Goal: Task Accomplishment & Management: Use online tool/utility

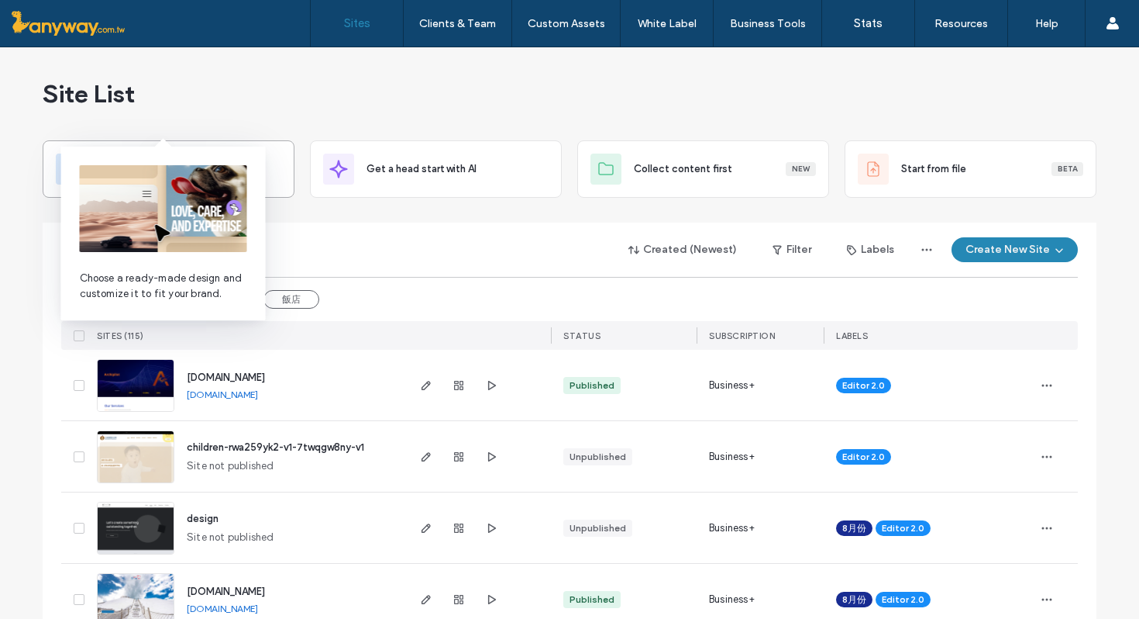
scroll to position [65, 0]
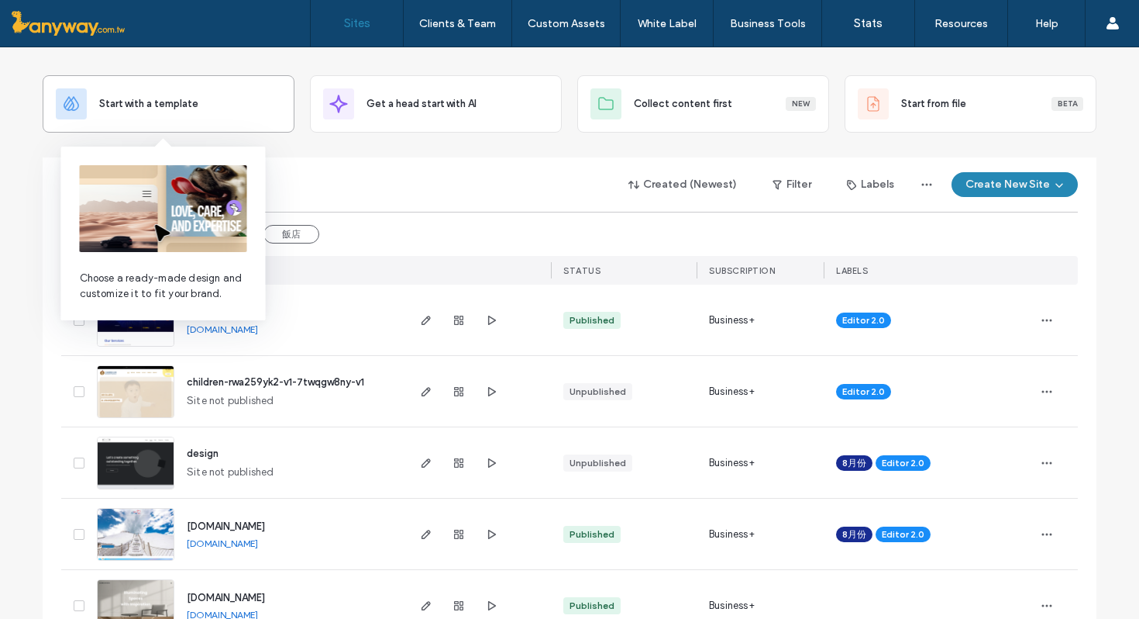
click at [170, 103] on span "Start with a template" at bounding box center [148, 104] width 99 height 16
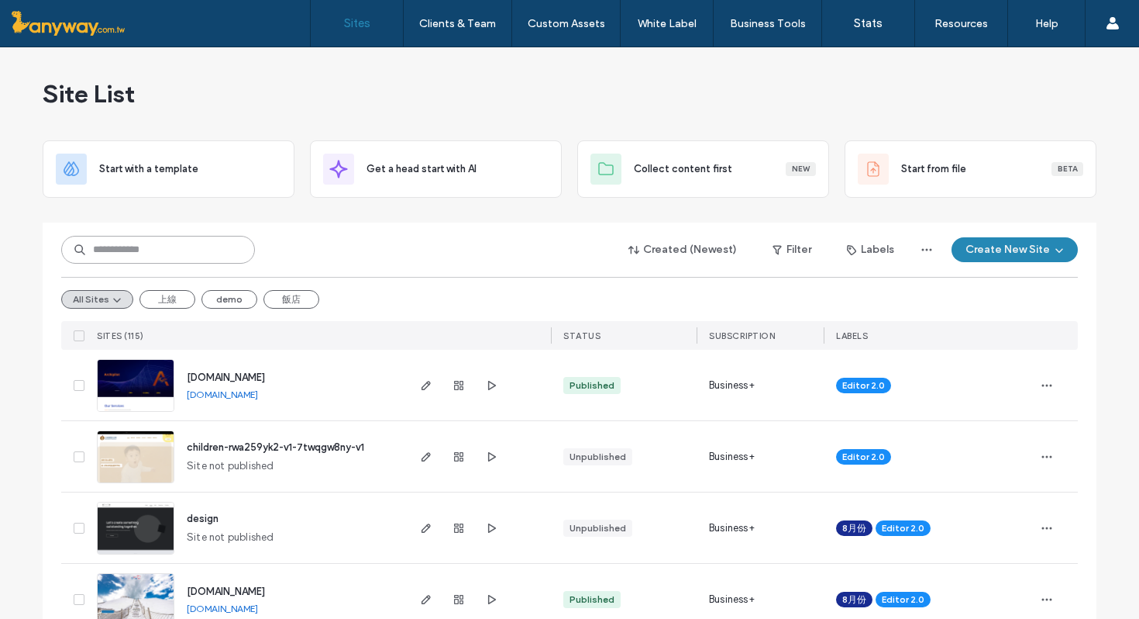
click at [197, 250] on input at bounding box center [158, 250] width 194 height 28
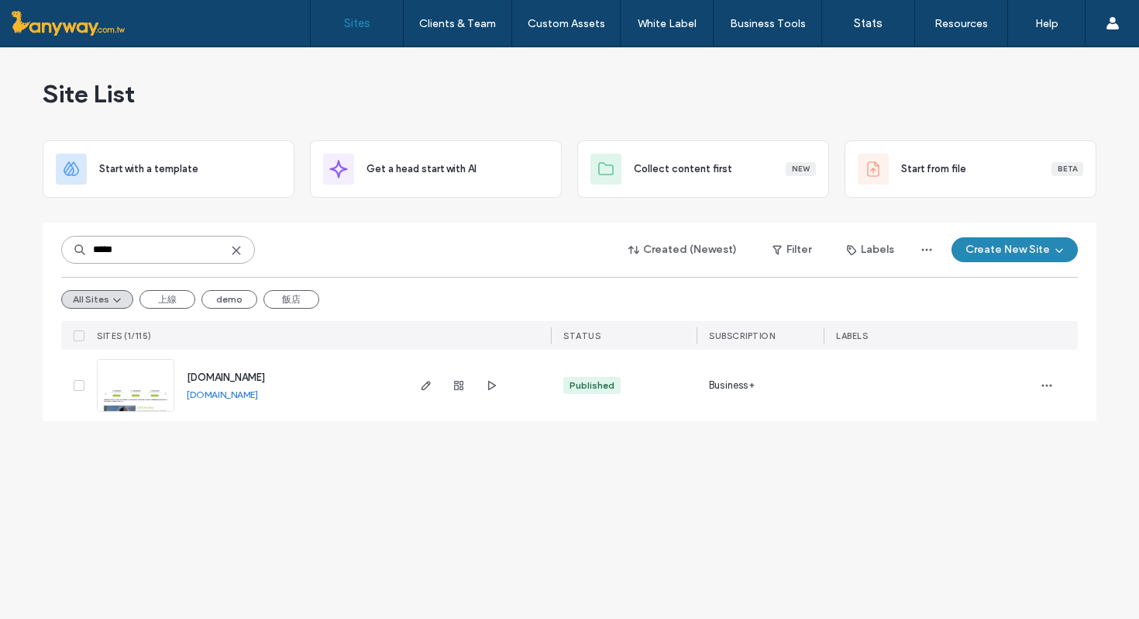
type input "*****"
click at [236, 374] on span "www.greenjump.com.tw" at bounding box center [226, 377] width 78 height 12
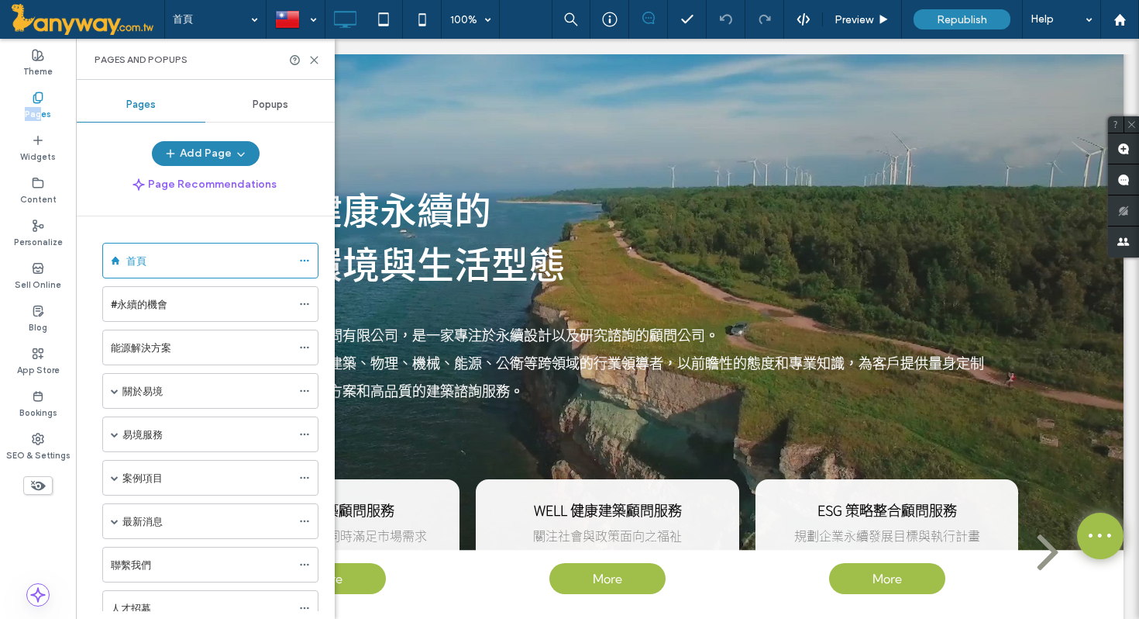
scroll to position [574, 0]
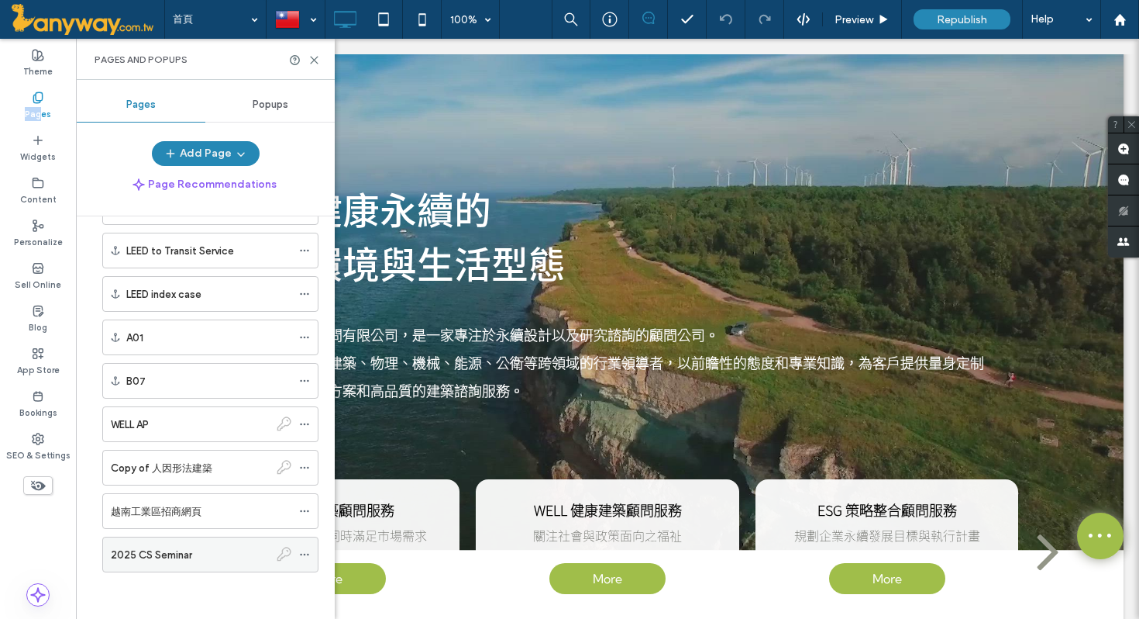
click at [173, 566] on div "2025 CS Seminar" at bounding box center [190, 554] width 158 height 34
click at [314, 54] on icon at bounding box center [315, 60] width 12 height 12
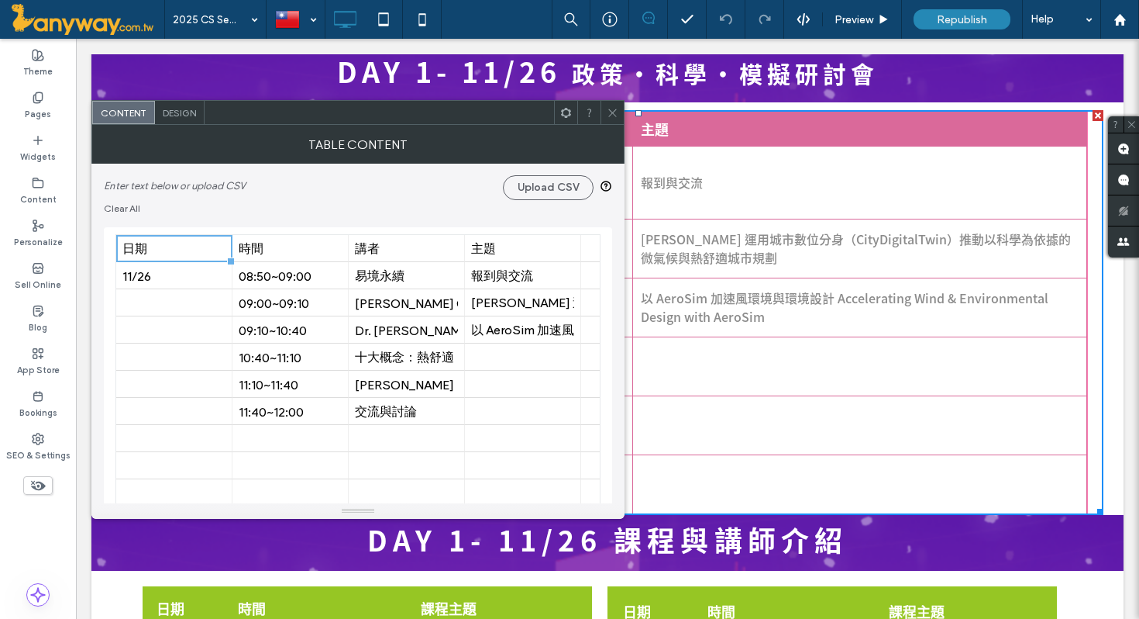
click at [614, 115] on icon at bounding box center [613, 113] width 12 height 12
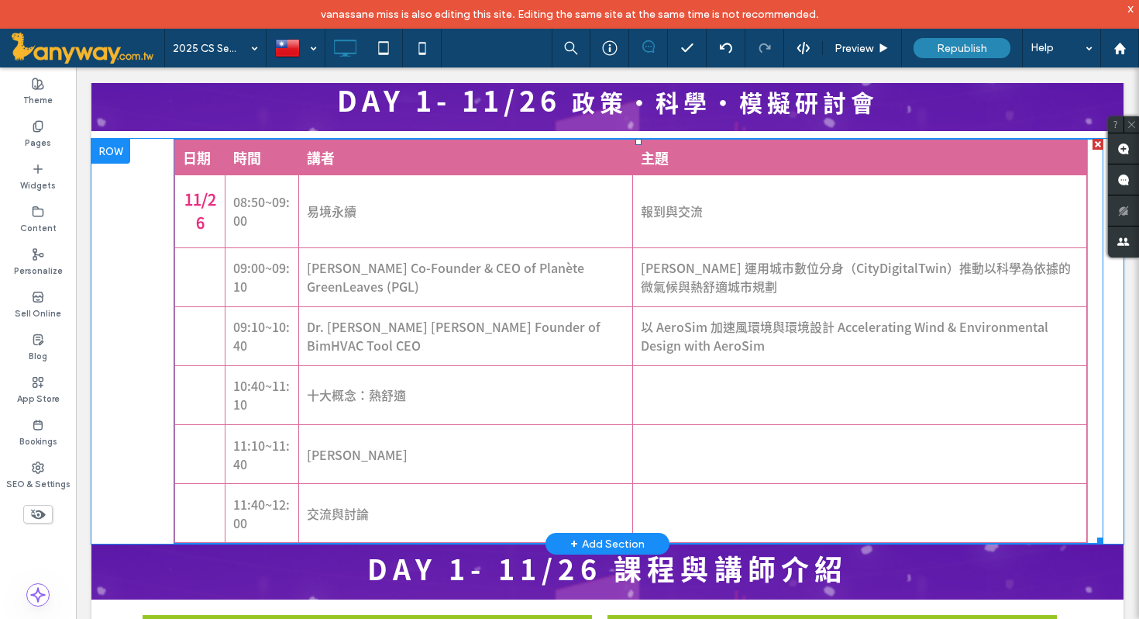
click at [469, 287] on td "[PERSON_NAME] Co-Founder & CEO of Planète GreenLeaves (PGL)" at bounding box center [466, 276] width 334 height 59
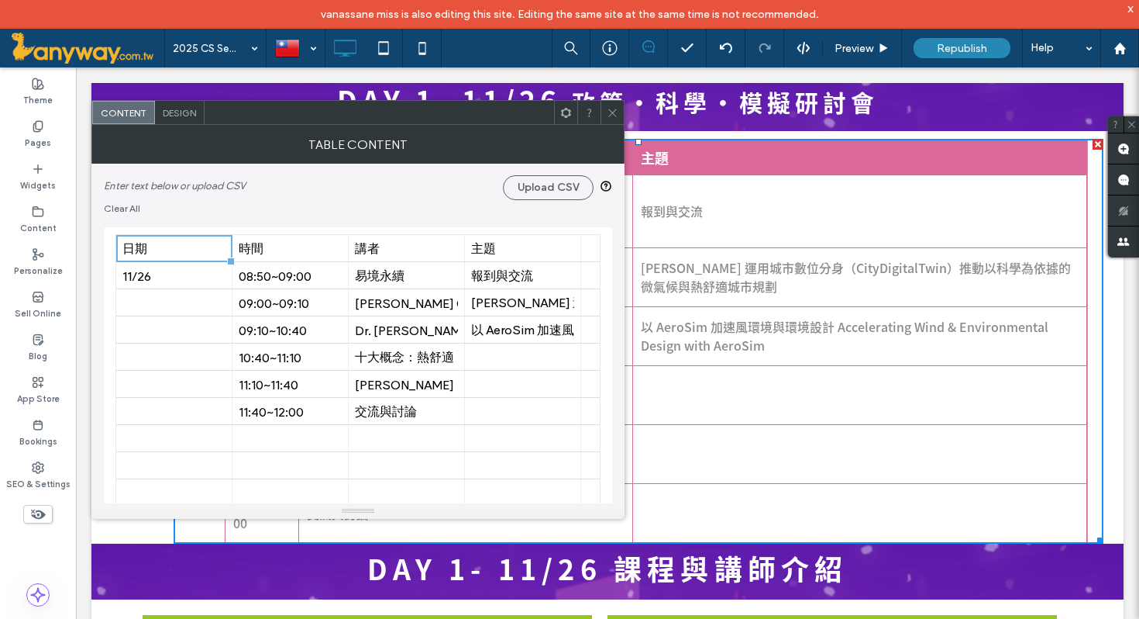
click at [611, 115] on icon at bounding box center [613, 113] width 12 height 12
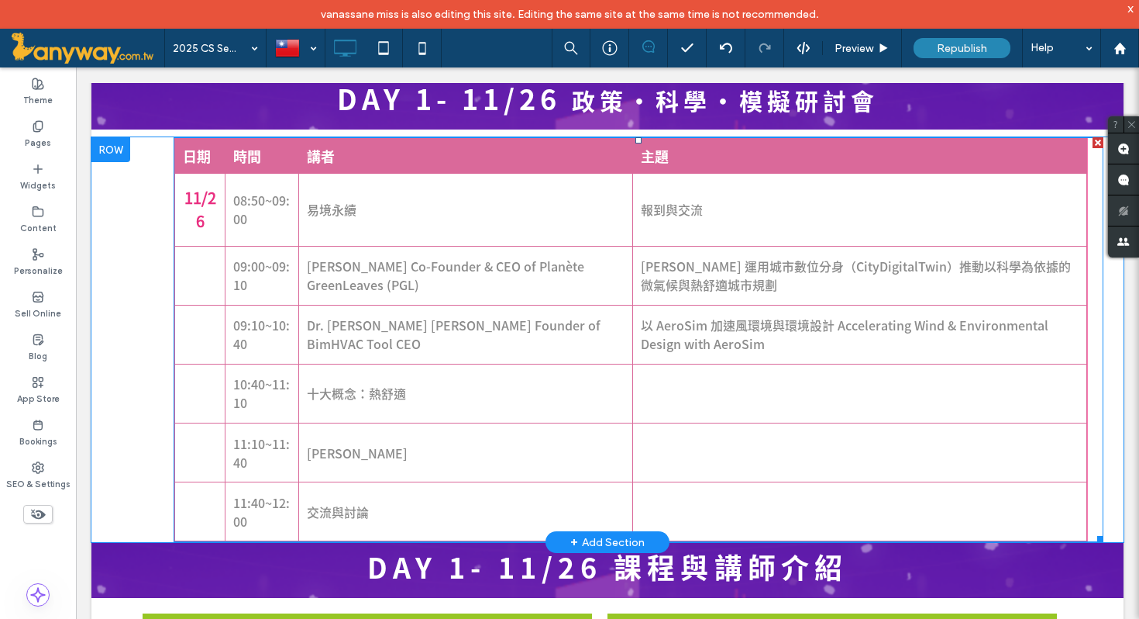
scroll to position [665, 0]
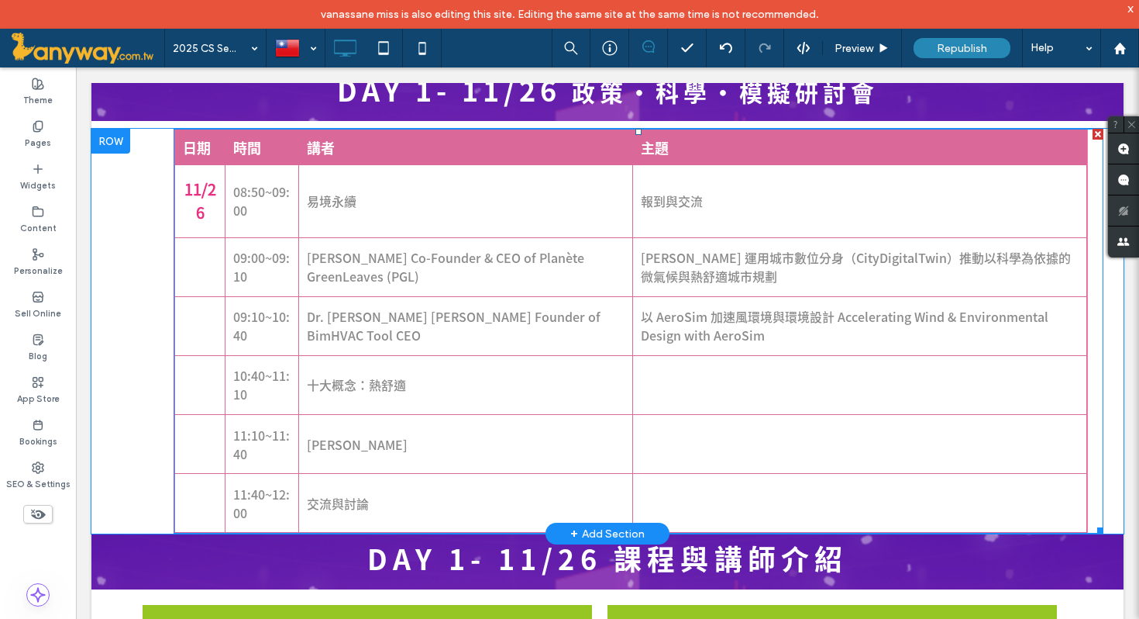
click at [505, 229] on td "易境永續" at bounding box center [466, 200] width 334 height 73
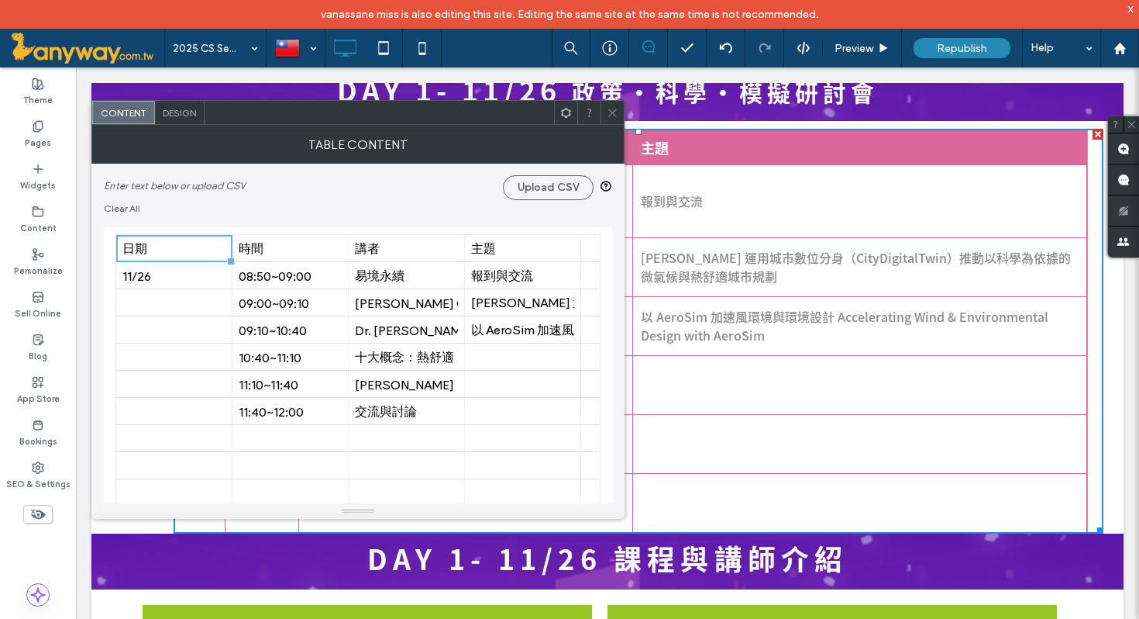
click at [181, 105] on div "Design" at bounding box center [180, 112] width 50 height 23
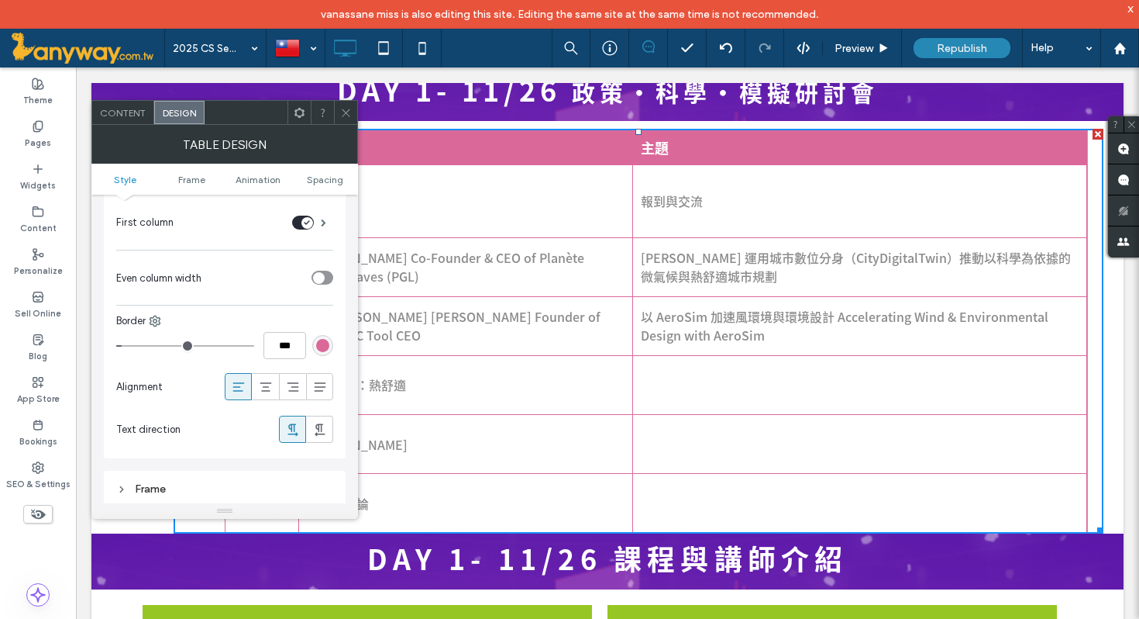
scroll to position [136, 0]
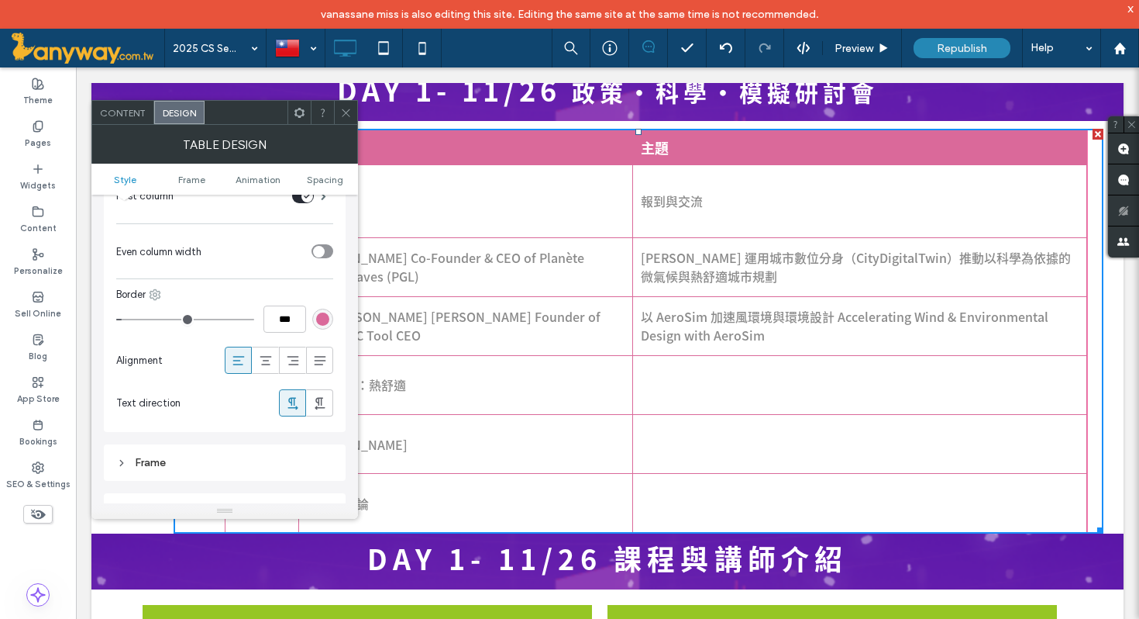
click at [156, 295] on icon at bounding box center [155, 294] width 12 height 12
type input "*"
type input "***"
drag, startPoint x: 126, startPoint y: 320, endPoint x: 101, endPoint y: 320, distance: 25.6
click at [116, 320] on input "range" at bounding box center [185, 320] width 138 height 2
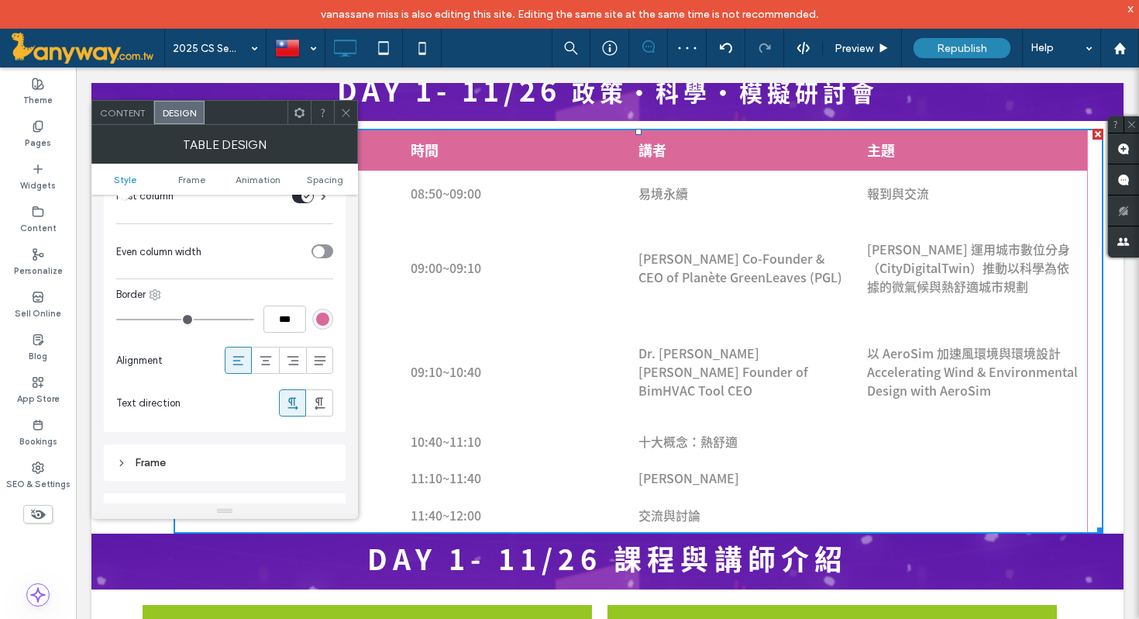
click at [153, 291] on icon at bounding box center [155, 294] width 12 height 12
click at [202, 395] on span "Bottom" at bounding box center [198, 388] width 33 height 16
type input "*"
type input "***"
type input "*"
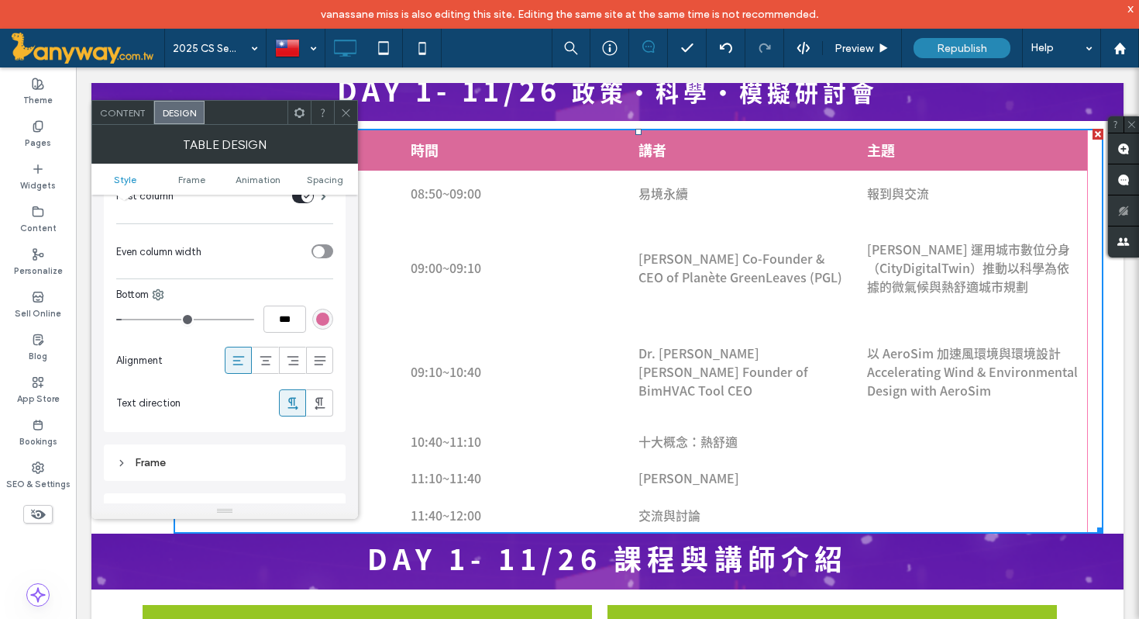
click at [125, 320] on input "range" at bounding box center [185, 320] width 138 height 2
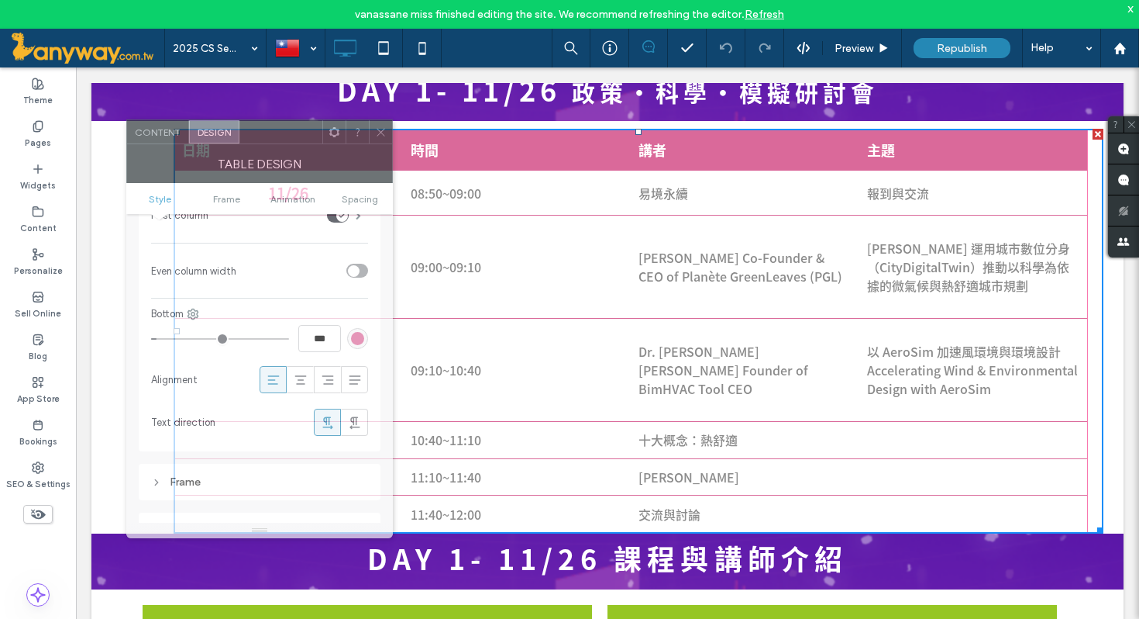
drag, startPoint x: 230, startPoint y: 105, endPoint x: 256, endPoint y: 123, distance: 31.6
click at [256, 123] on div at bounding box center [281, 131] width 83 height 23
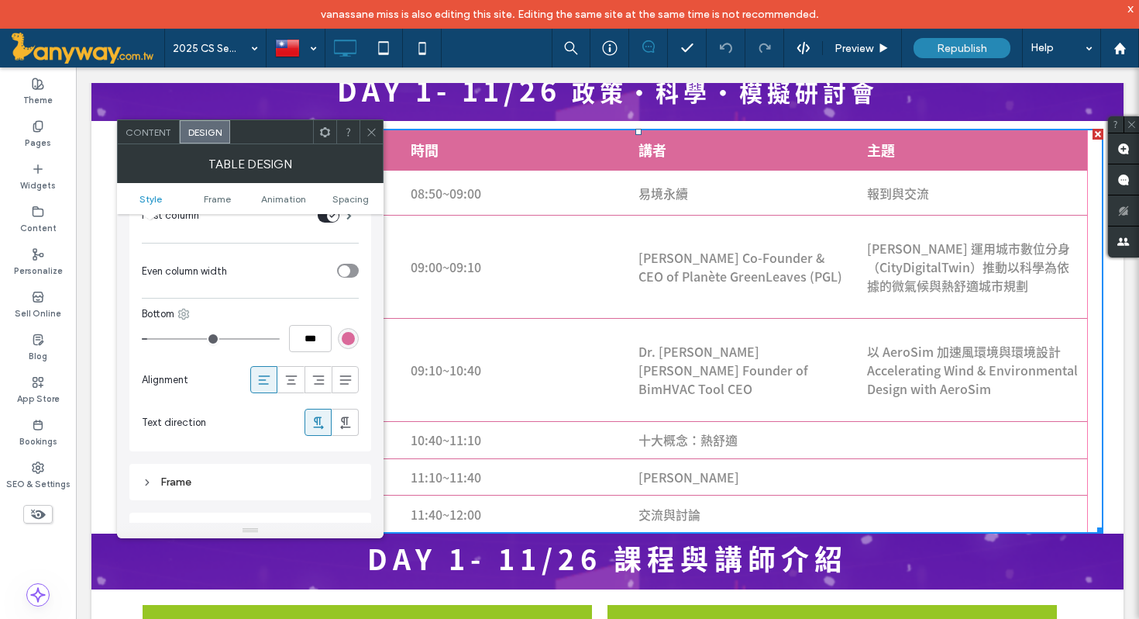
click at [186, 308] on icon at bounding box center [184, 314] width 12 height 12
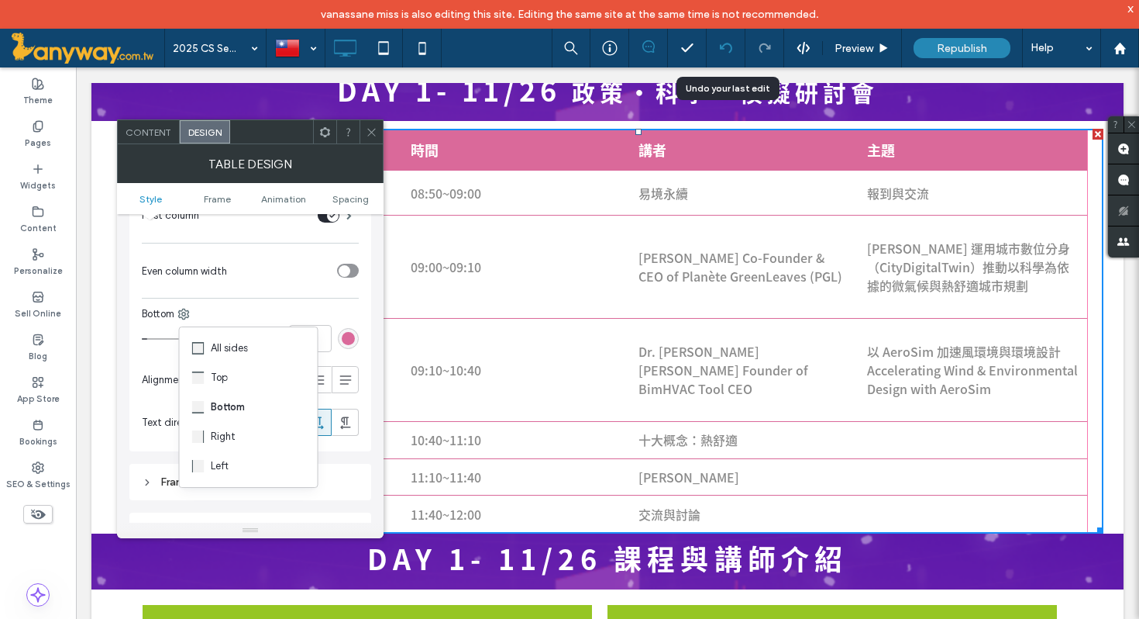
click at [724, 43] on icon at bounding box center [726, 48] width 12 height 12
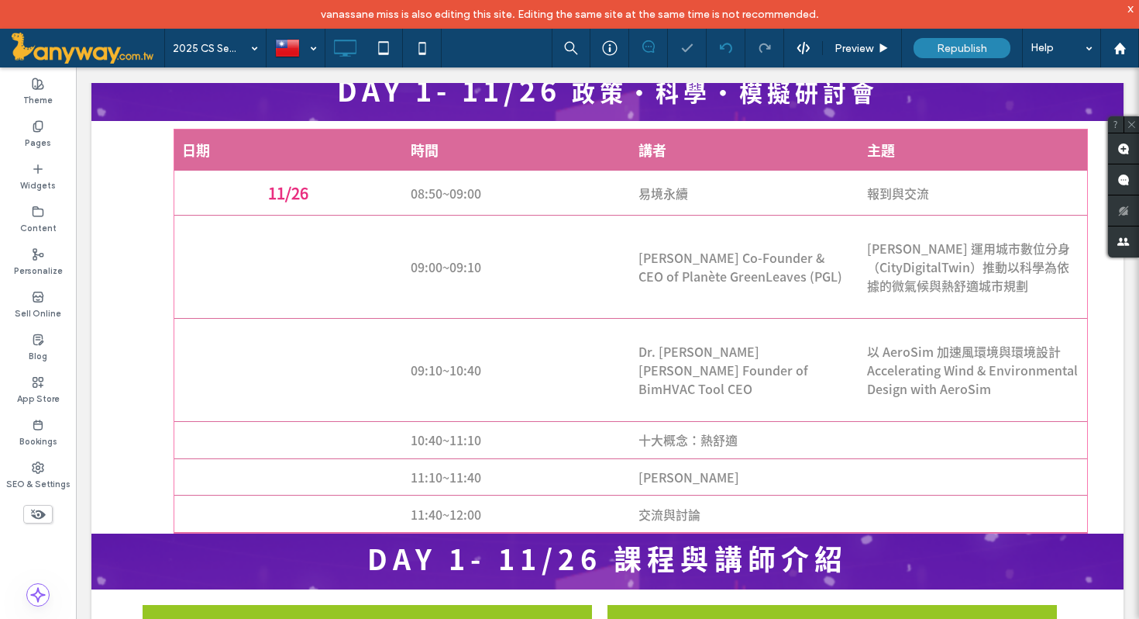
click at [724, 43] on div at bounding box center [569, 309] width 1139 height 619
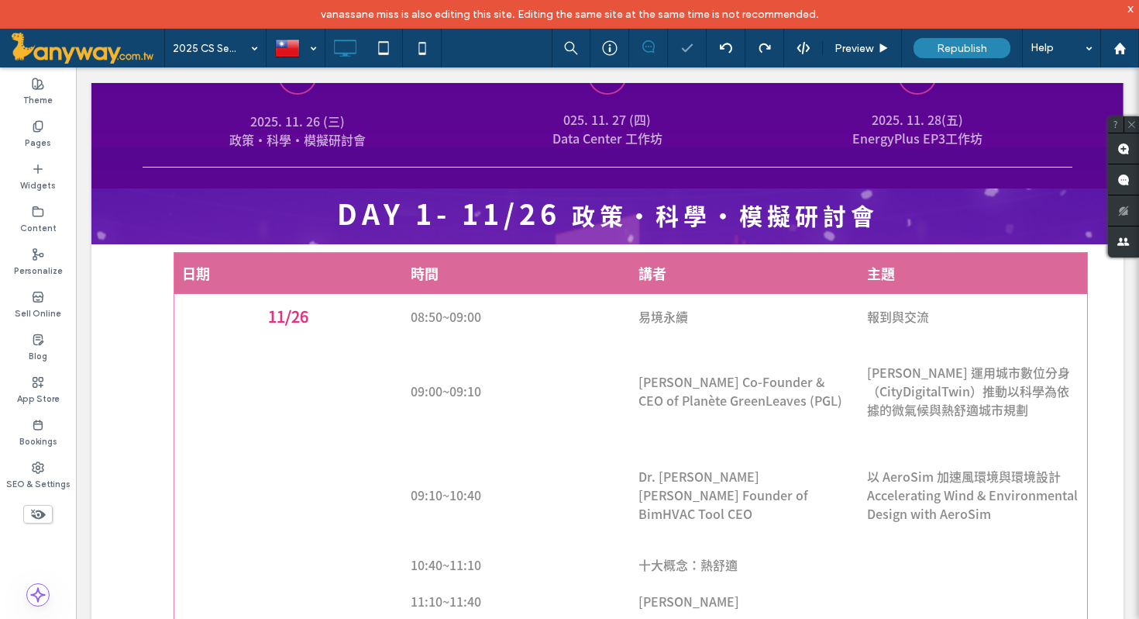
scroll to position [674, 0]
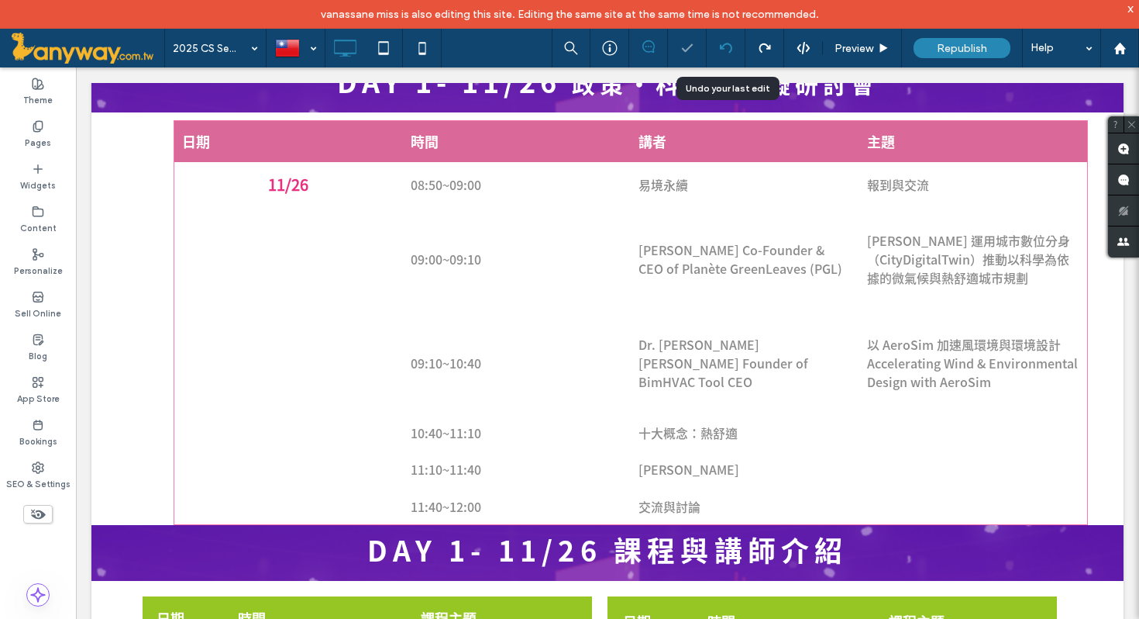
click at [722, 57] on div at bounding box center [726, 48] width 39 height 39
click at [728, 47] on icon at bounding box center [726, 48] width 12 height 12
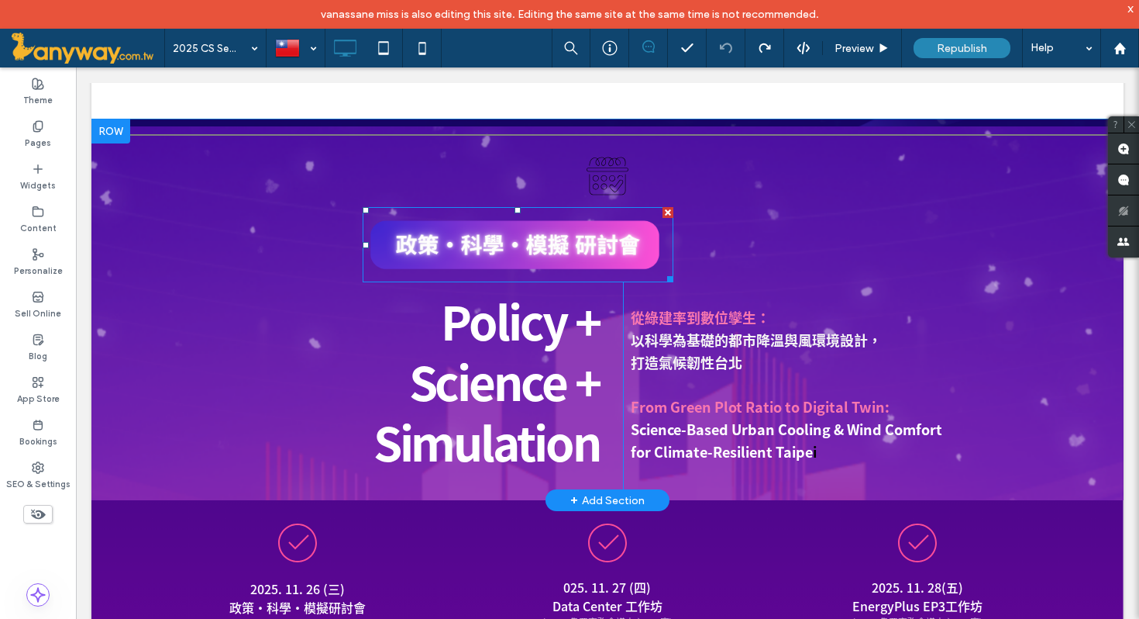
scroll to position [43, 0]
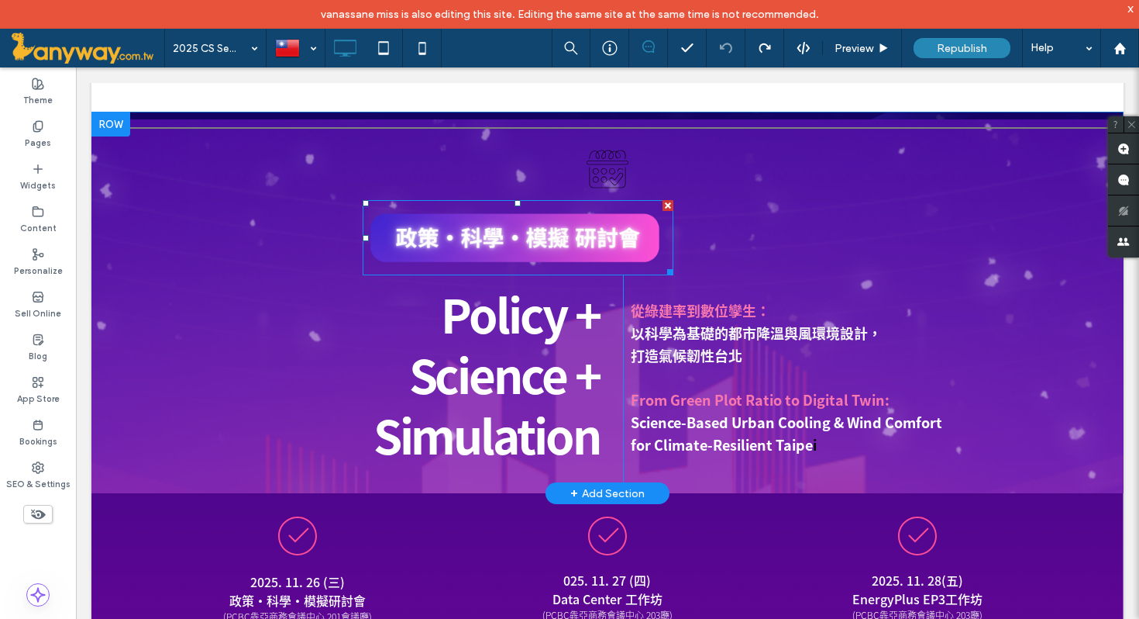
click at [632, 243] on img at bounding box center [518, 237] width 311 height 75
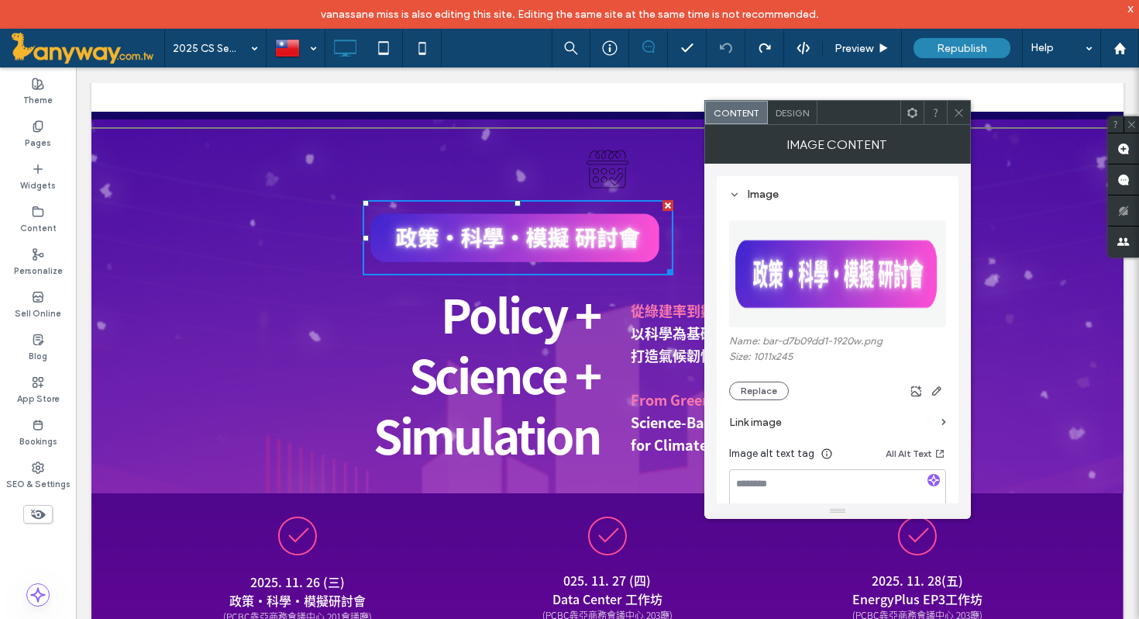
click at [960, 112] on icon at bounding box center [959, 113] width 12 height 12
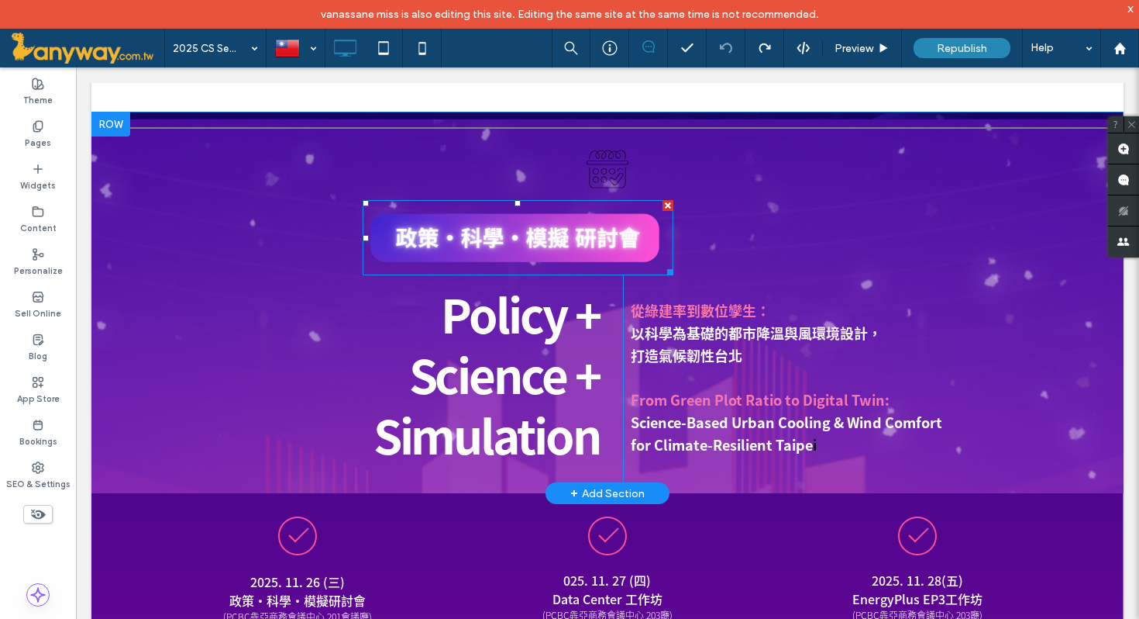
click at [650, 247] on img at bounding box center [518, 237] width 311 height 75
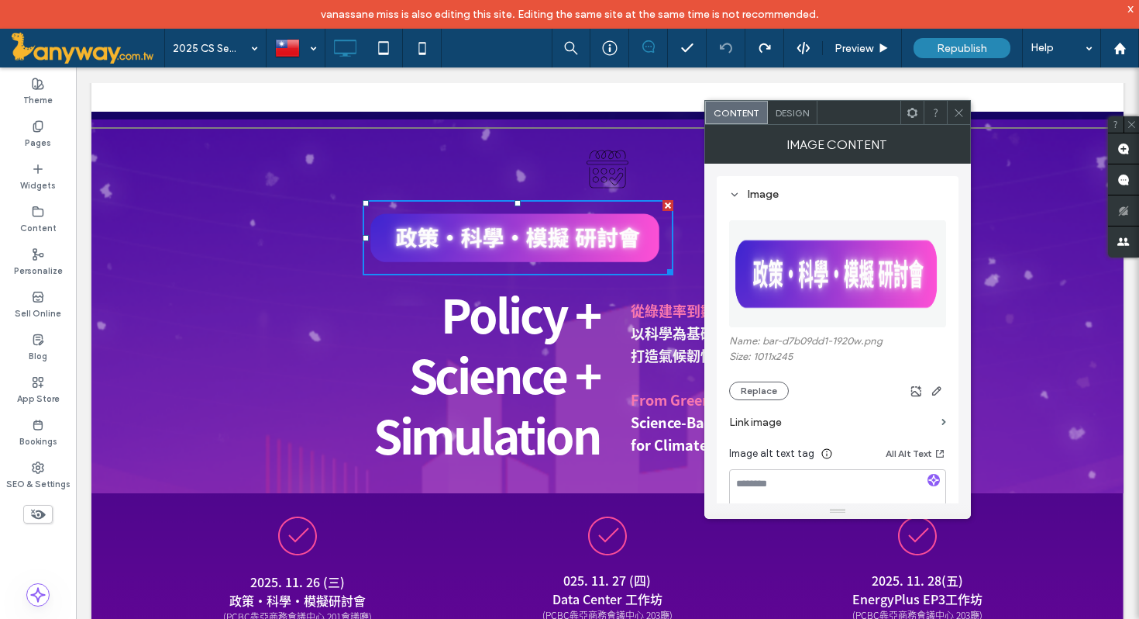
click at [964, 115] on icon at bounding box center [959, 113] width 12 height 12
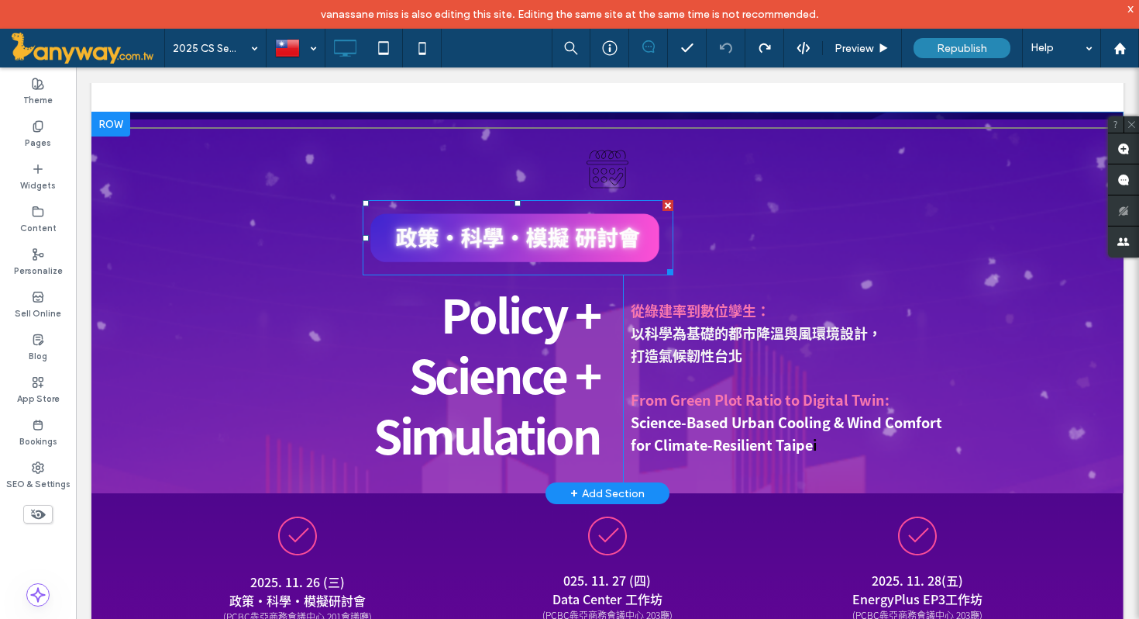
click at [647, 246] on img at bounding box center [518, 237] width 311 height 75
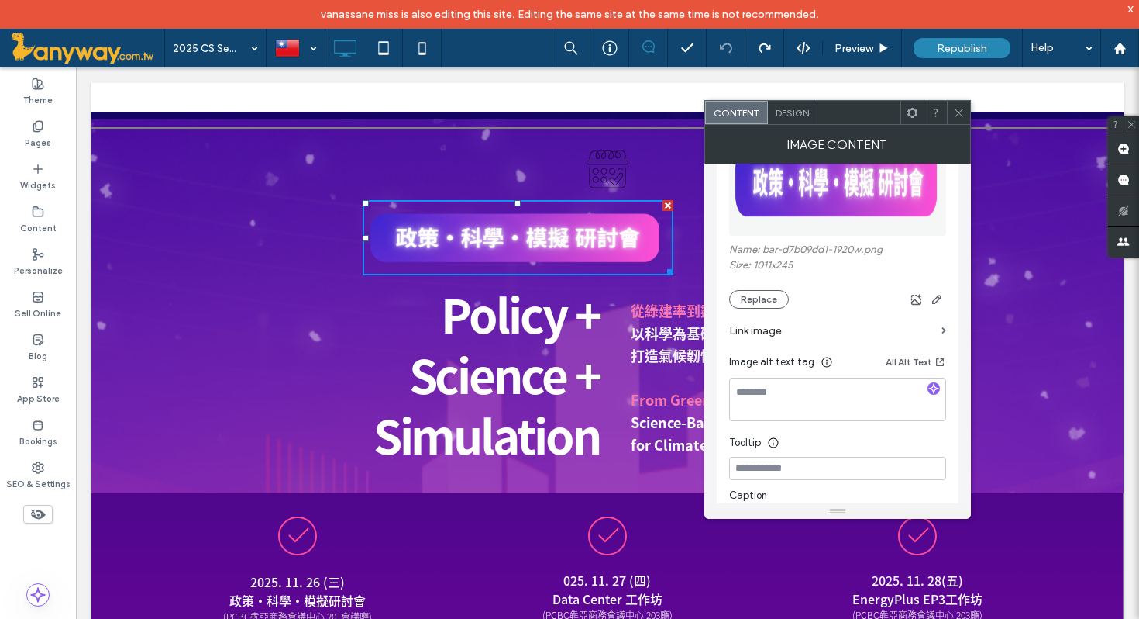
scroll to position [111, 0]
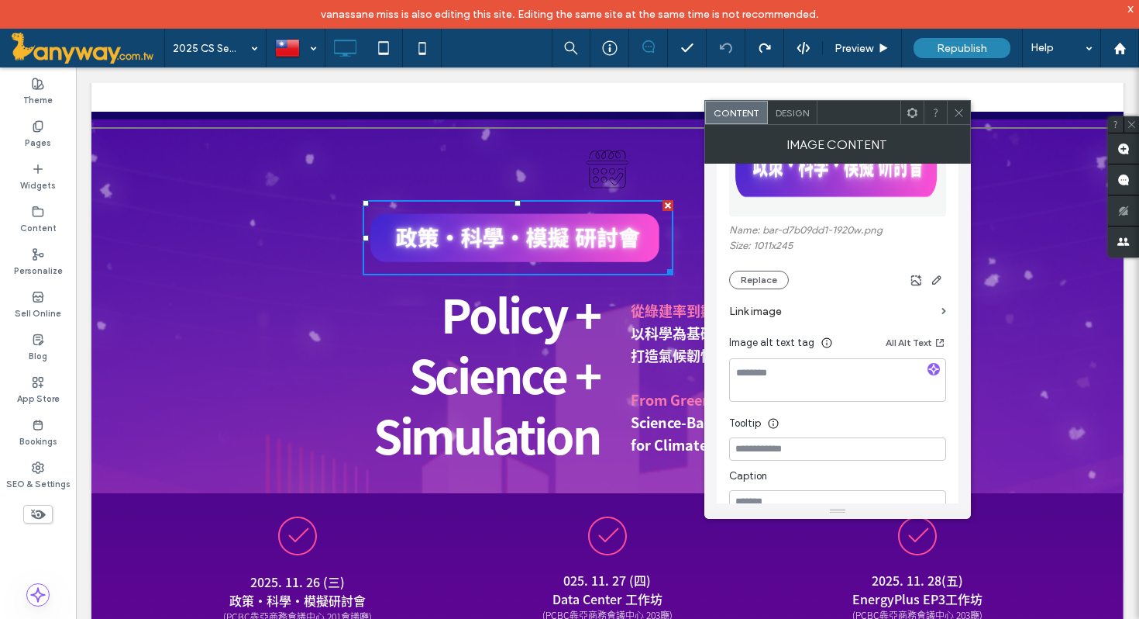
click at [961, 109] on icon at bounding box center [959, 113] width 12 height 12
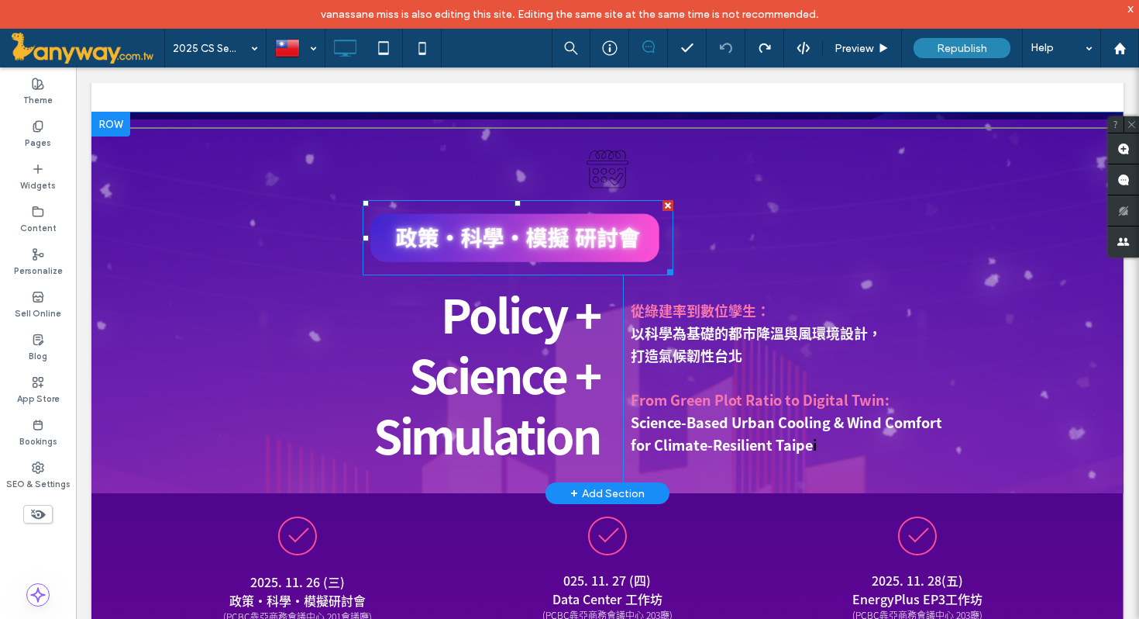
click at [619, 253] on img at bounding box center [518, 237] width 311 height 75
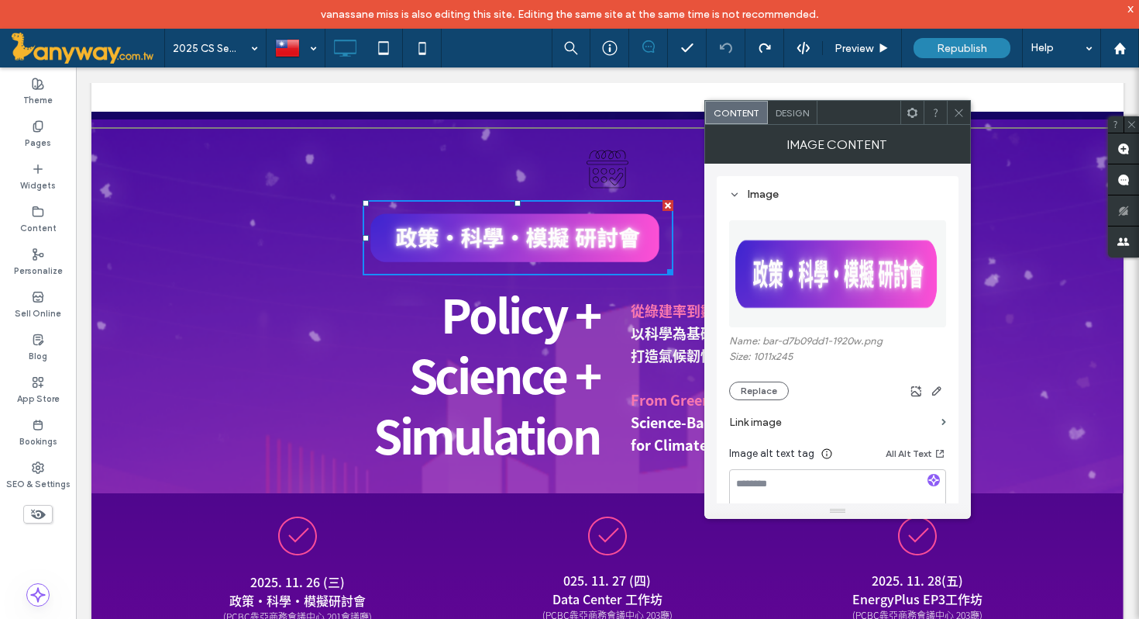
scroll to position [10, 0]
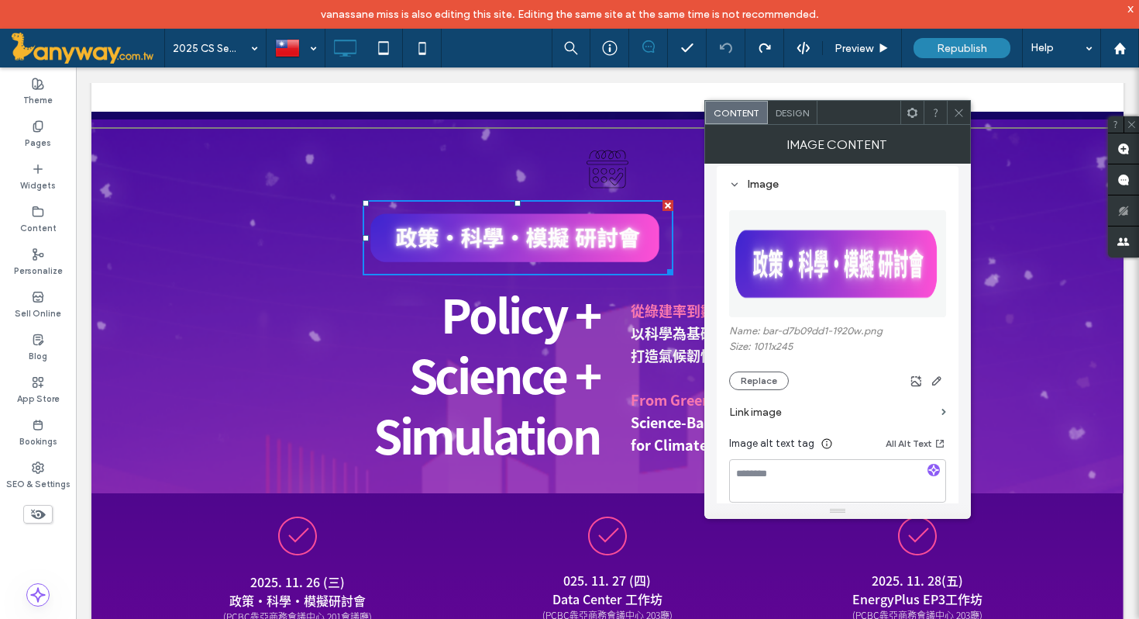
click at [792, 116] on span "Design" at bounding box center [792, 113] width 33 height 12
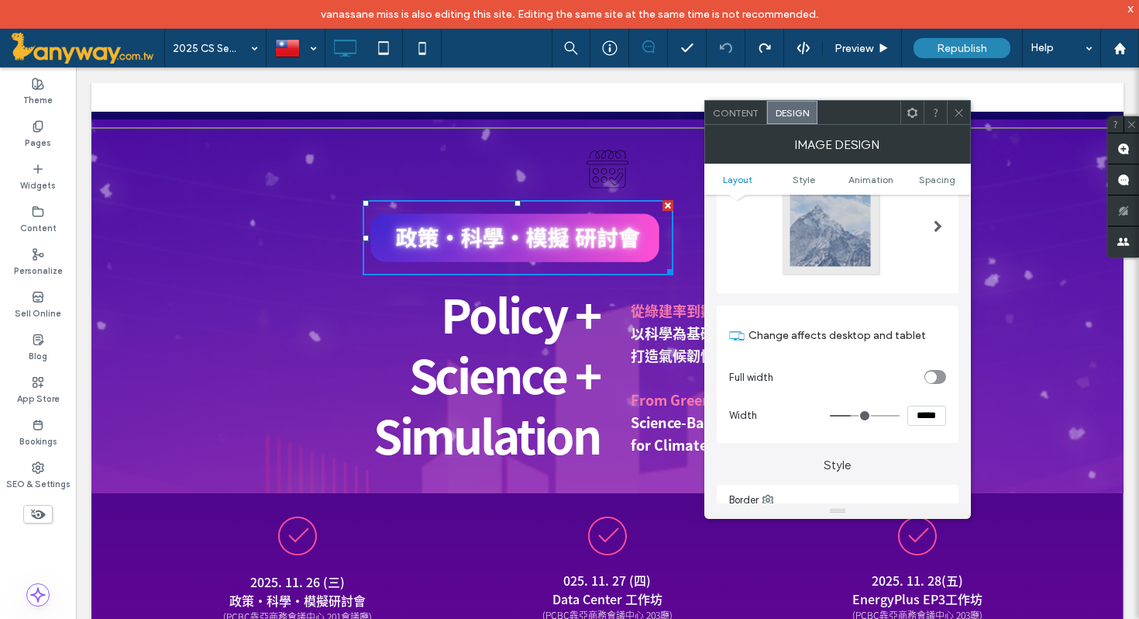
scroll to position [0, 0]
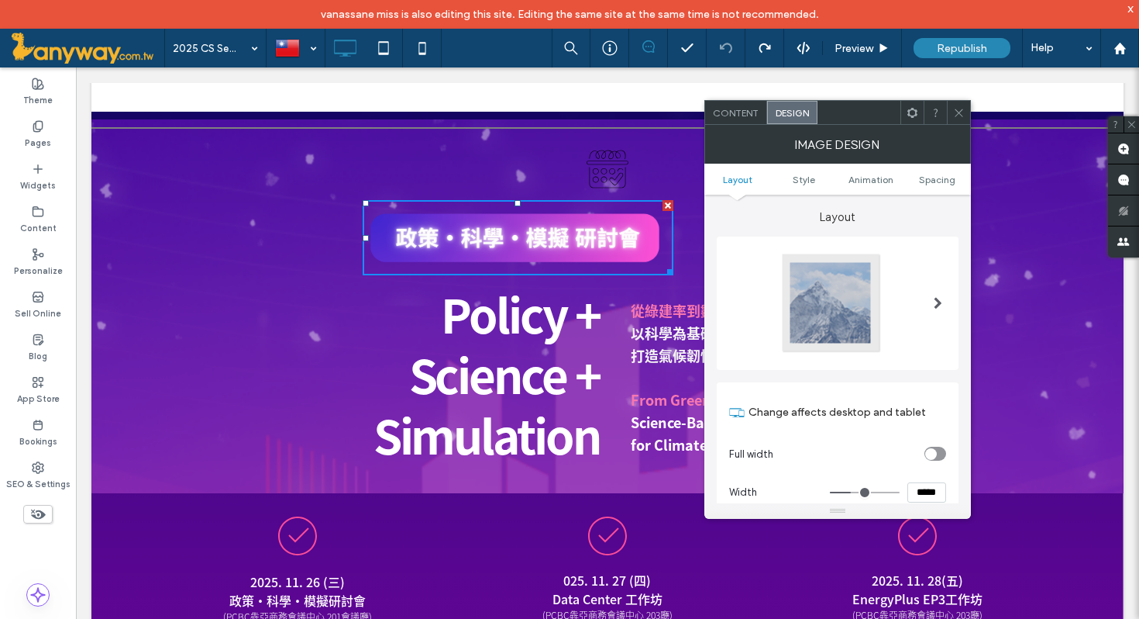
click at [962, 108] on icon at bounding box center [959, 113] width 12 height 12
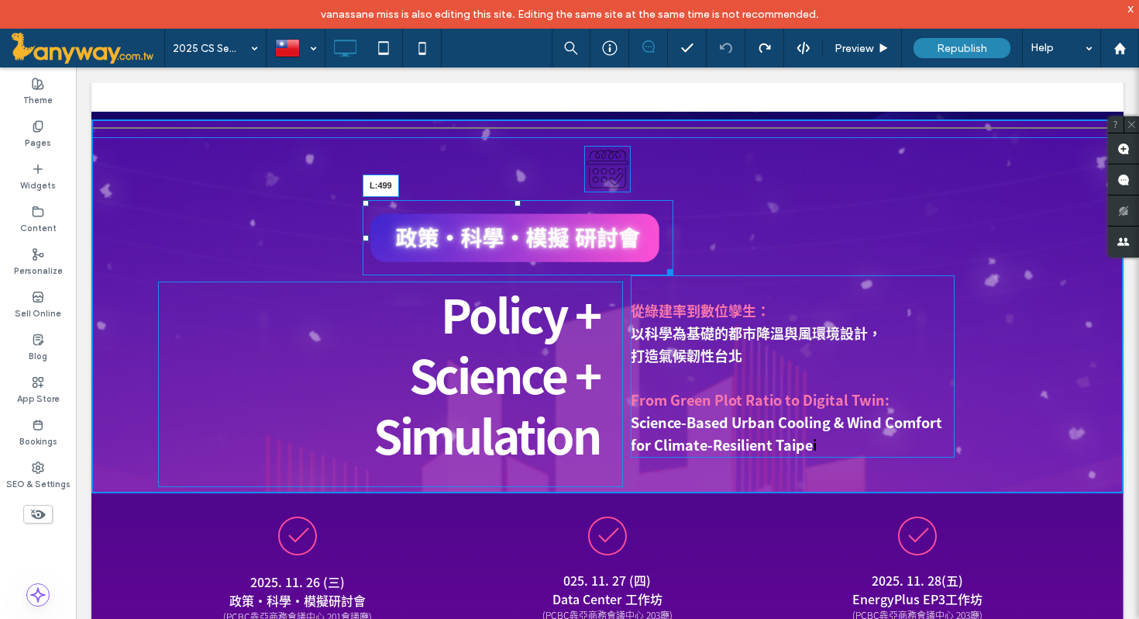
drag, startPoint x: 367, startPoint y: 236, endPoint x: 483, endPoint y: 235, distance: 115.5
click at [369, 235] on div at bounding box center [366, 238] width 6 height 6
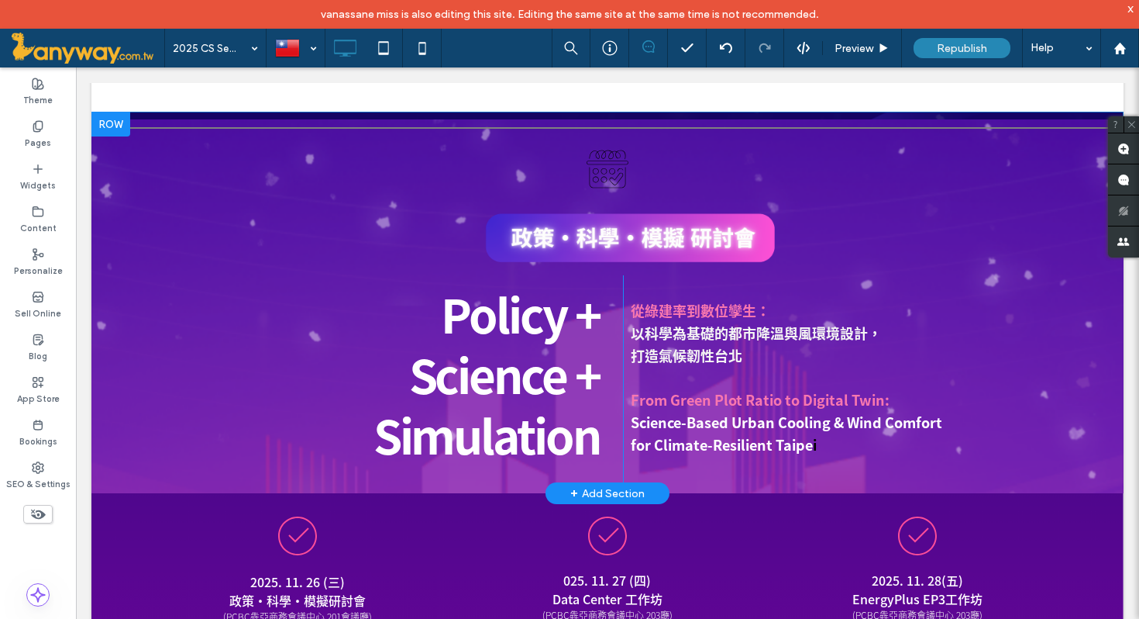
click at [844, 250] on div "Policy + Science + Simulation Click To Paste 從綠建率到數位孿生： 以科學為基礎的都市降溫與風環境設計， 打造氣候…" at bounding box center [607, 306] width 1032 height 374
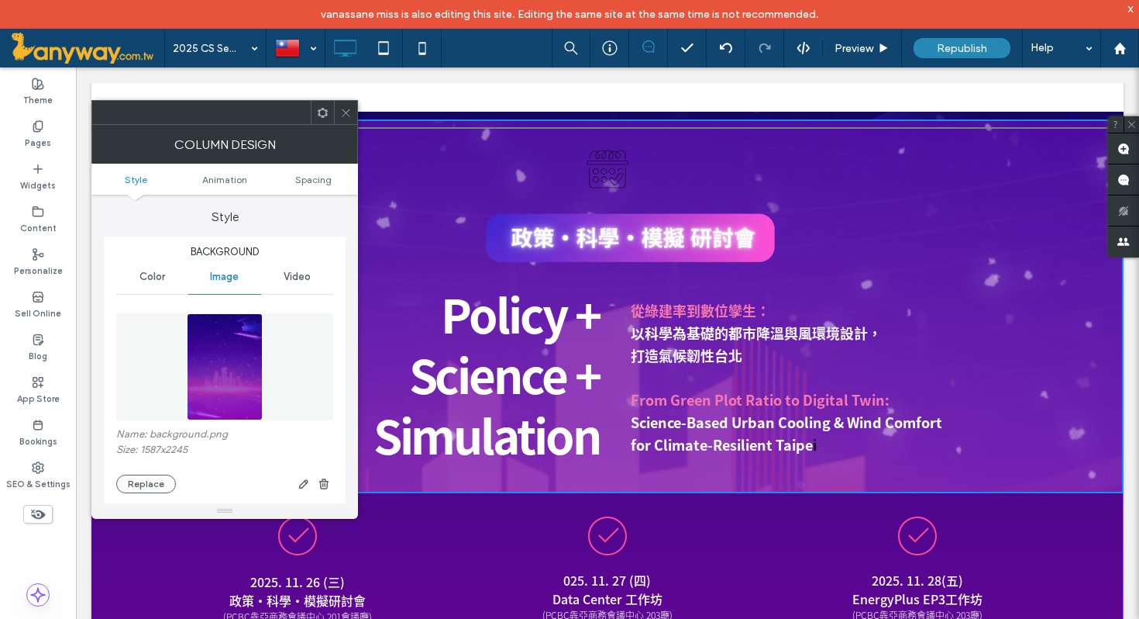
click at [350, 112] on icon at bounding box center [346, 113] width 12 height 12
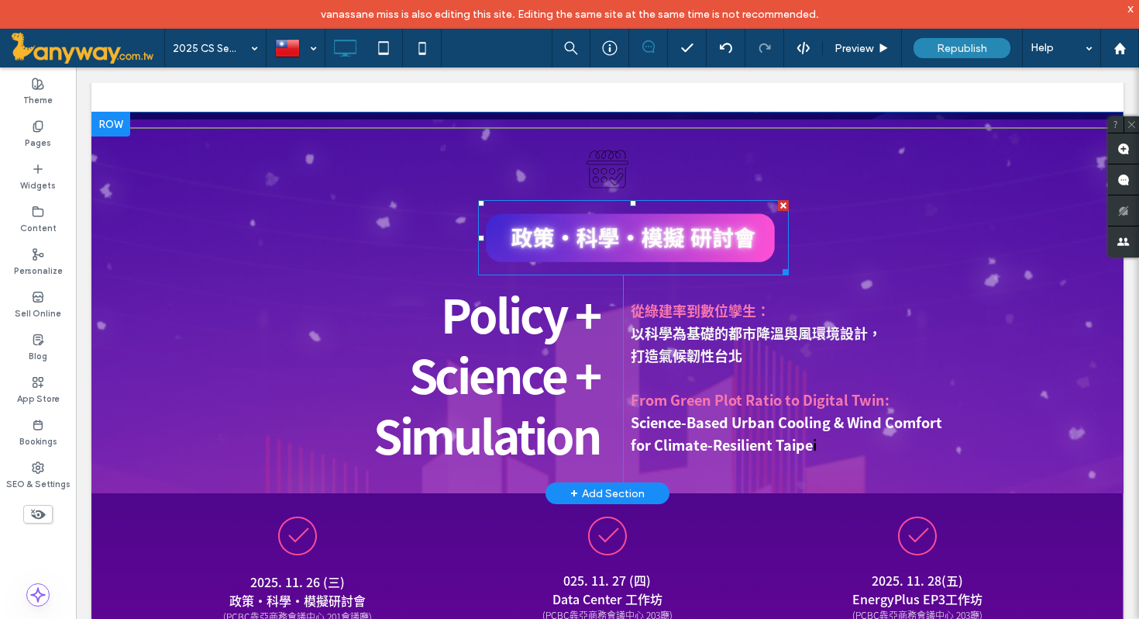
click at [608, 242] on img at bounding box center [633, 237] width 311 height 75
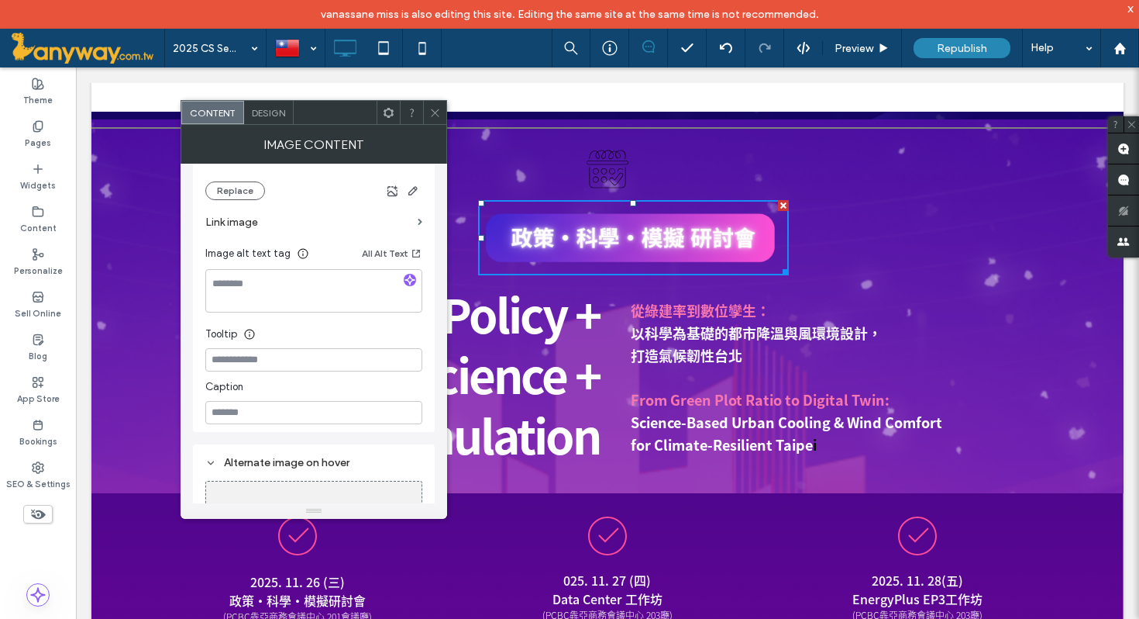
scroll to position [294, 0]
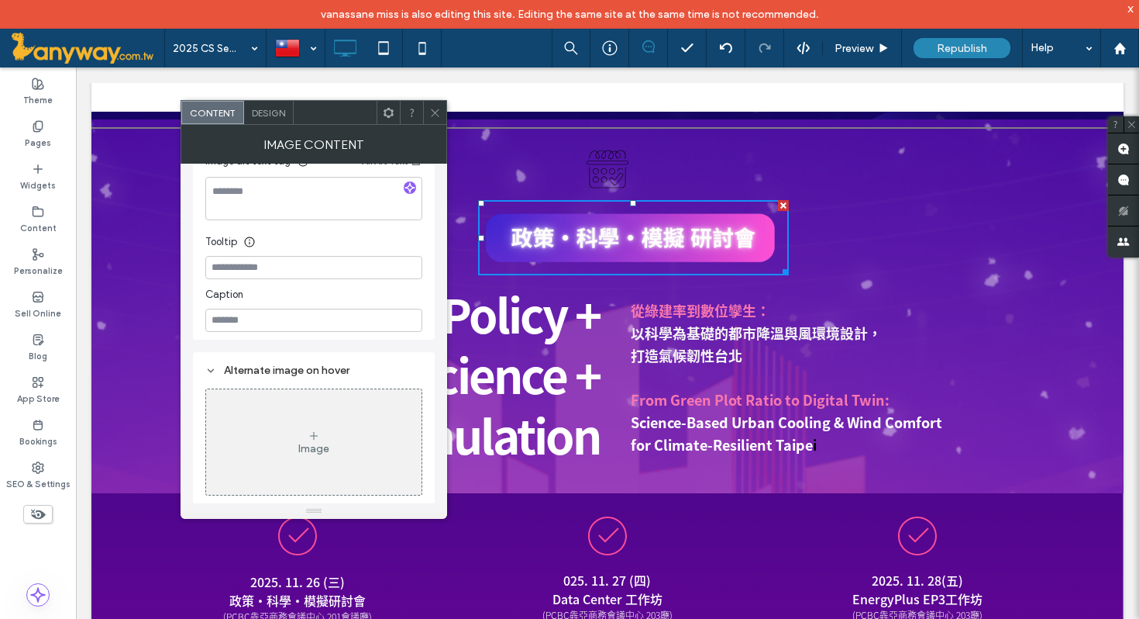
click at [436, 112] on icon at bounding box center [435, 113] width 12 height 12
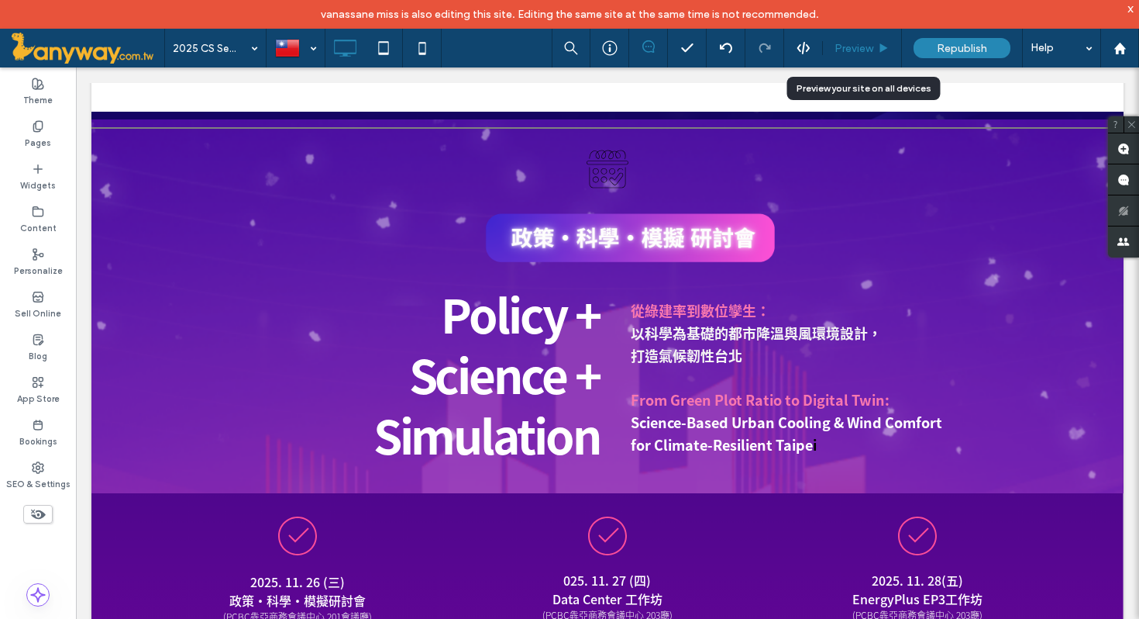
click at [863, 52] on span "Preview" at bounding box center [854, 48] width 39 height 13
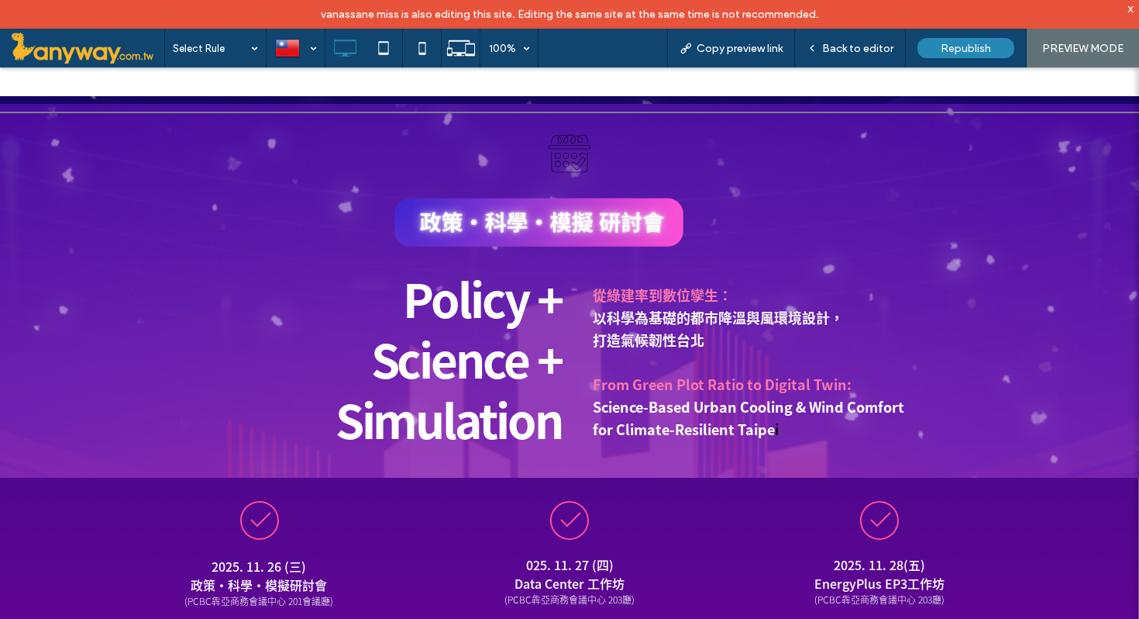
click at [863, 52] on span "Back to editor" at bounding box center [857, 48] width 71 height 13
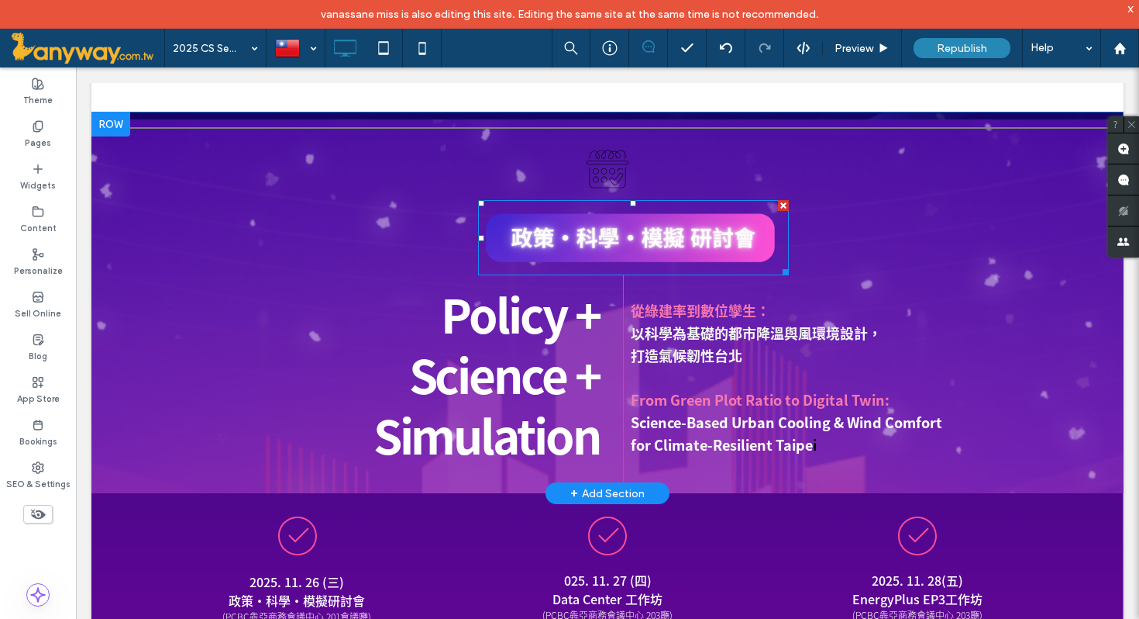
click at [679, 263] on img at bounding box center [633, 237] width 311 height 75
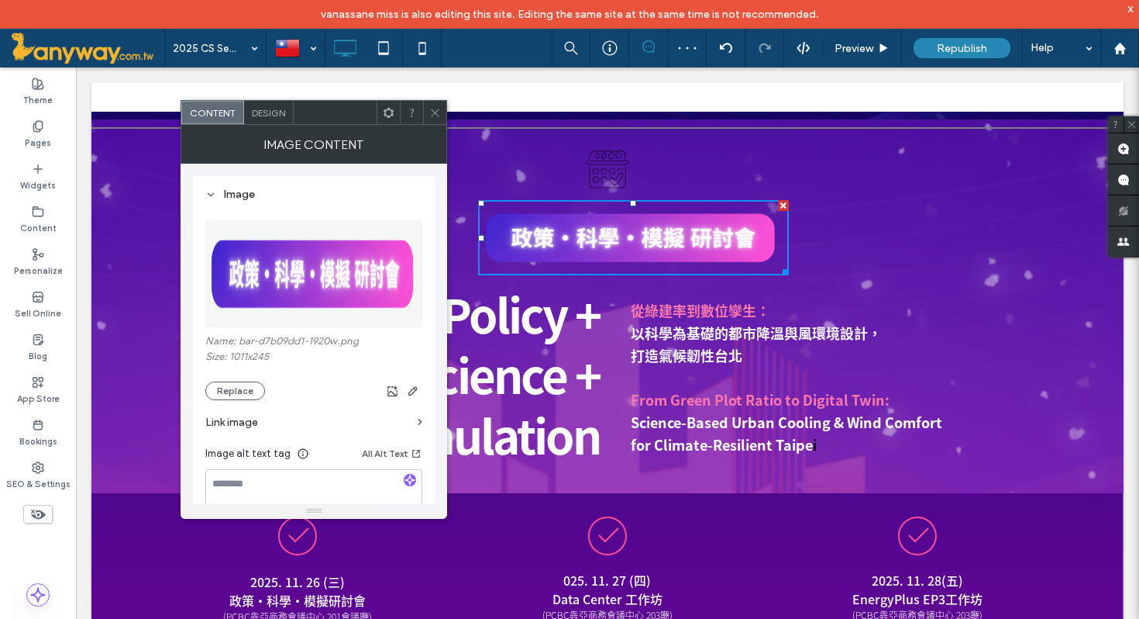
click at [433, 105] on span at bounding box center [435, 112] width 12 height 23
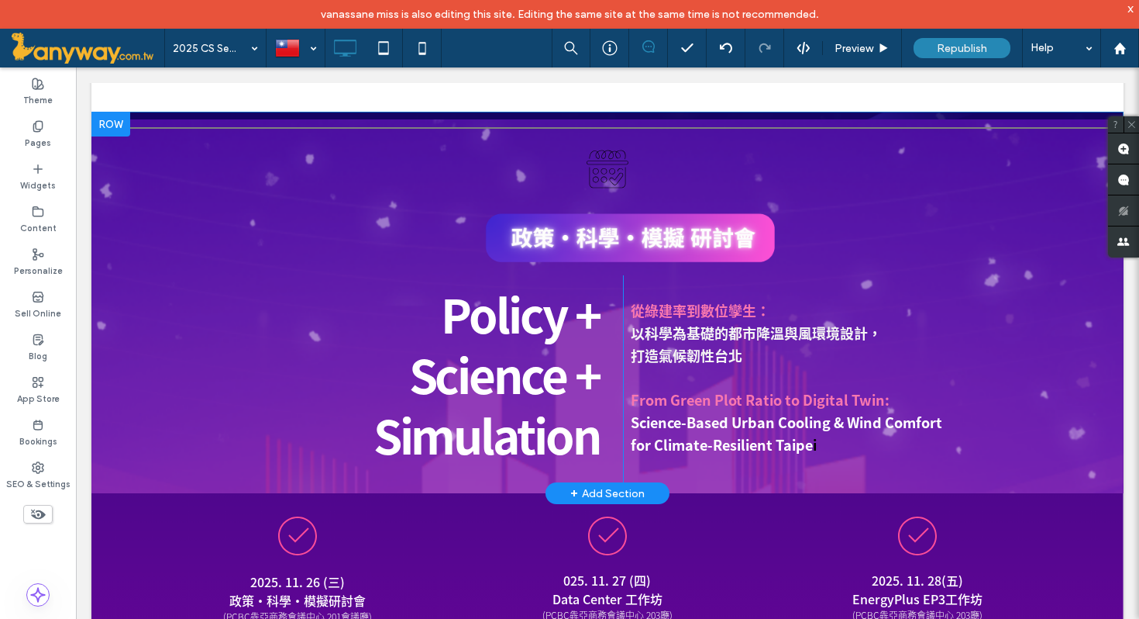
click at [281, 181] on div "Policy + Science + Simulation Click To Paste 從綠建率到數位孿生： 以科學為基礎的都市降溫與風環境設計， 打造氣候…" at bounding box center [607, 306] width 1032 height 374
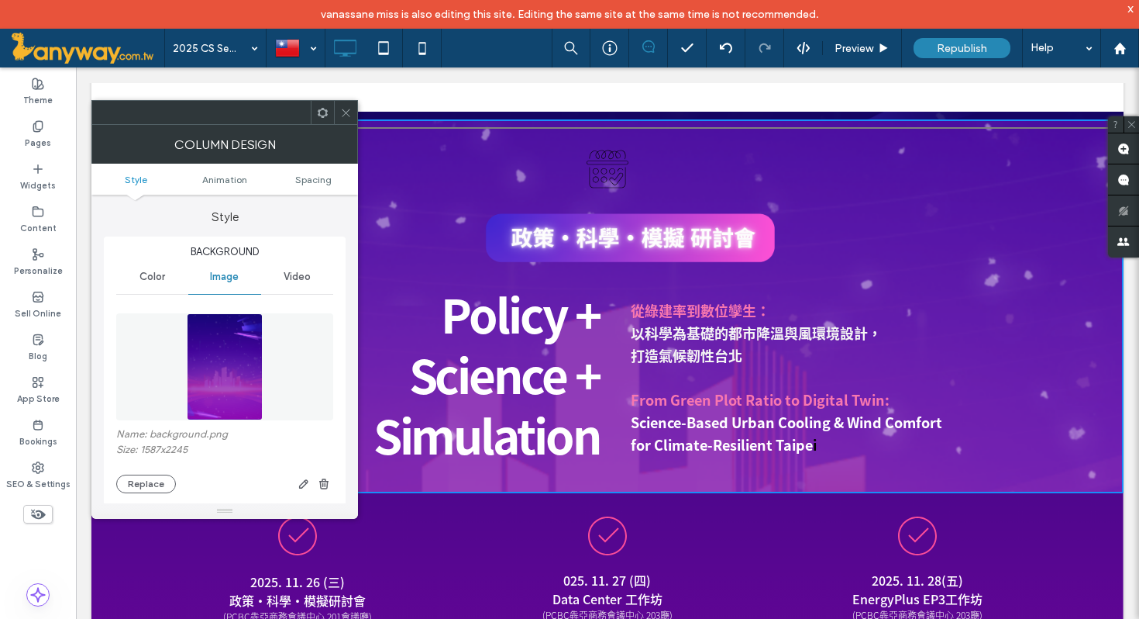
click at [340, 111] on icon at bounding box center [346, 113] width 12 height 12
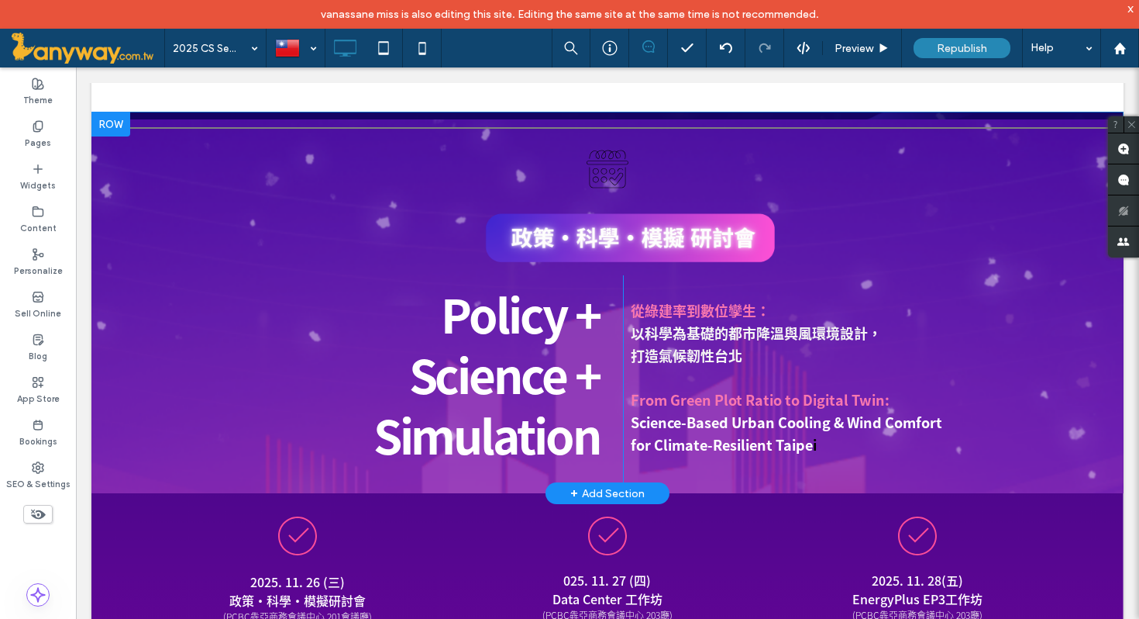
click at [148, 174] on div "Policy + Science + Simulation Click To Paste 從綠建率到數位孿生： 以科學為基礎的都市降溫與風環境設計， 打造氣候…" at bounding box center [607, 306] width 1032 height 374
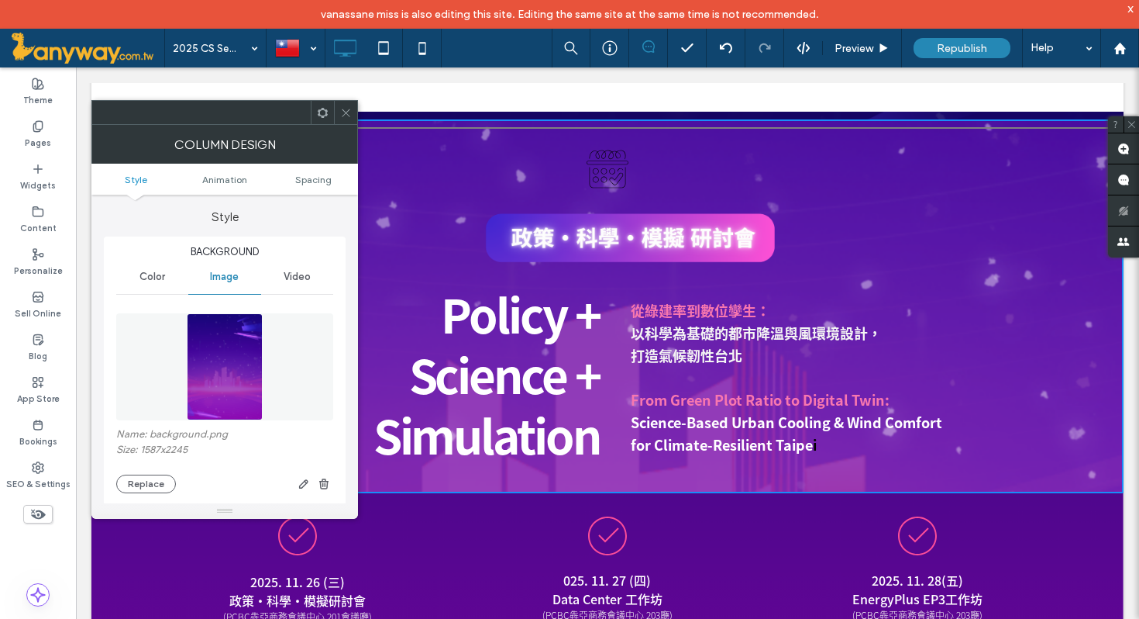
click at [341, 112] on icon at bounding box center [346, 113] width 12 height 12
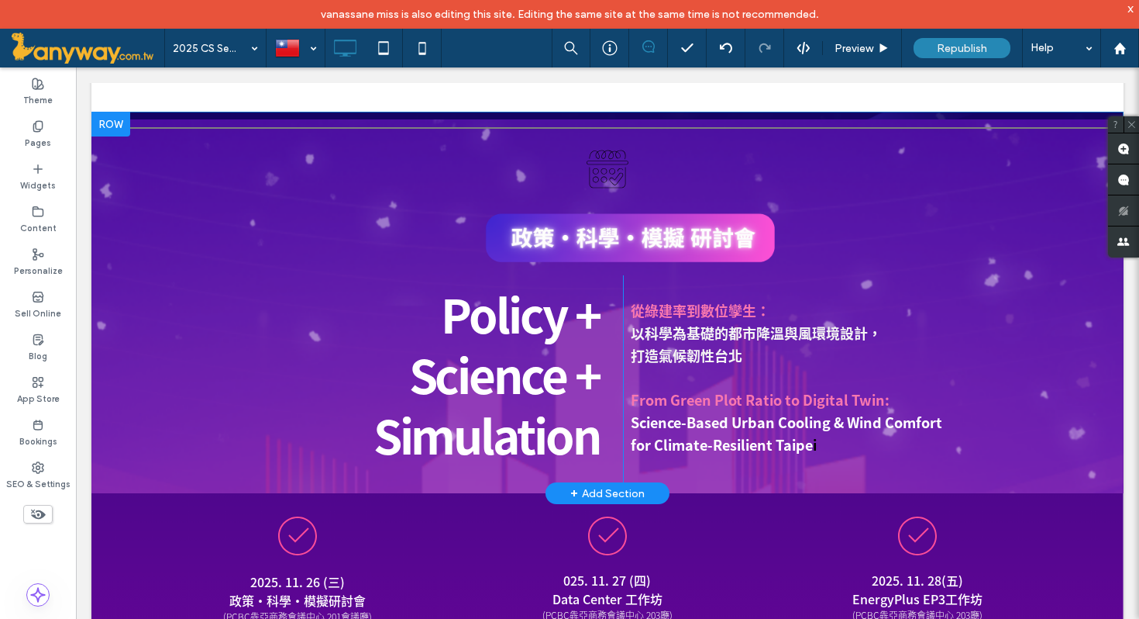
click at [107, 122] on div at bounding box center [110, 124] width 39 height 25
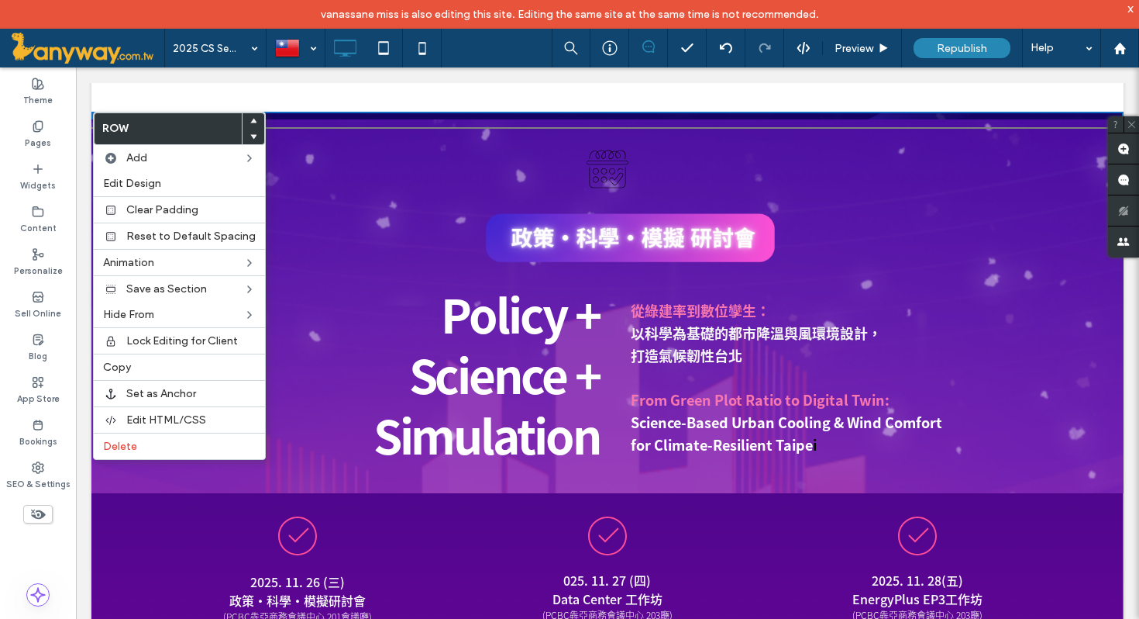
click at [512, 195] on div "Policy + Science + Simulation Click To Paste 從綠建率到數位孿生： 以科學為基礎的都市降溫與風環境設計， 打造氣候…" at bounding box center [607, 306] width 1032 height 374
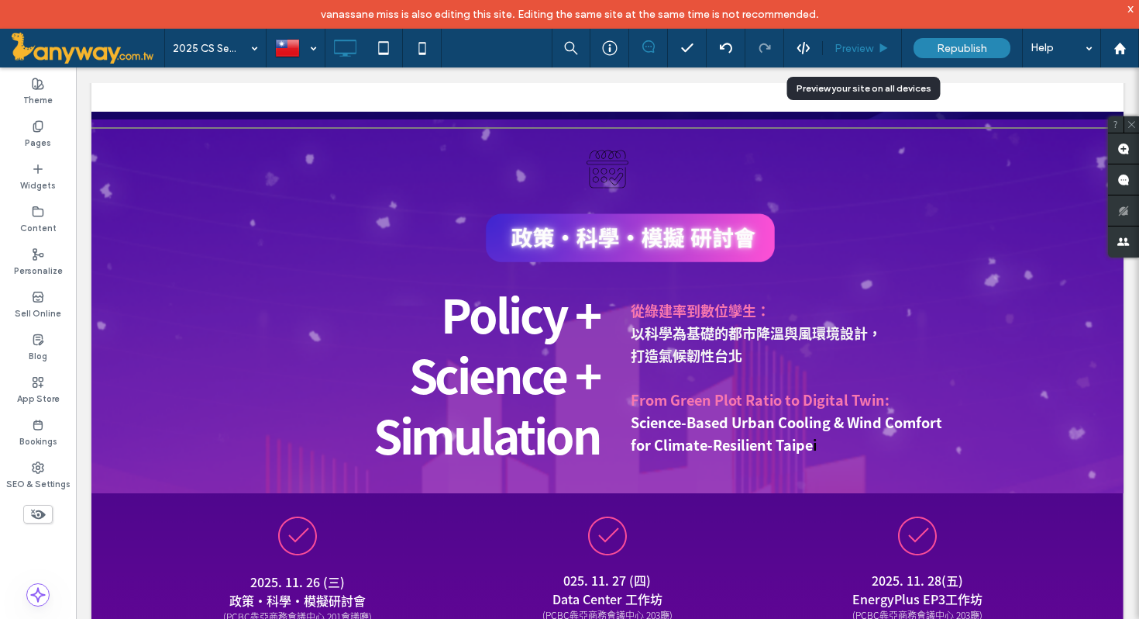
click at [860, 50] on span "Preview" at bounding box center [854, 48] width 39 height 13
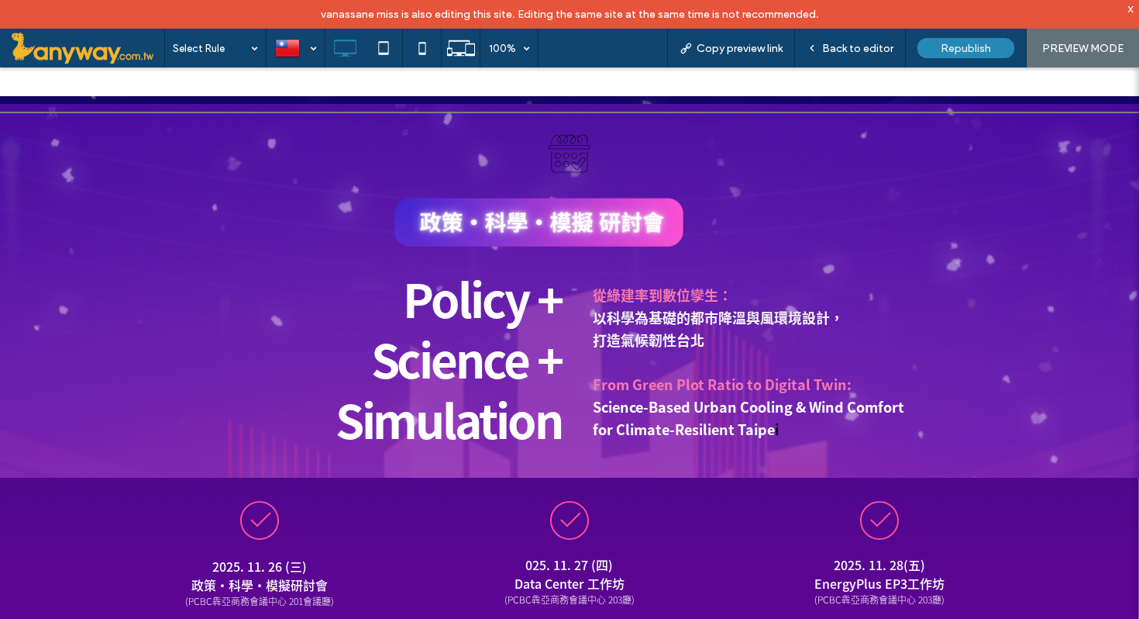
click at [860, 50] on span "Back to editor" at bounding box center [857, 48] width 71 height 13
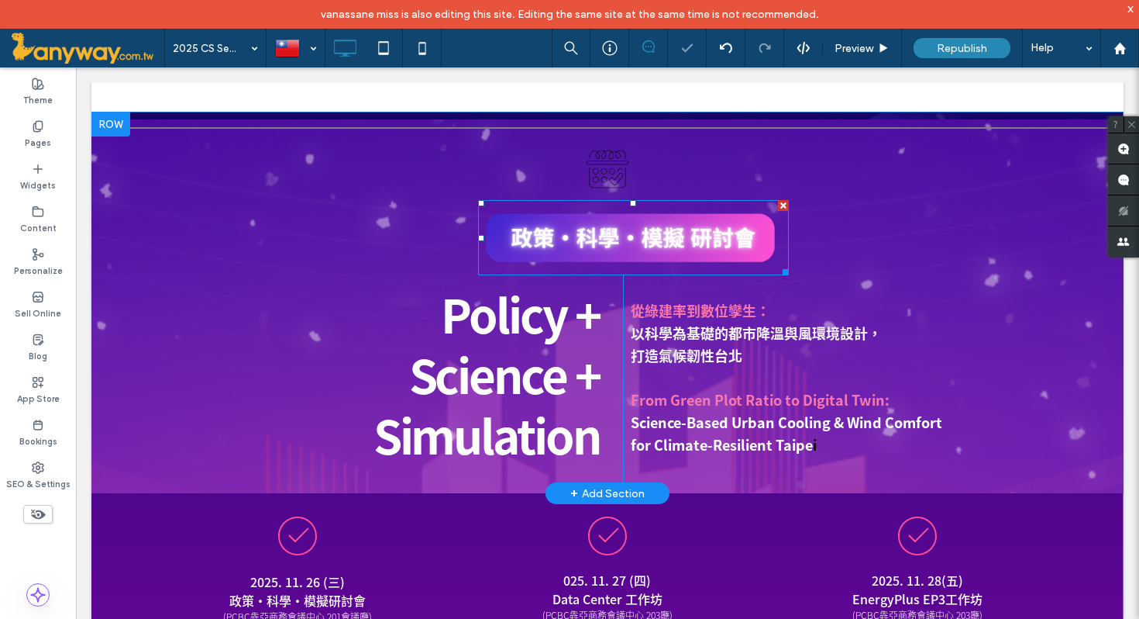
click at [652, 265] on img at bounding box center [633, 237] width 311 height 75
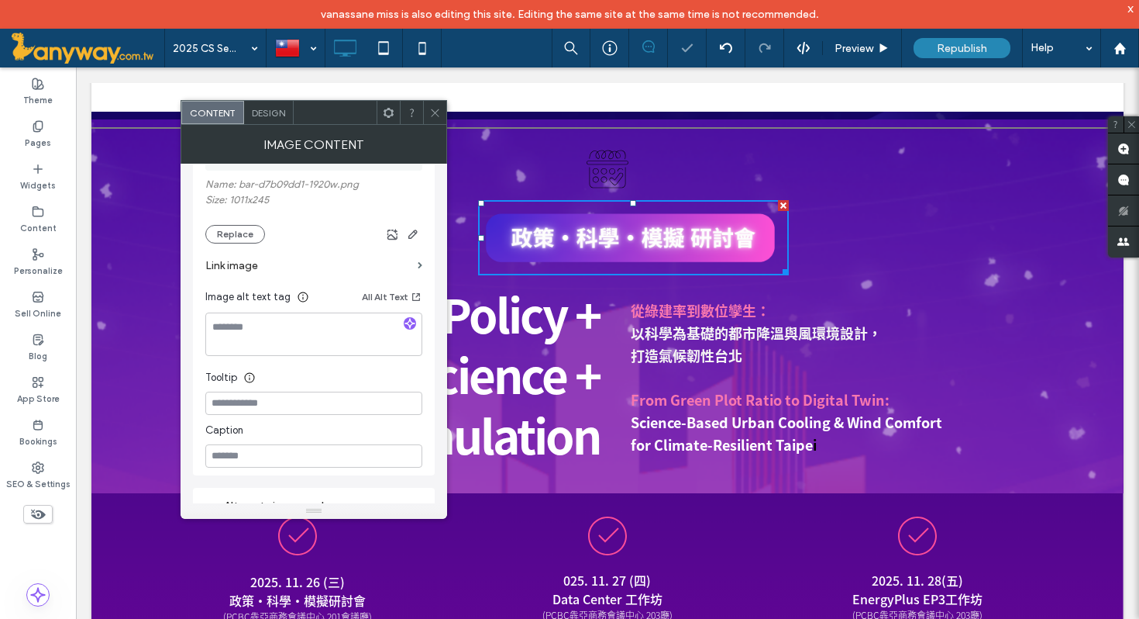
scroll to position [182, 0]
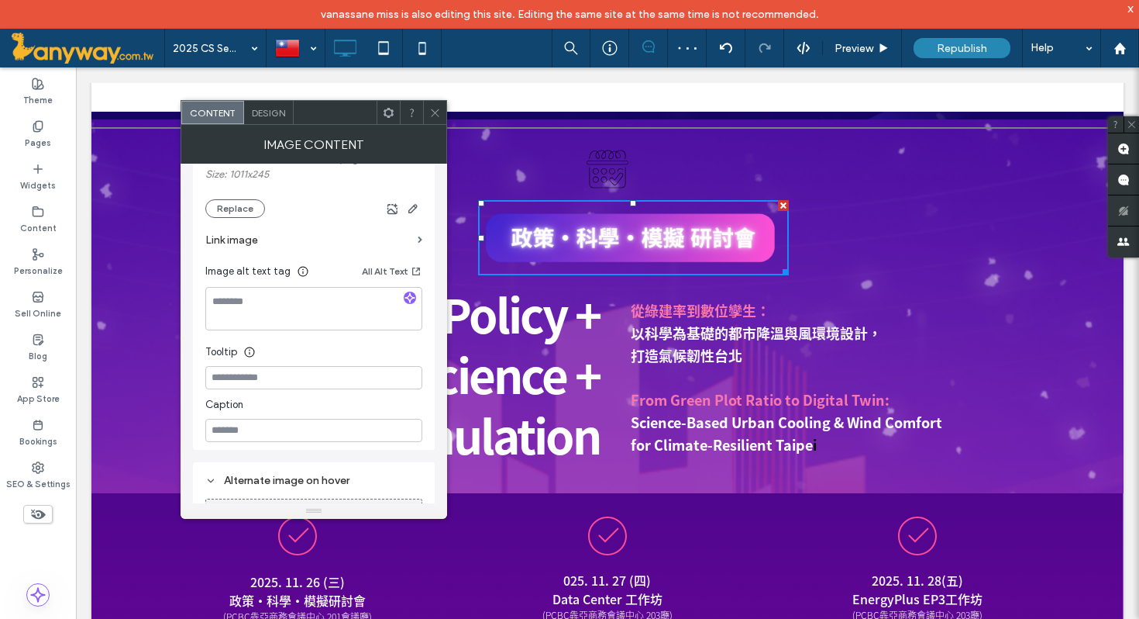
click at [433, 105] on span at bounding box center [435, 112] width 12 height 23
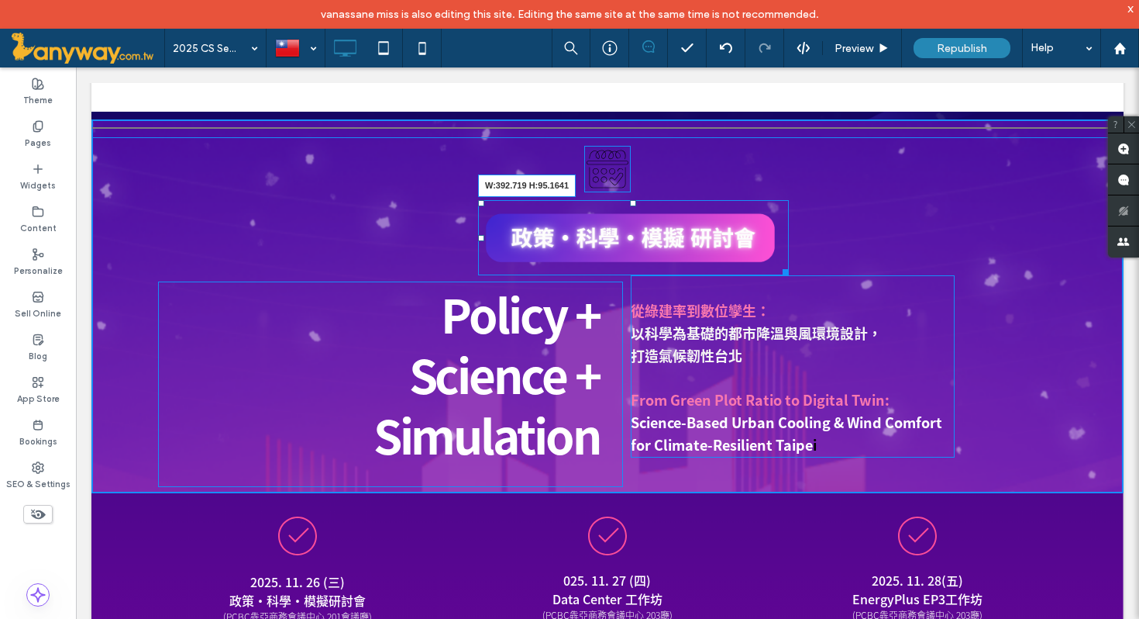
drag, startPoint x: 784, startPoint y: 269, endPoint x: 805, endPoint y: 267, distance: 21.8
click at [805, 267] on div "W:392.719 H:95.1641 Policy + Science + Simulation Click To Paste 從綠建率到數位孿生： 以科學…" at bounding box center [607, 306] width 1032 height 374
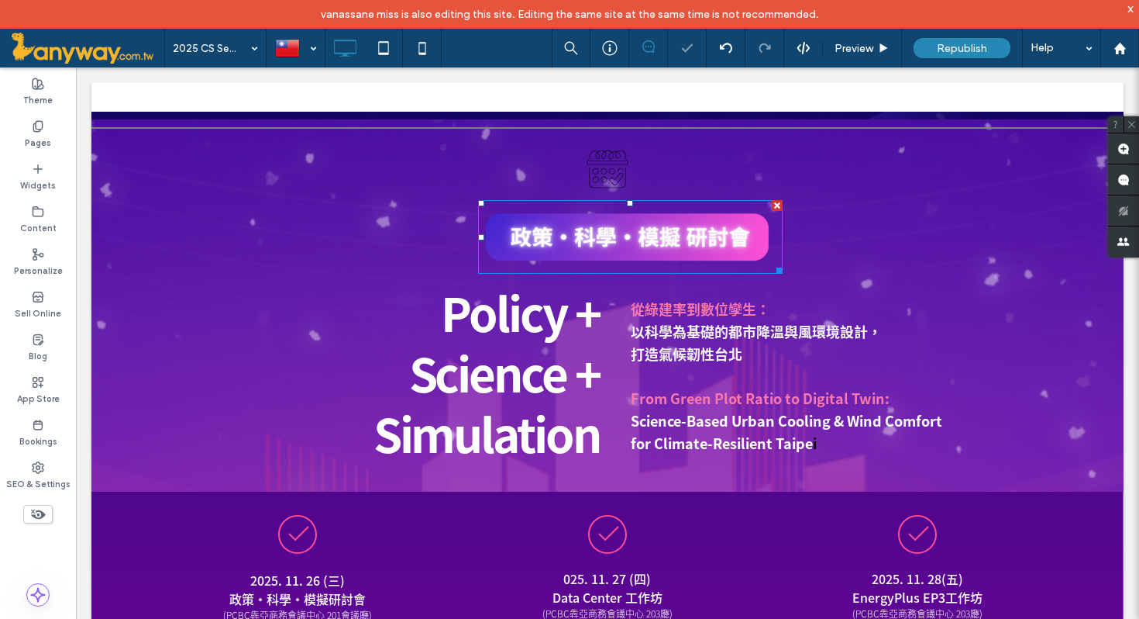
click at [772, 315] on div at bounding box center [569, 309] width 1139 height 619
click at [754, 249] on img at bounding box center [630, 237] width 305 height 74
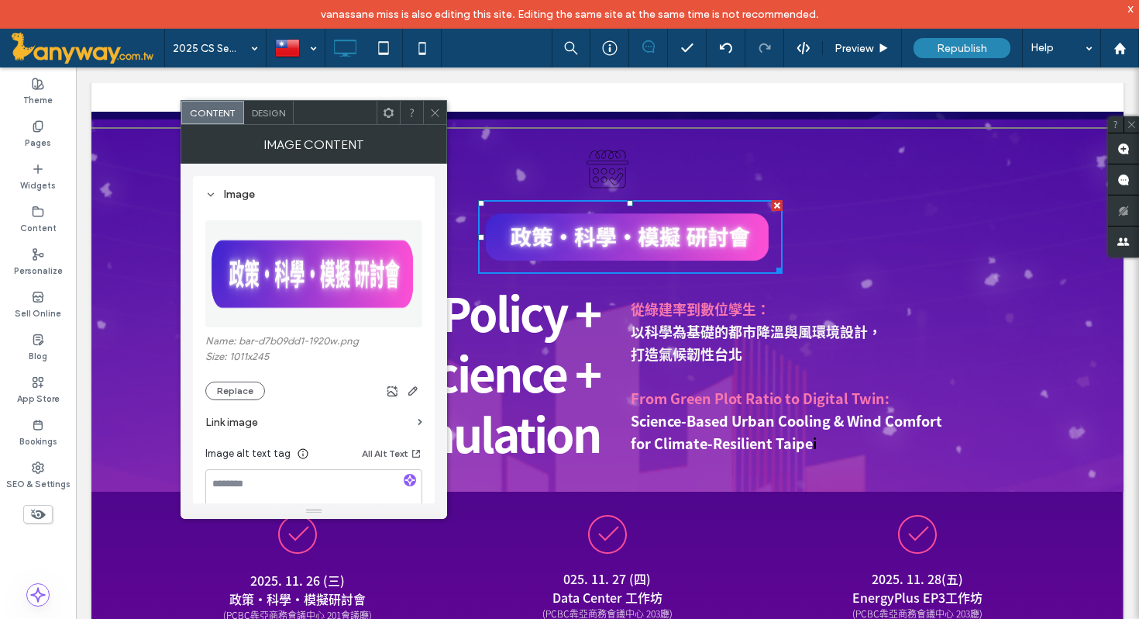
click at [437, 107] on icon at bounding box center [435, 113] width 12 height 12
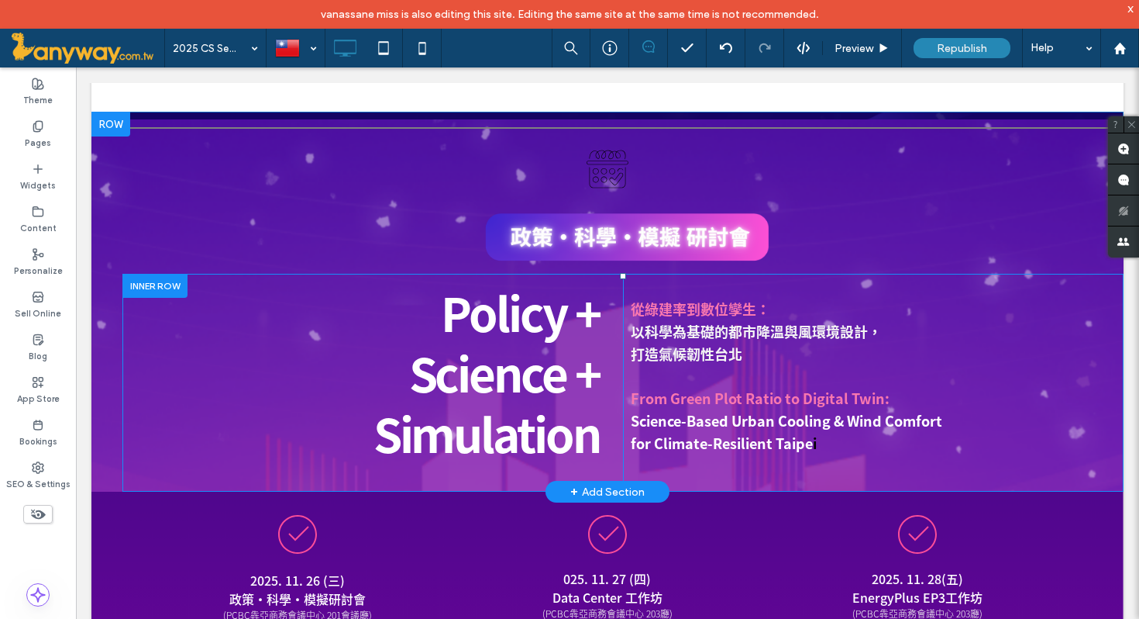
click at [170, 286] on div at bounding box center [154, 286] width 65 height 24
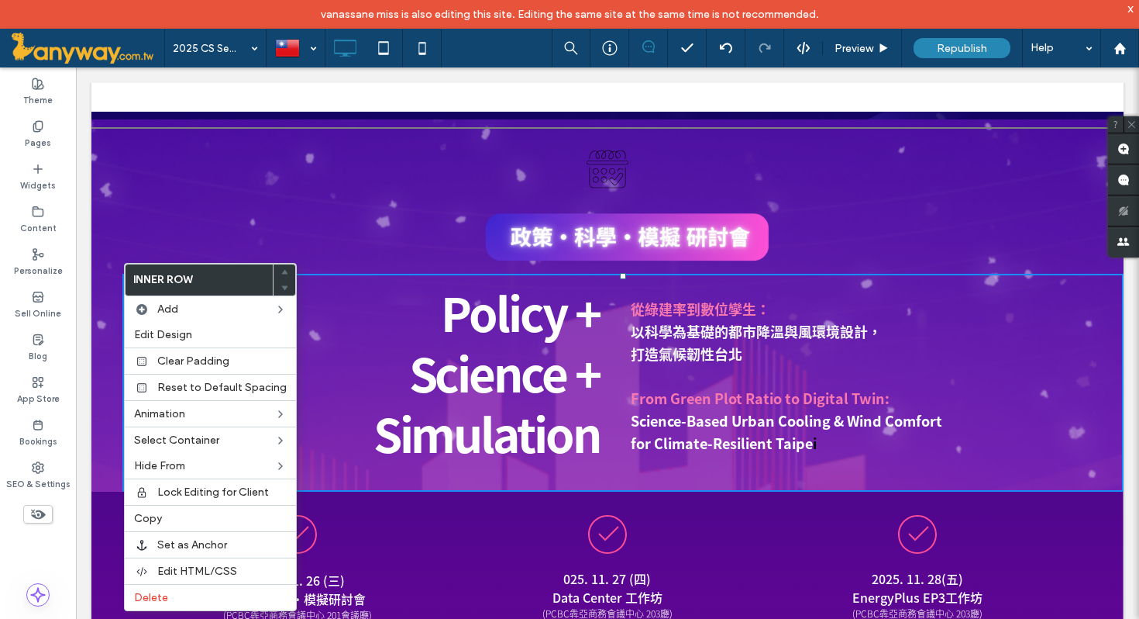
click at [163, 239] on div "Policy + Science + Simulation Click To Paste 從綠建率到數位孿生： 以科學為基礎的都市降溫與風環境設計， 打造氣候…" at bounding box center [607, 305] width 1032 height 372
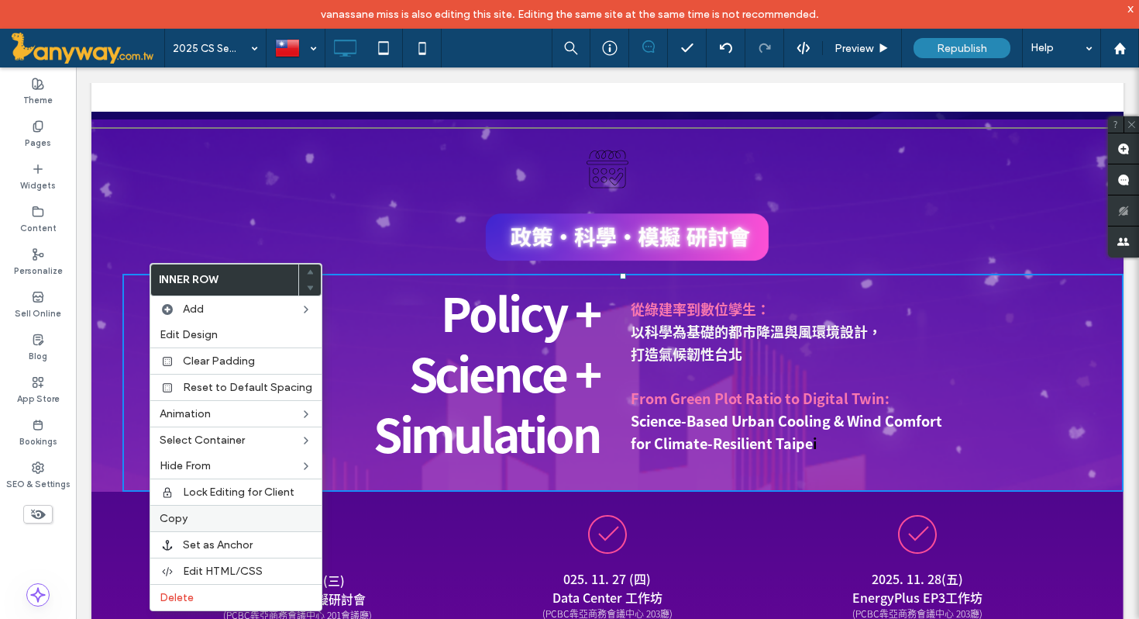
click at [191, 521] on label "Copy" at bounding box center [236, 518] width 153 height 13
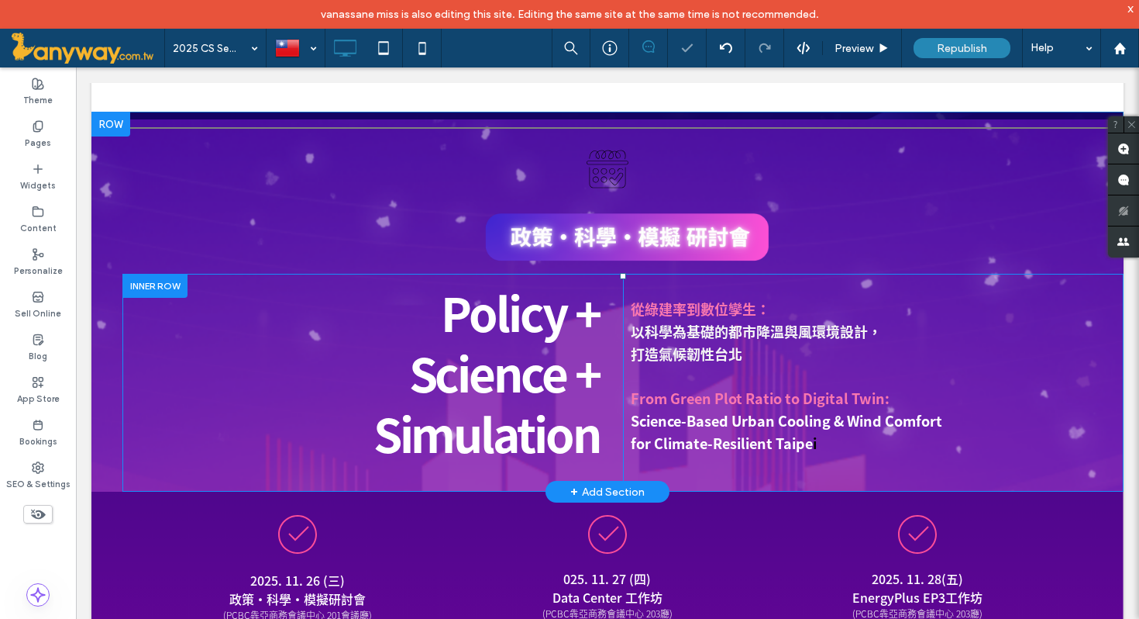
click at [149, 281] on div at bounding box center [154, 286] width 65 height 24
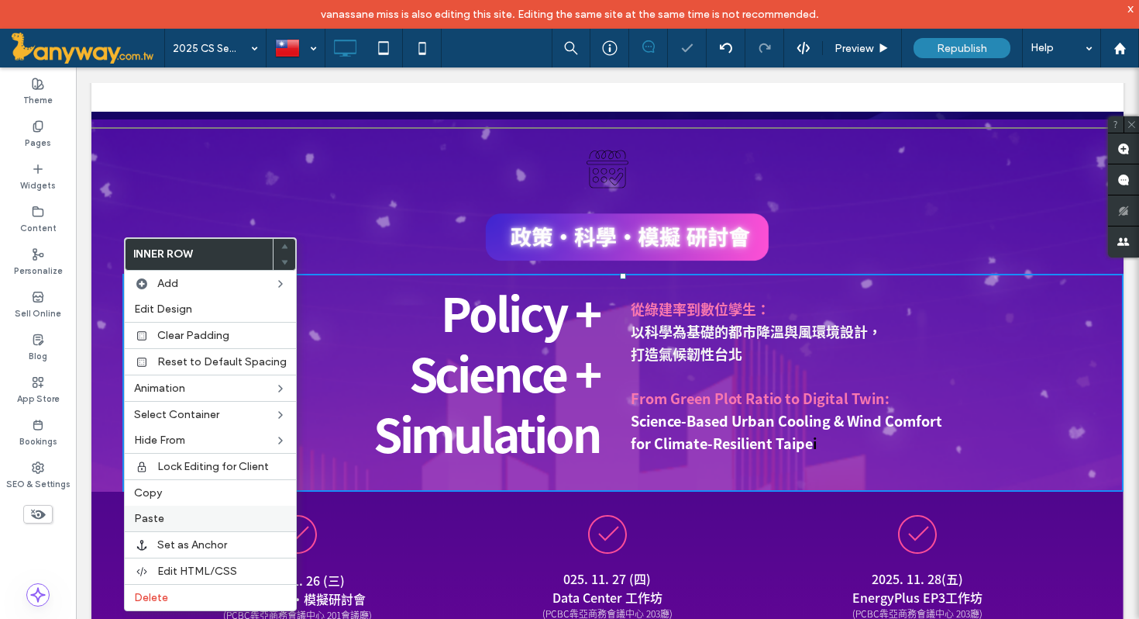
click at [184, 510] on div "Paste" at bounding box center [210, 518] width 171 height 26
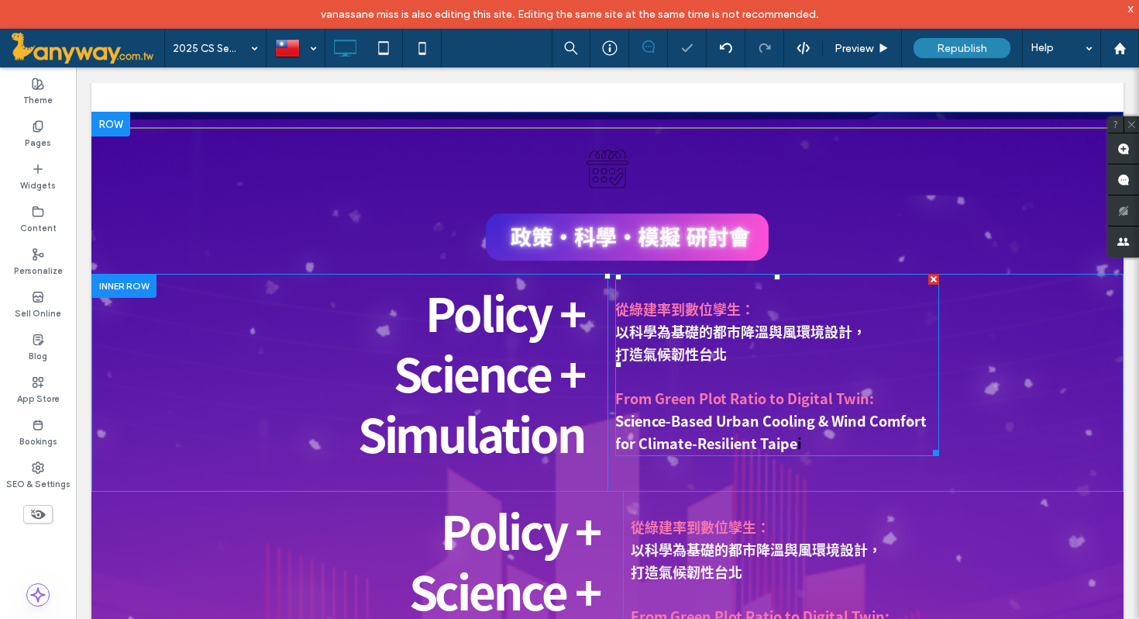
scroll to position [57, 0]
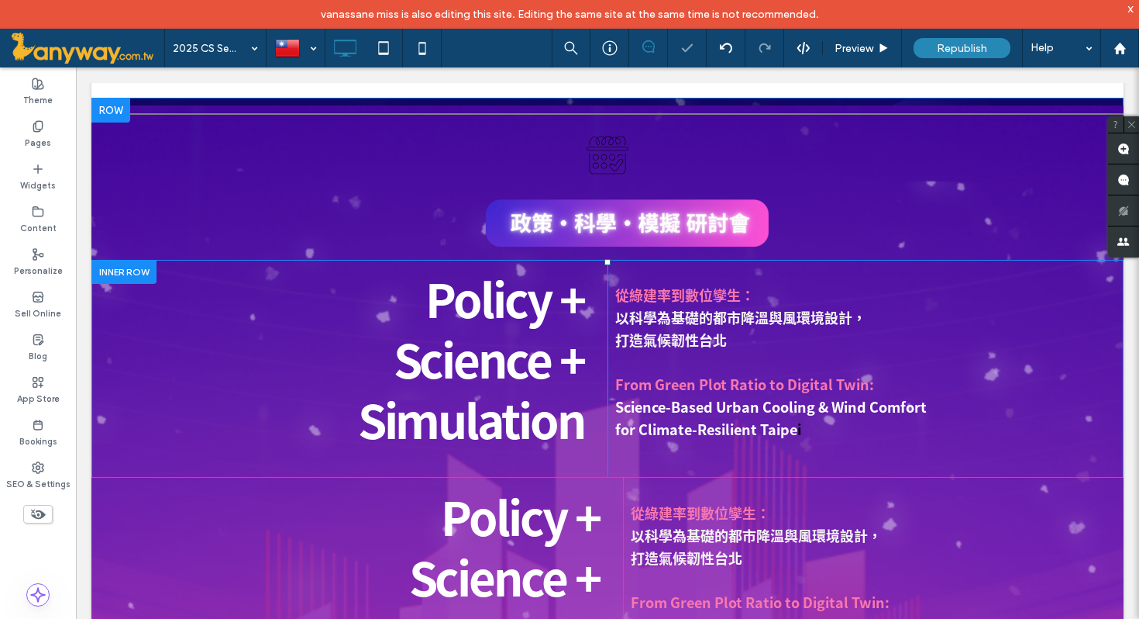
click at [117, 266] on div at bounding box center [123, 272] width 65 height 24
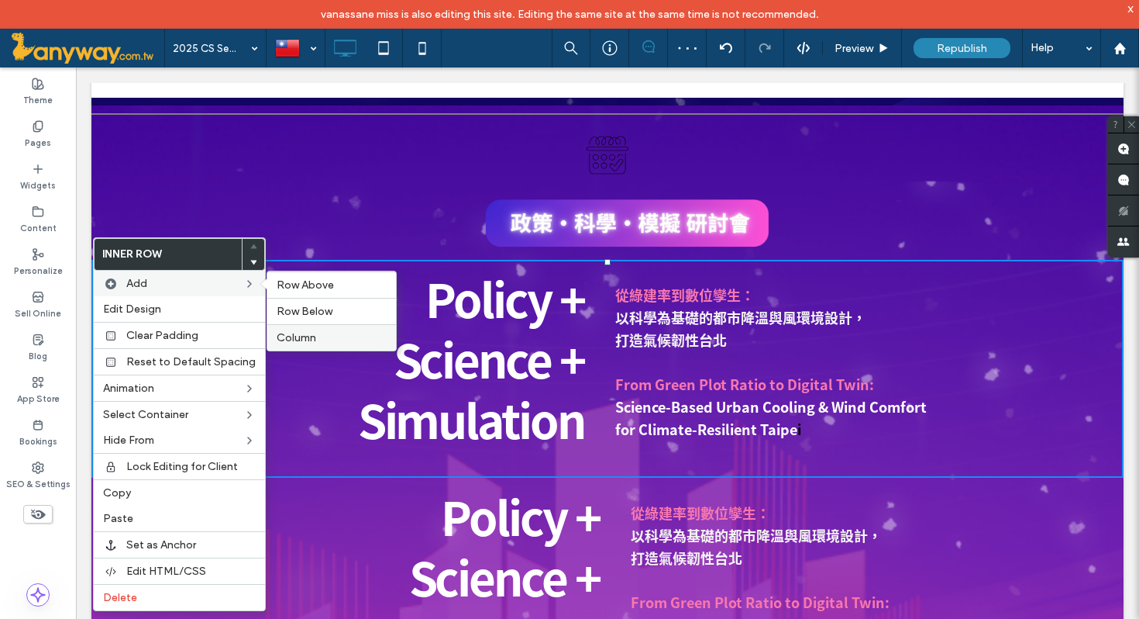
click at [331, 338] on label "Column" at bounding box center [332, 337] width 110 height 13
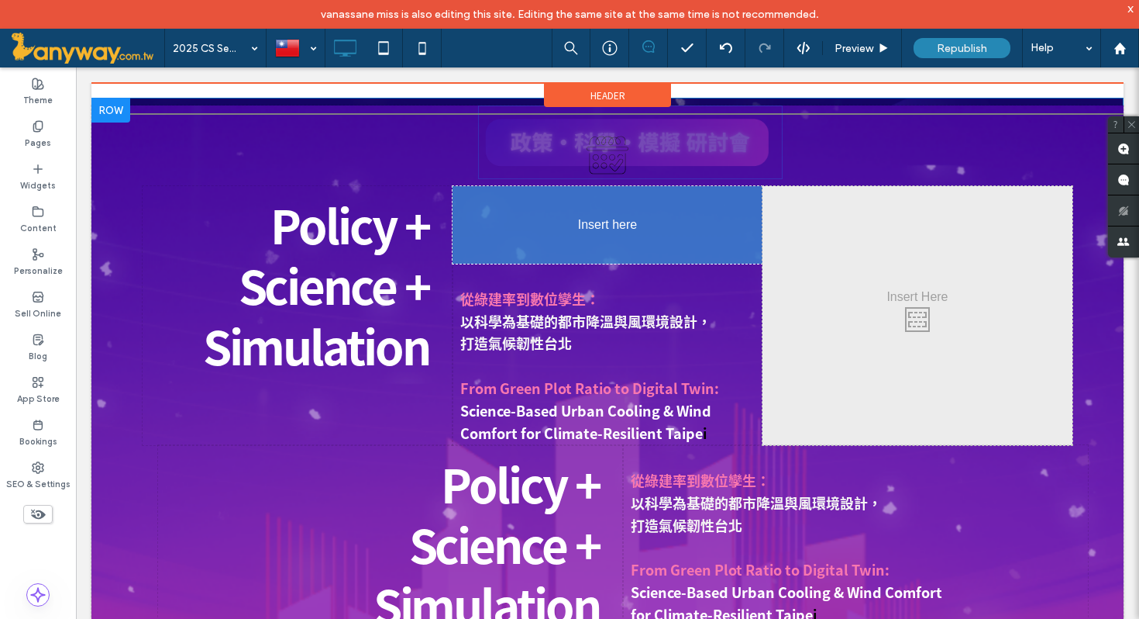
drag, startPoint x: 694, startPoint y: 225, endPoint x: 691, endPoint y: 323, distance: 98.5
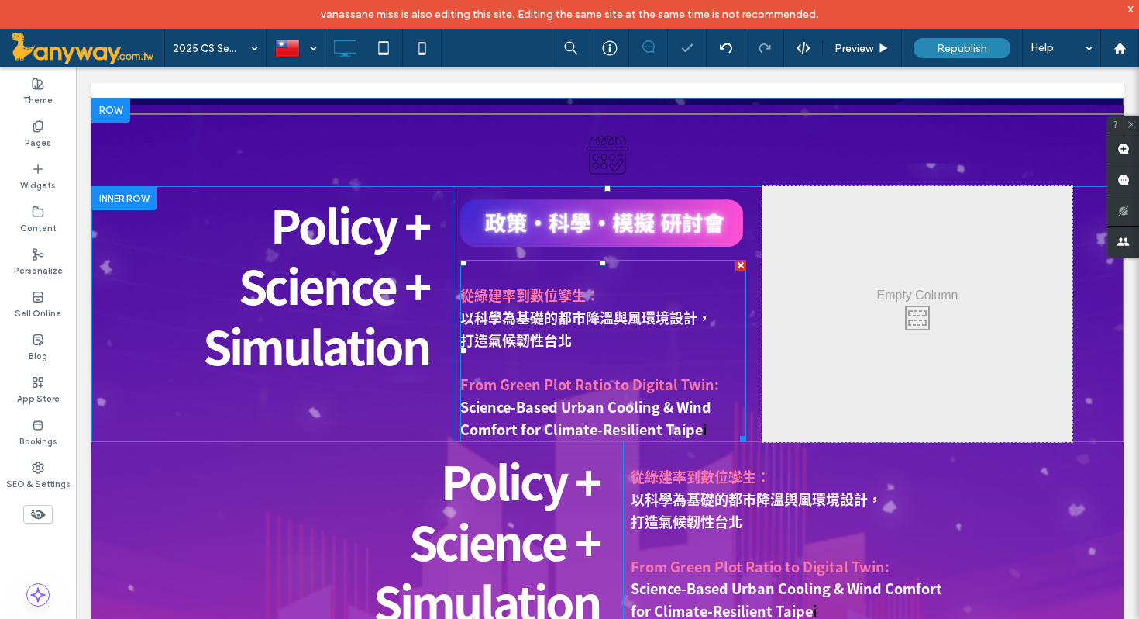
click at [736, 263] on div at bounding box center [741, 265] width 11 height 11
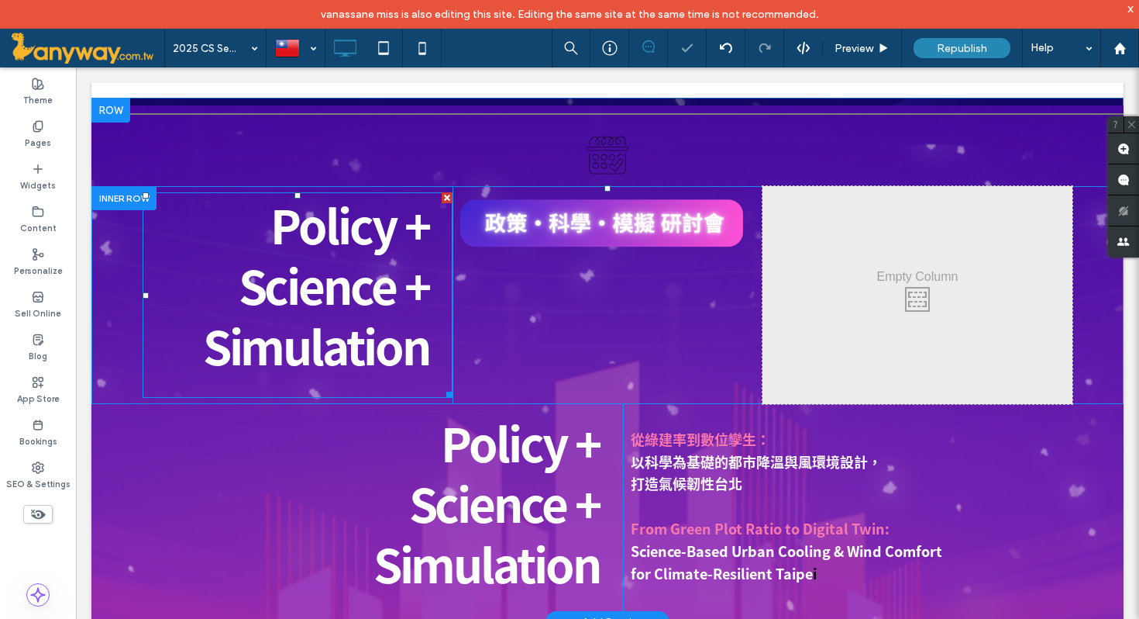
click at [444, 198] on div at bounding box center [447, 197] width 11 height 11
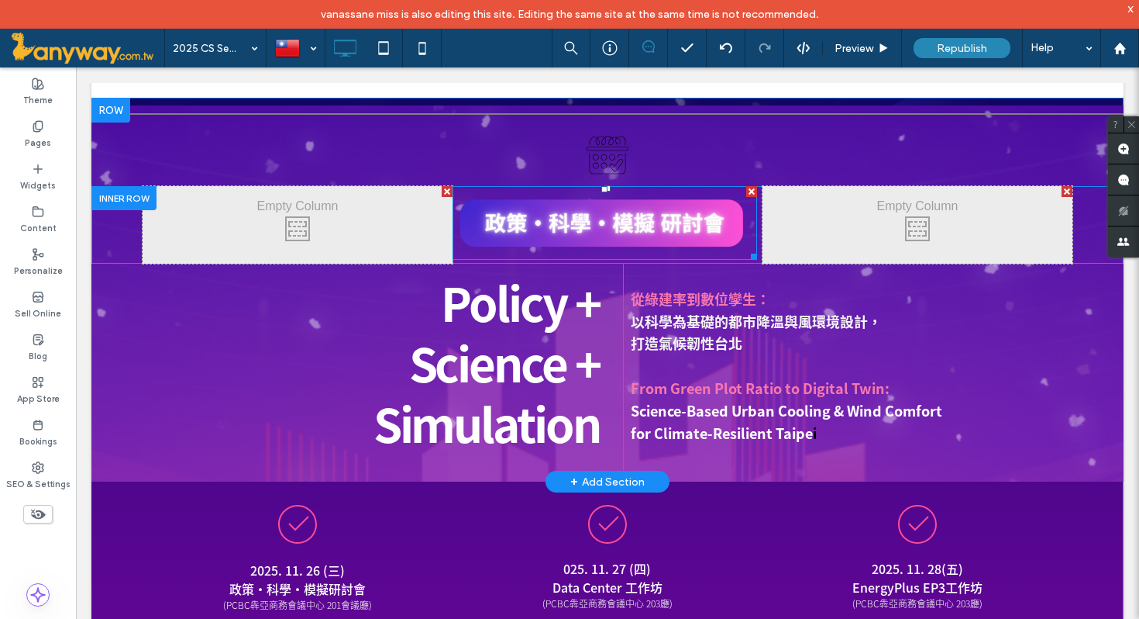
click at [539, 235] on img at bounding box center [605, 223] width 305 height 74
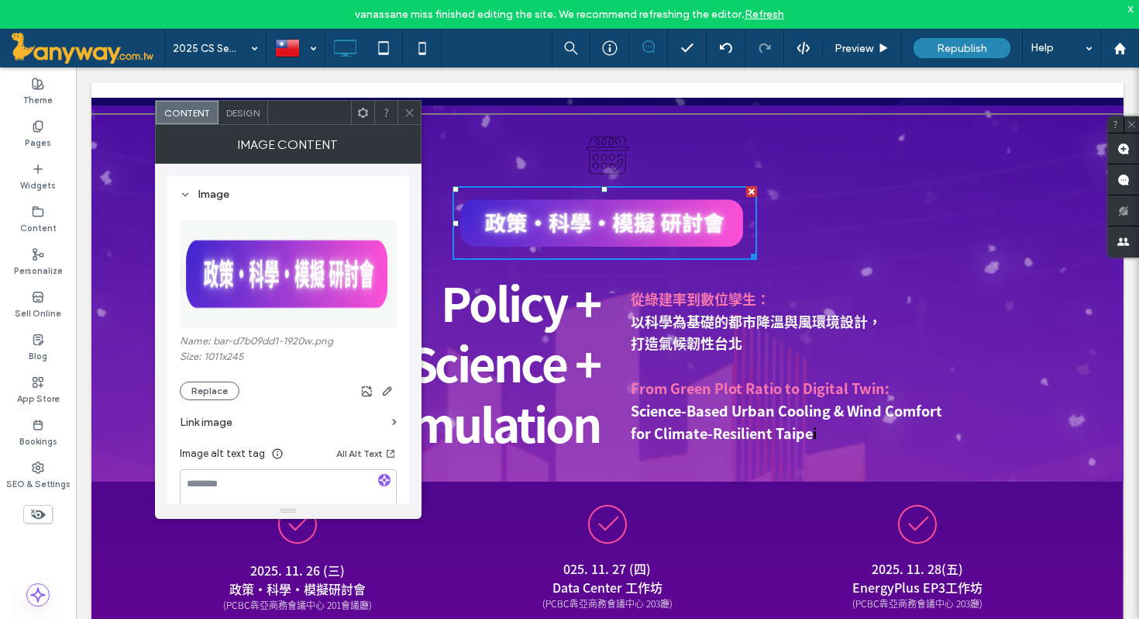
click at [412, 110] on use at bounding box center [409, 113] width 8 height 8
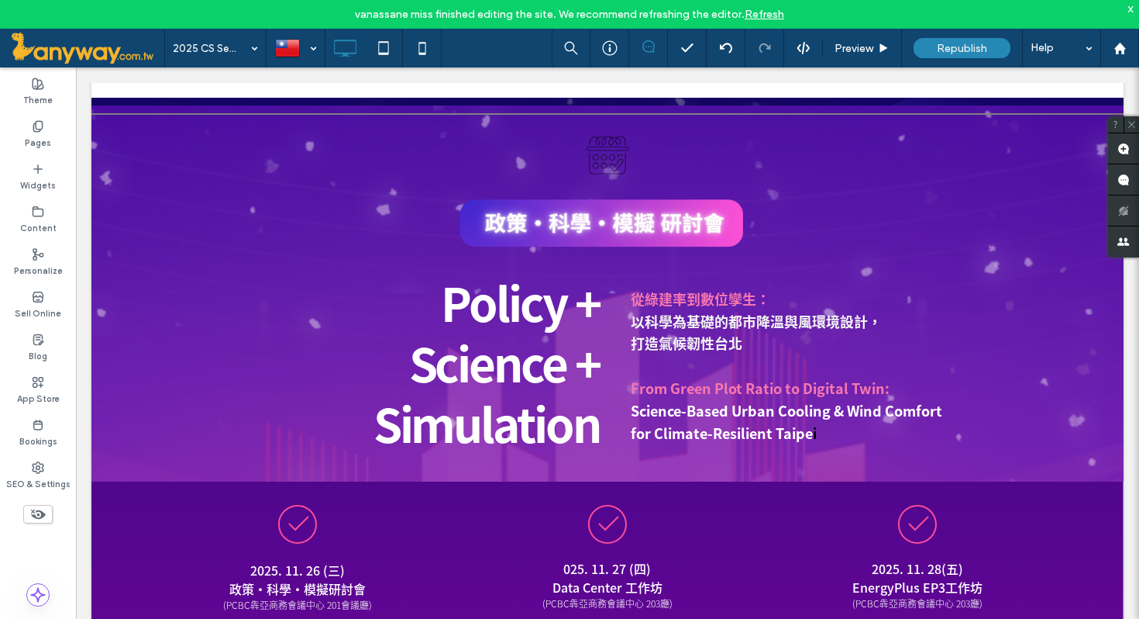
click at [376, 221] on div "Click To Paste Click To Paste" at bounding box center [298, 225] width 310 height 78
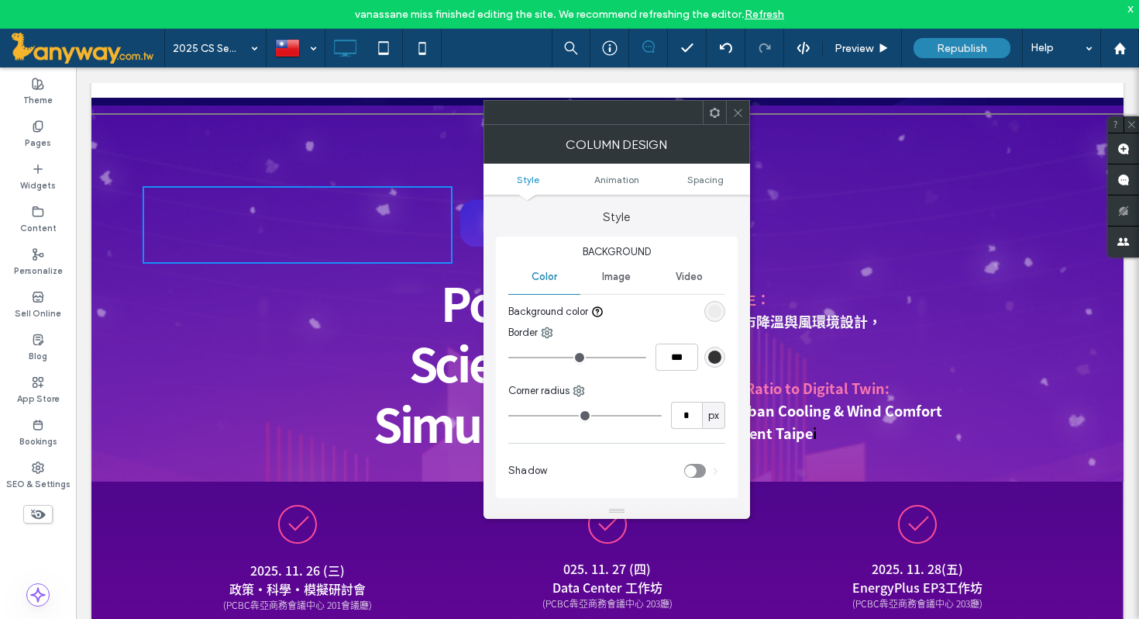
click at [714, 304] on div "rgb(236, 236, 236)" at bounding box center [715, 311] width 21 height 21
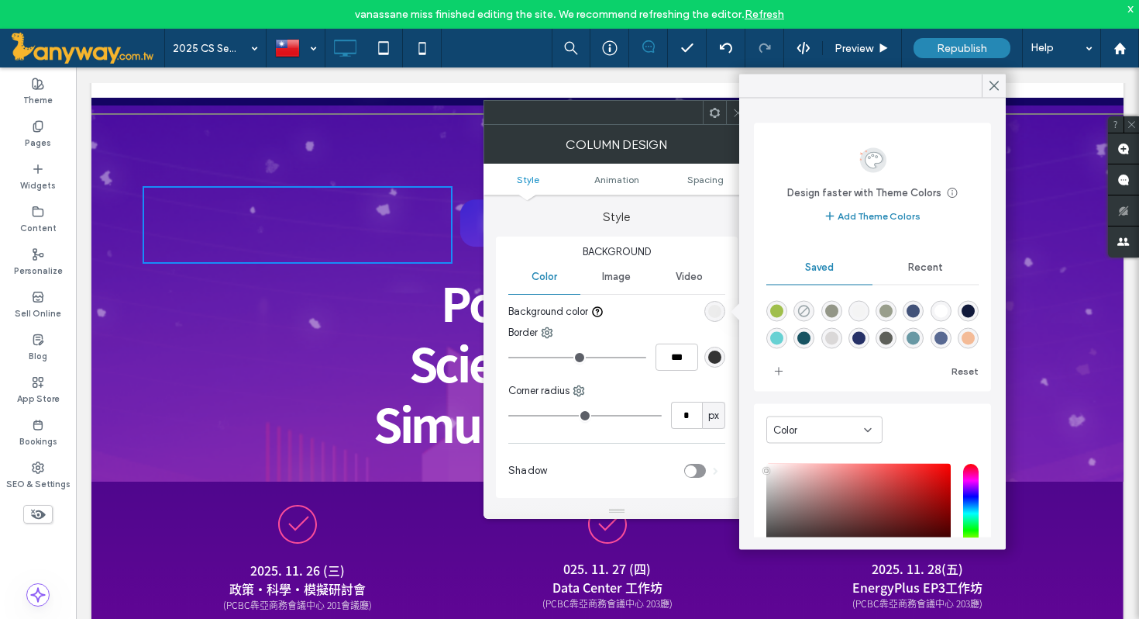
click at [807, 309] on icon "rgba(0,0,0,0)" at bounding box center [804, 311] width 13 height 13
type input "*******"
type input "*"
type input "**"
click at [996, 76] on span at bounding box center [995, 85] width 14 height 23
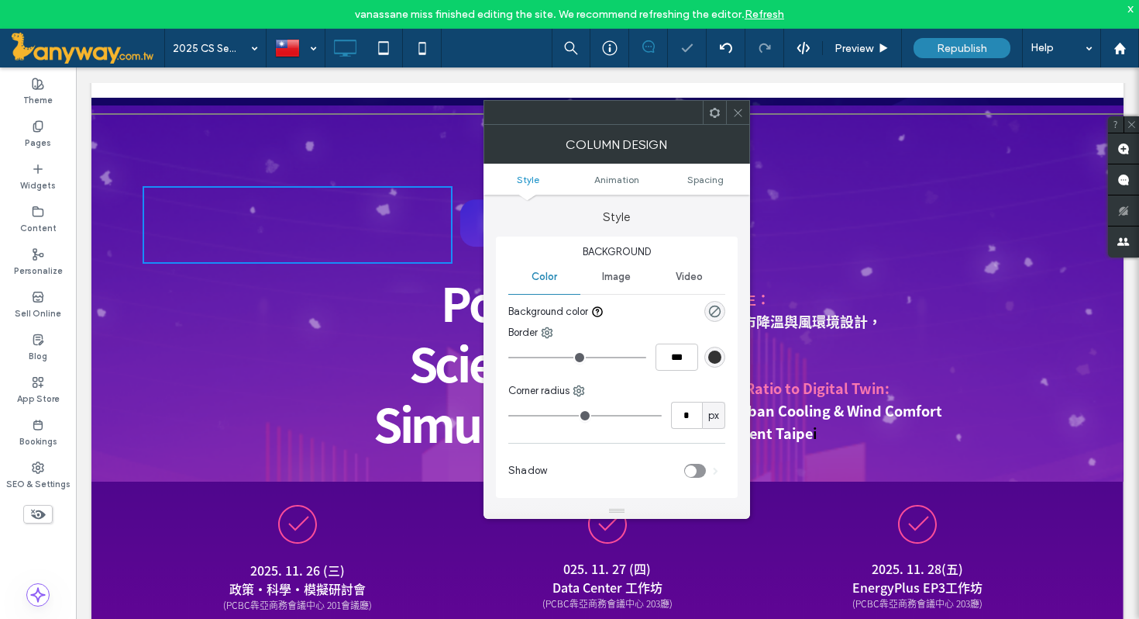
click at [936, 231] on div "Click To Paste Click To Paste" at bounding box center [918, 225] width 310 height 78
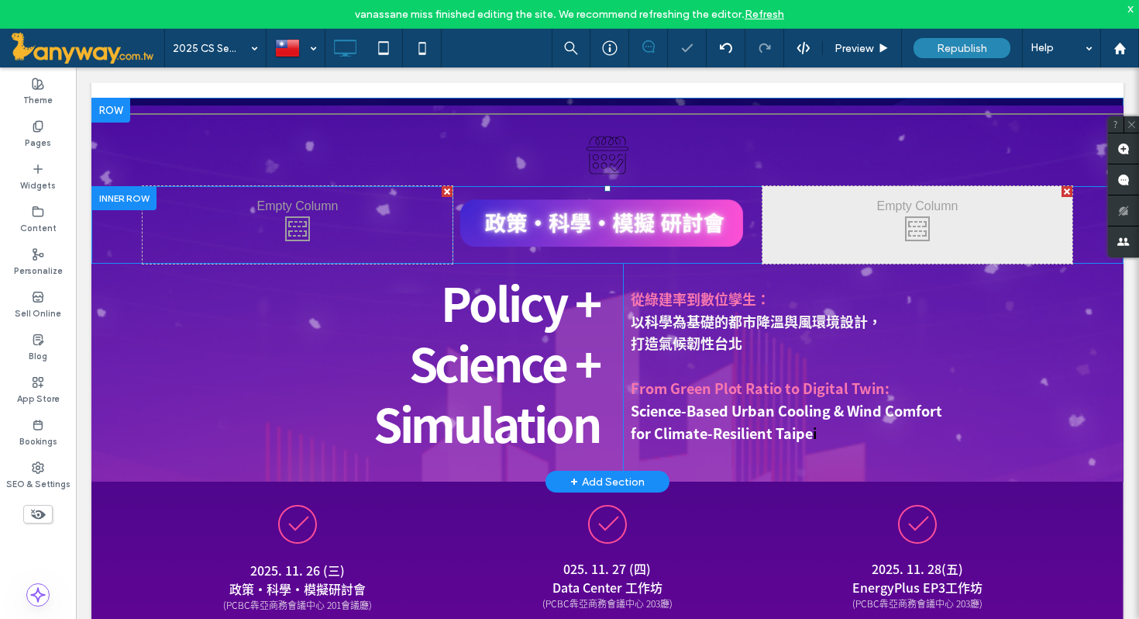
click at [933, 232] on div "Click To Paste Click To Paste" at bounding box center [918, 225] width 310 height 78
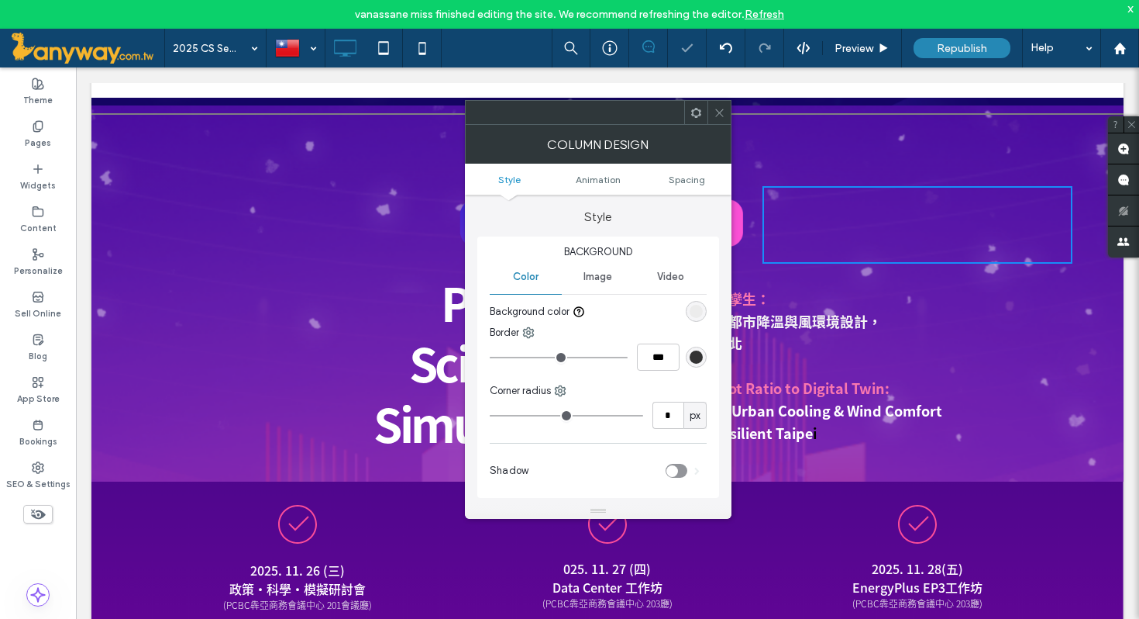
click at [696, 307] on div "rgb(236, 236, 236)" at bounding box center [696, 311] width 13 height 13
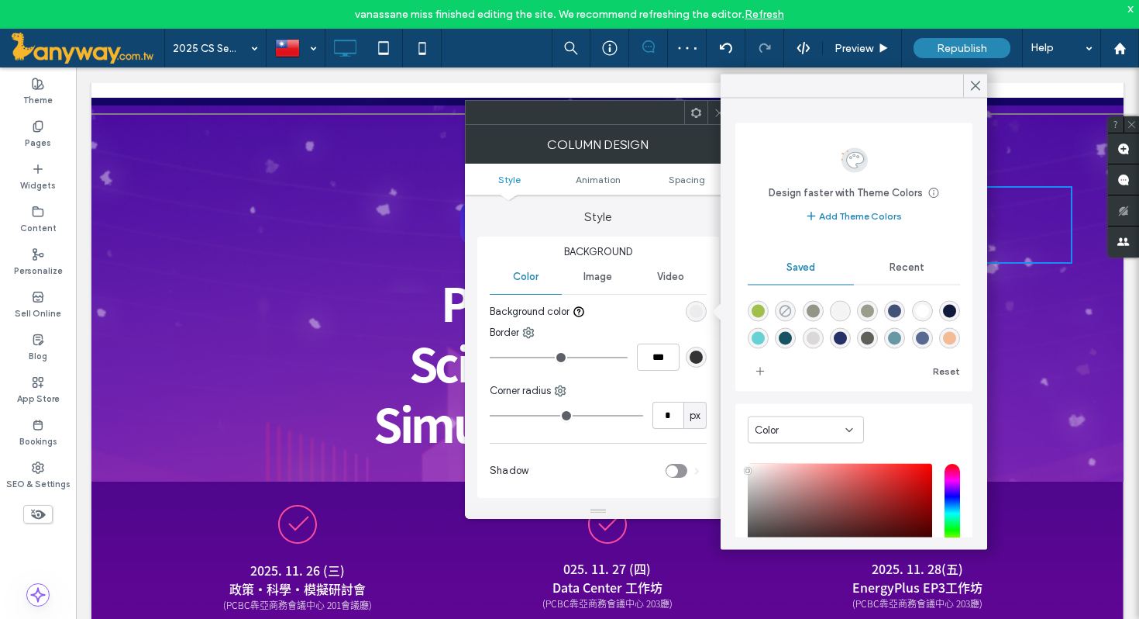
click at [786, 309] on icon "rgba(0,0,0,0)" at bounding box center [785, 311] width 13 height 13
type input "*******"
type input "*"
type input "**"
click at [974, 80] on icon at bounding box center [976, 86] width 14 height 14
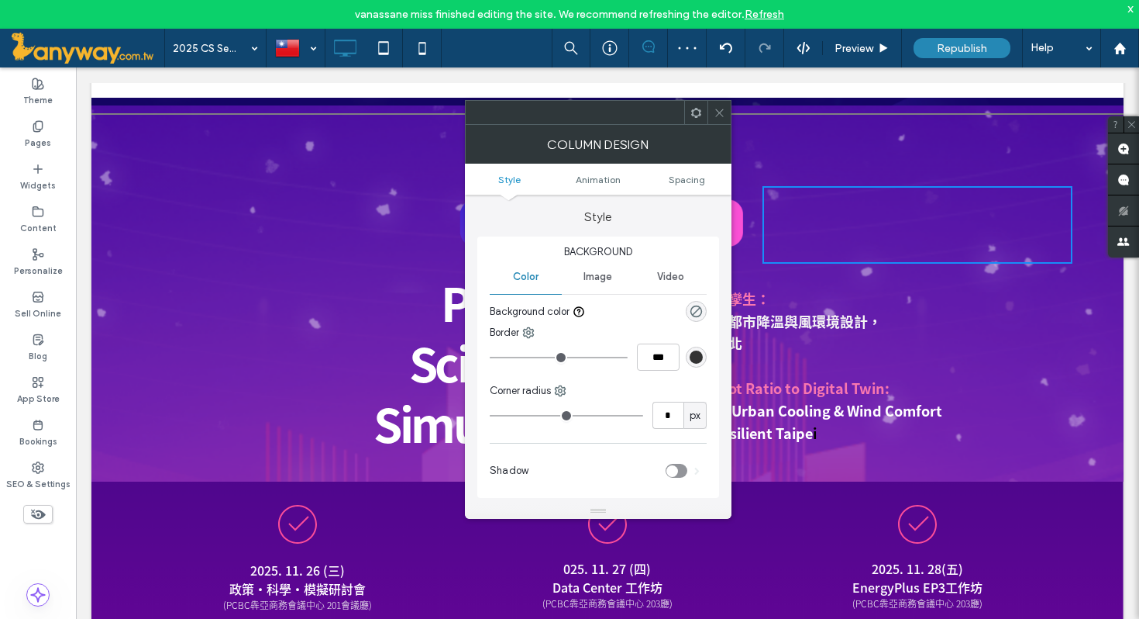
click at [722, 103] on span at bounding box center [720, 112] width 12 height 23
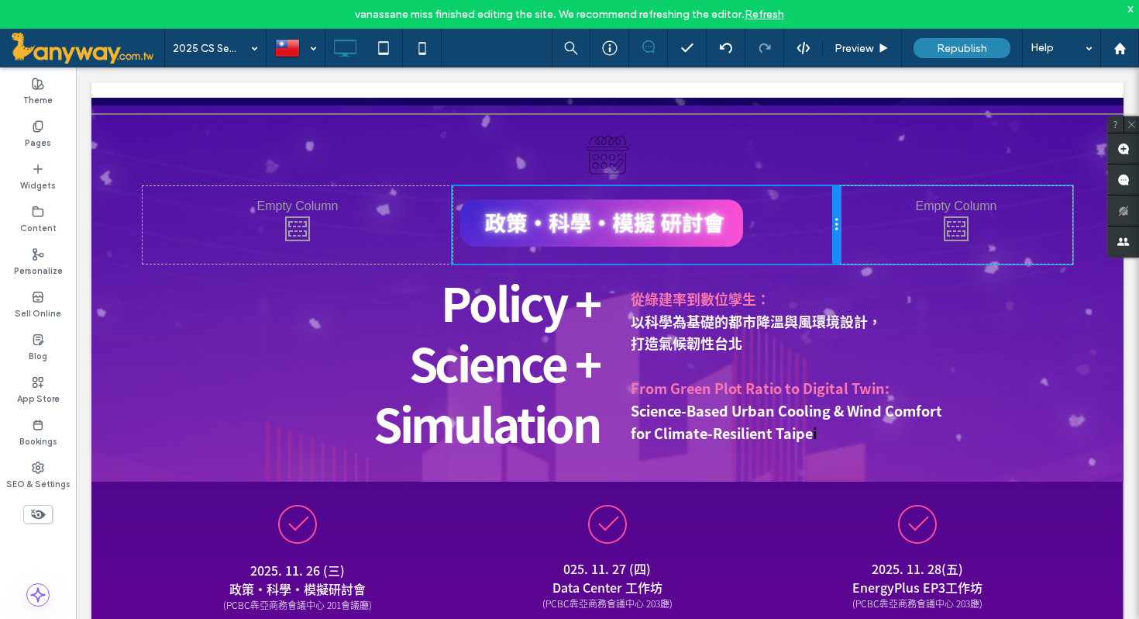
drag, startPoint x: 759, startPoint y: 221, endPoint x: 808, endPoint y: 221, distance: 49.6
click at [808, 221] on div "Click To Paste Click To Paste" at bounding box center [647, 225] width 388 height 78
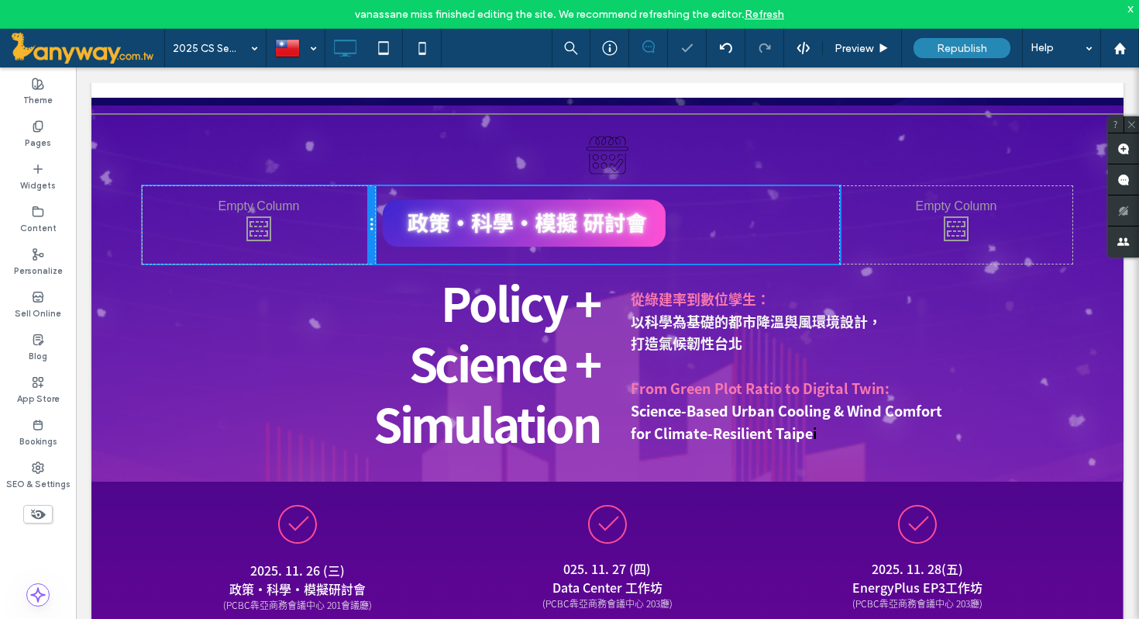
drag, startPoint x: 451, startPoint y: 219, endPoint x: 399, endPoint y: 222, distance: 52.0
click at [399, 222] on div "Click To Paste Click To Paste Click To Paste Click To Paste Click To Paste Clic…" at bounding box center [608, 225] width 930 height 78
drag, startPoint x: 677, startPoint y: 256, endPoint x: 781, endPoint y: 250, distance: 104.1
click at [781, 250] on div "W:359.703 H:87.1641 Click To Paste Click To Paste" at bounding box center [607, 225] width 465 height 78
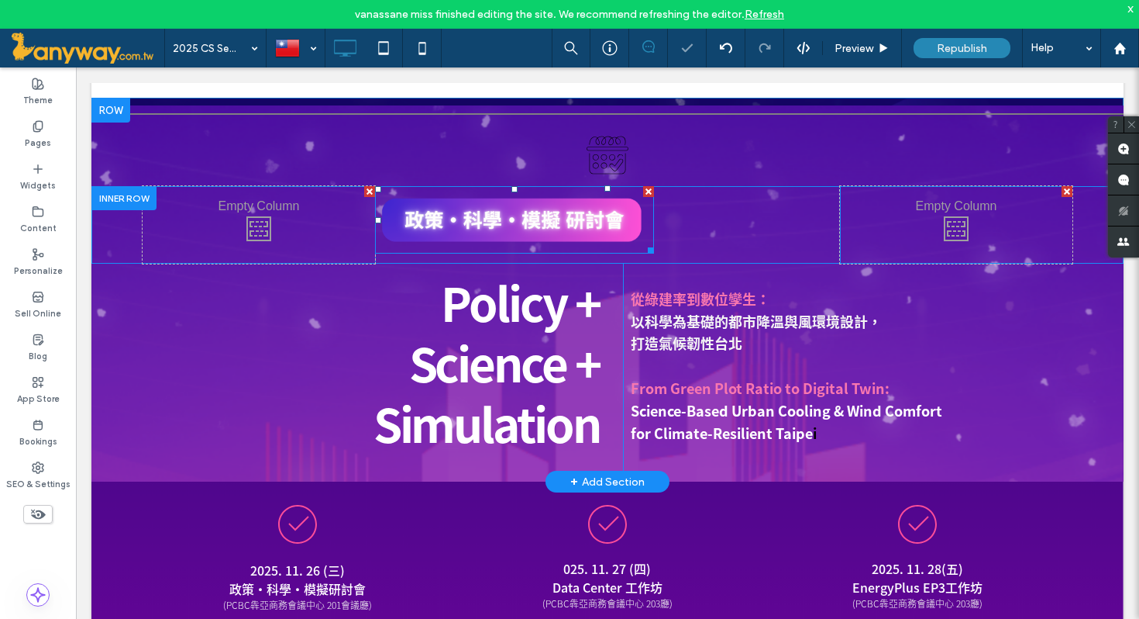
click at [622, 217] on img at bounding box center [514, 219] width 279 height 67
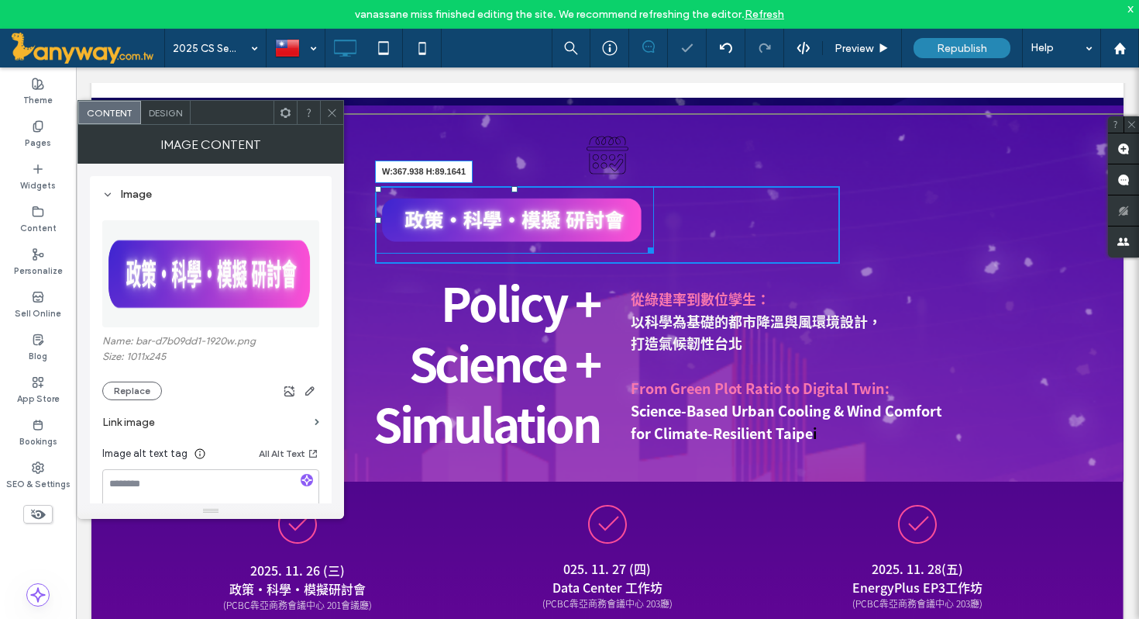
drag, startPoint x: 651, startPoint y: 250, endPoint x: 810, endPoint y: 246, distance: 159.0
click at [810, 246] on div "W:367.938 H:89.1641 Click To Paste Click To Paste" at bounding box center [607, 225] width 465 height 78
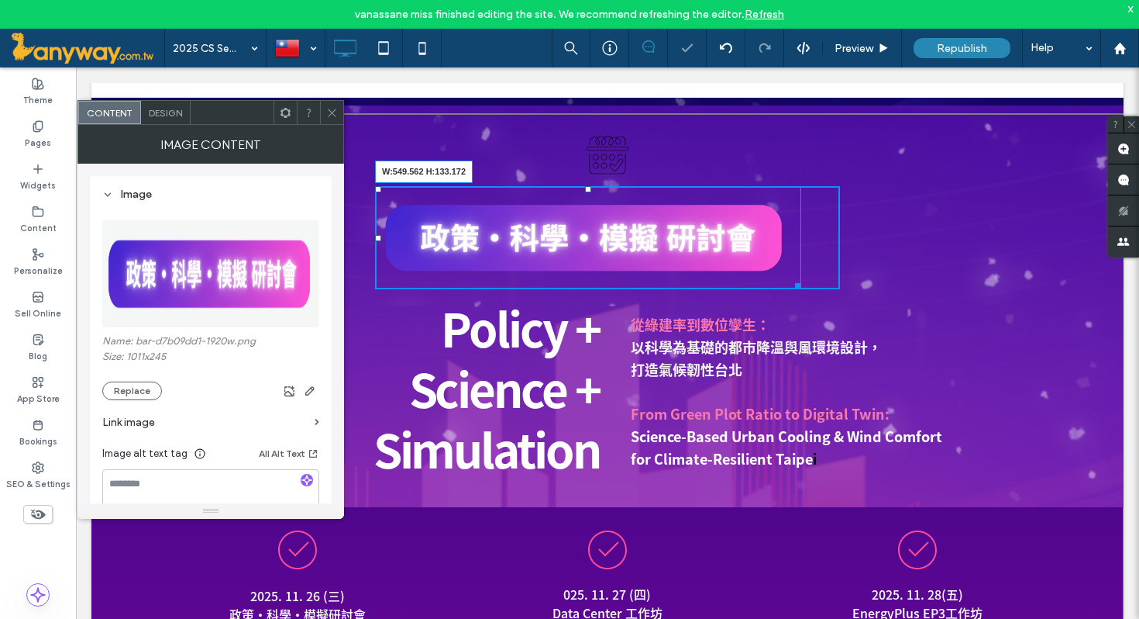
click at [834, 282] on div "W:549.562 H:133.172 Click To Paste Click To Paste" at bounding box center [607, 237] width 465 height 103
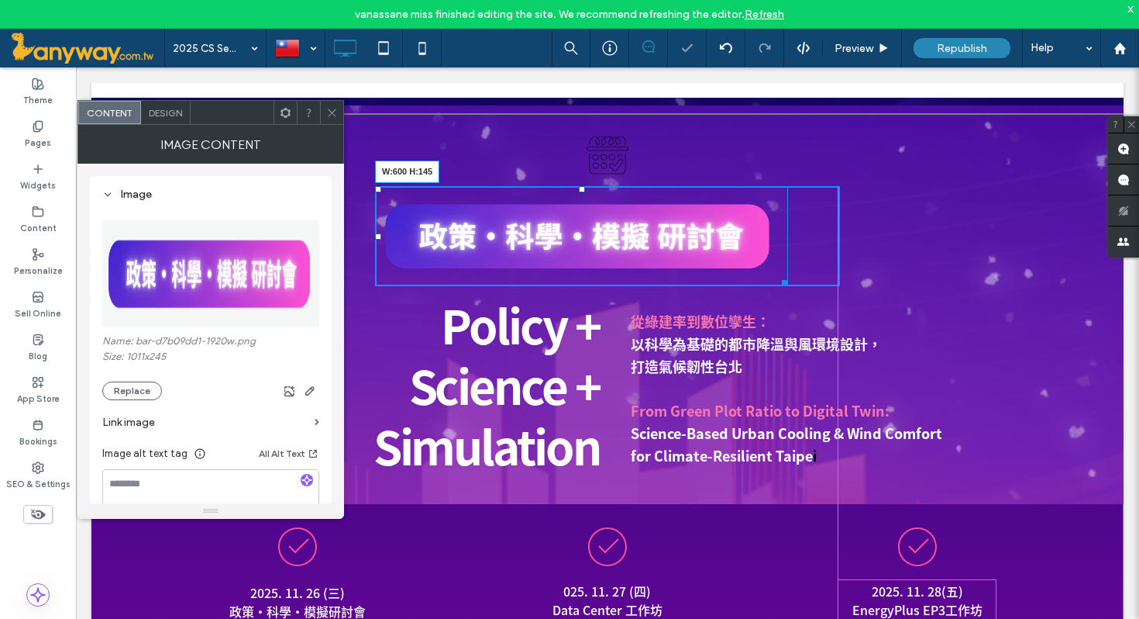
drag, startPoint x: 785, startPoint y: 284, endPoint x: 888, endPoint y: 297, distance: 103.9
click at [888, 286] on div "Click To Paste Click To Paste W:600 H:145 Click To Paste Click To Paste Click T…" at bounding box center [608, 236] width 930 height 100
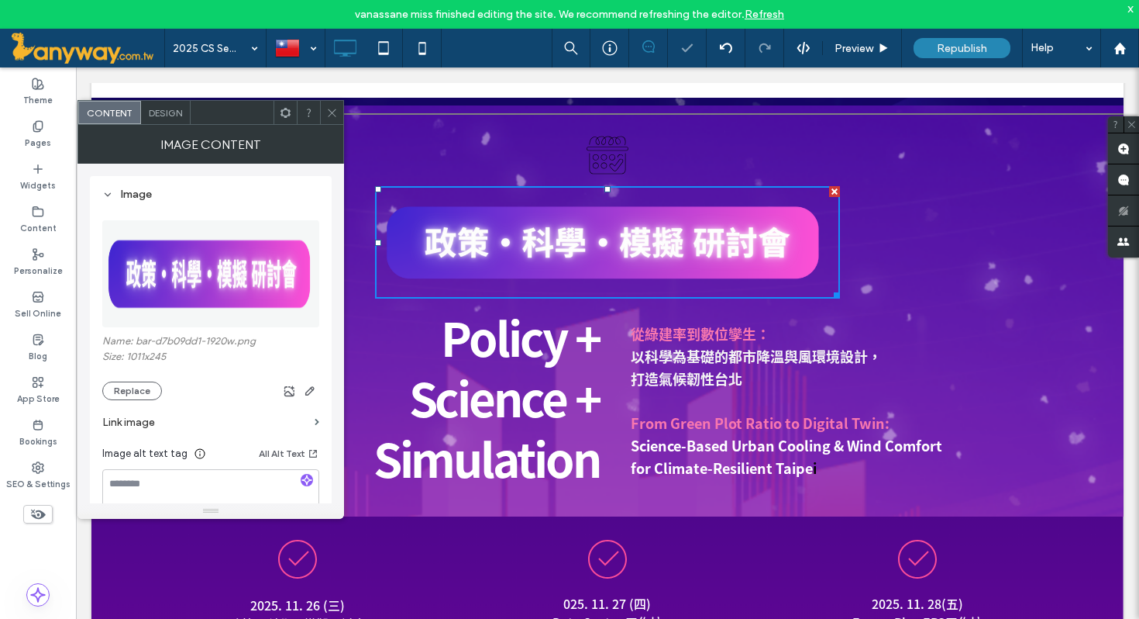
click at [934, 295] on div "Click To Paste Click To Paste" at bounding box center [956, 242] width 233 height 112
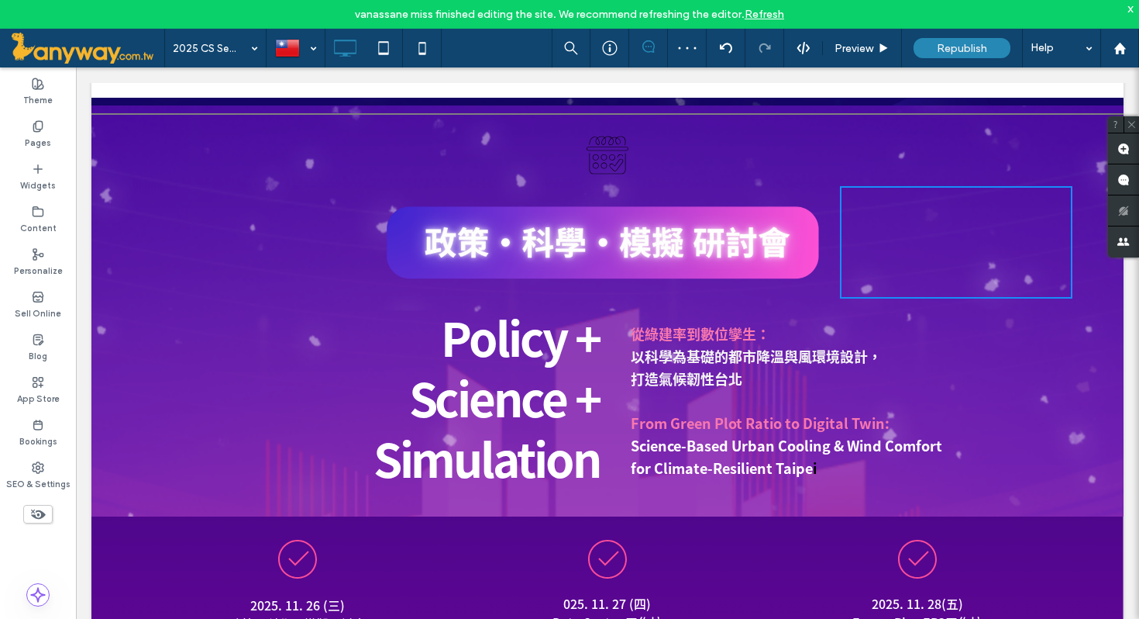
click at [343, 234] on div "Click To Paste Click To Paste" at bounding box center [259, 242] width 233 height 112
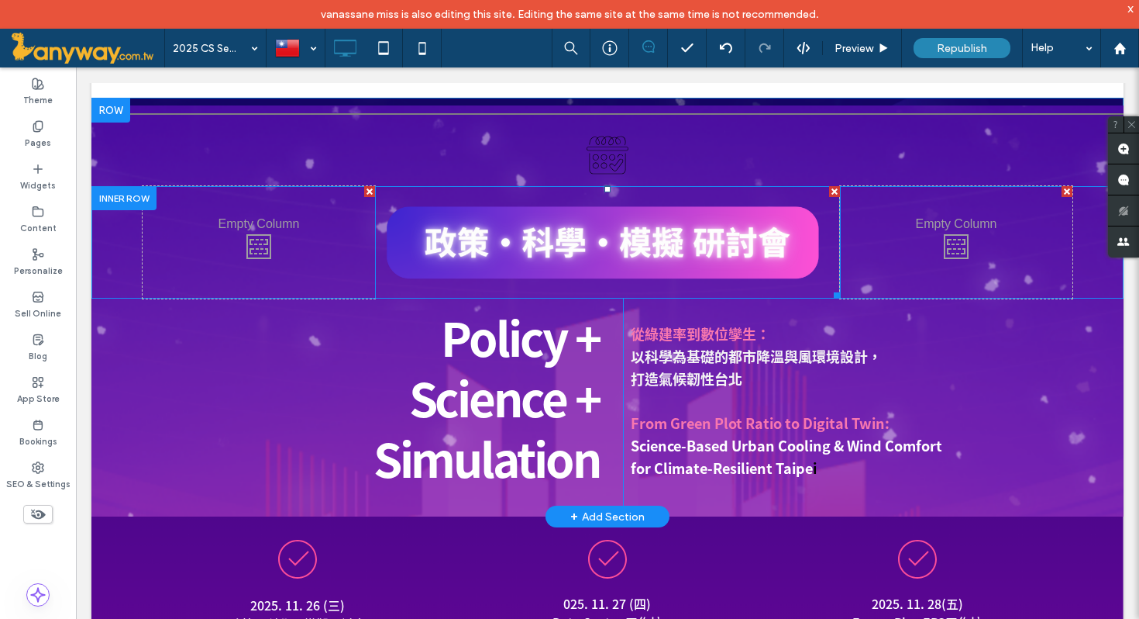
click at [767, 260] on img at bounding box center [607, 242] width 465 height 112
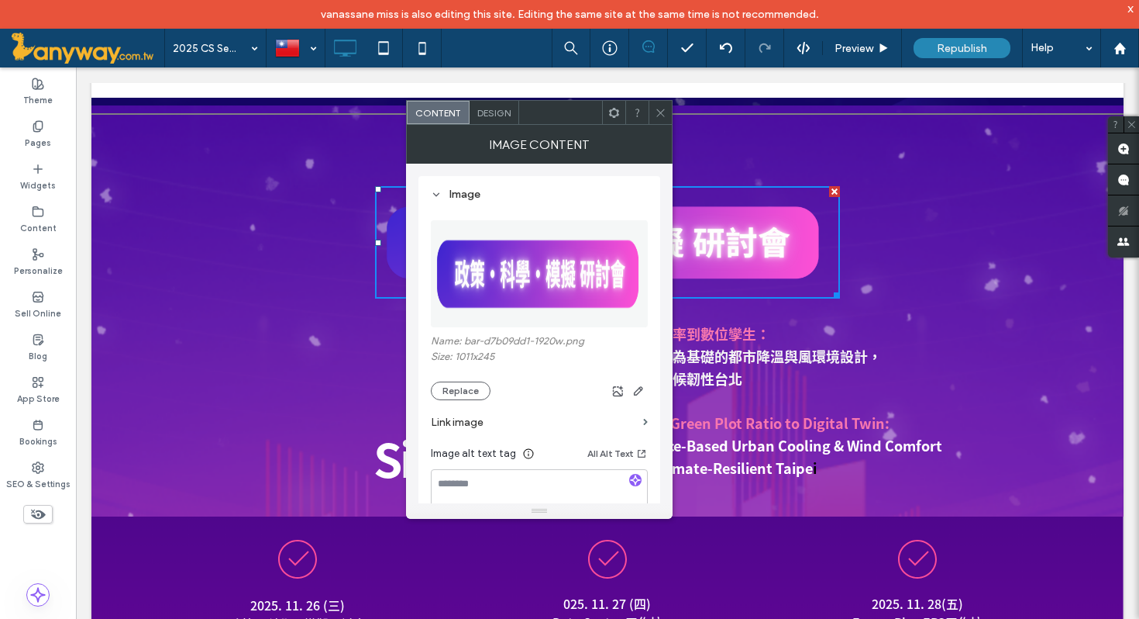
click at [662, 107] on icon at bounding box center [661, 113] width 12 height 12
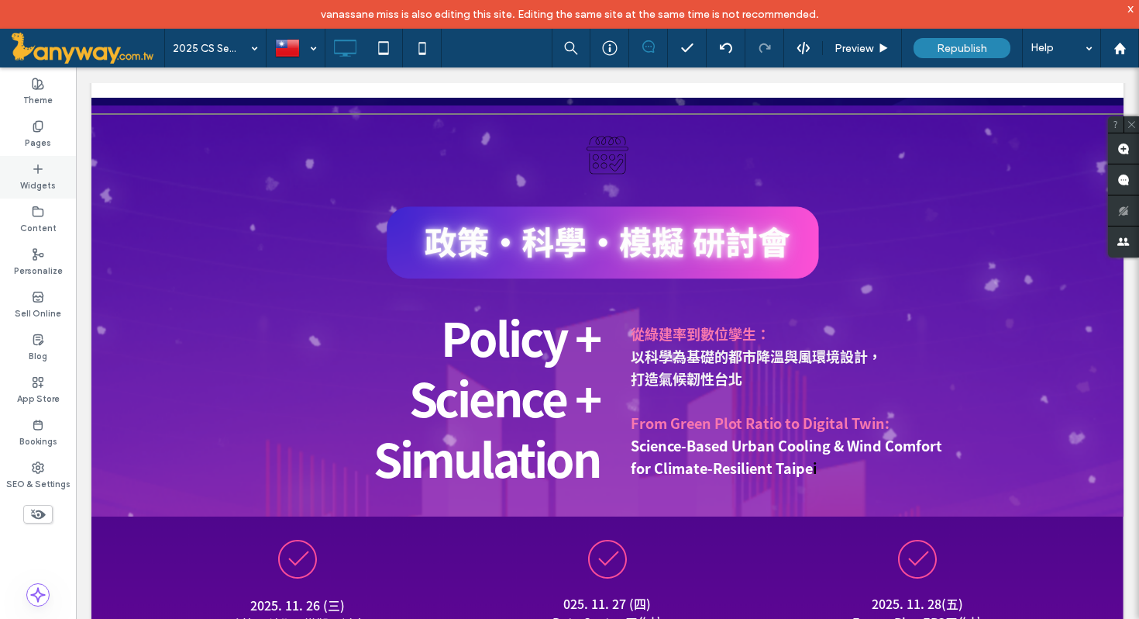
click at [35, 175] on label "Widgets" at bounding box center [38, 183] width 36 height 17
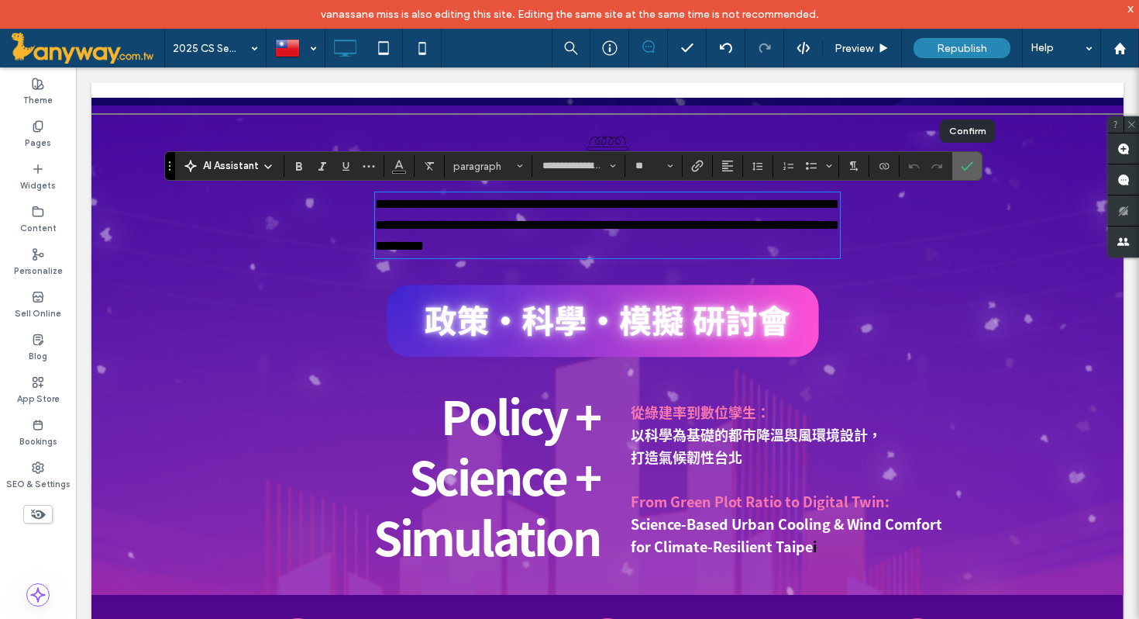
click at [967, 170] on icon "Confirm" at bounding box center [967, 166] width 12 height 12
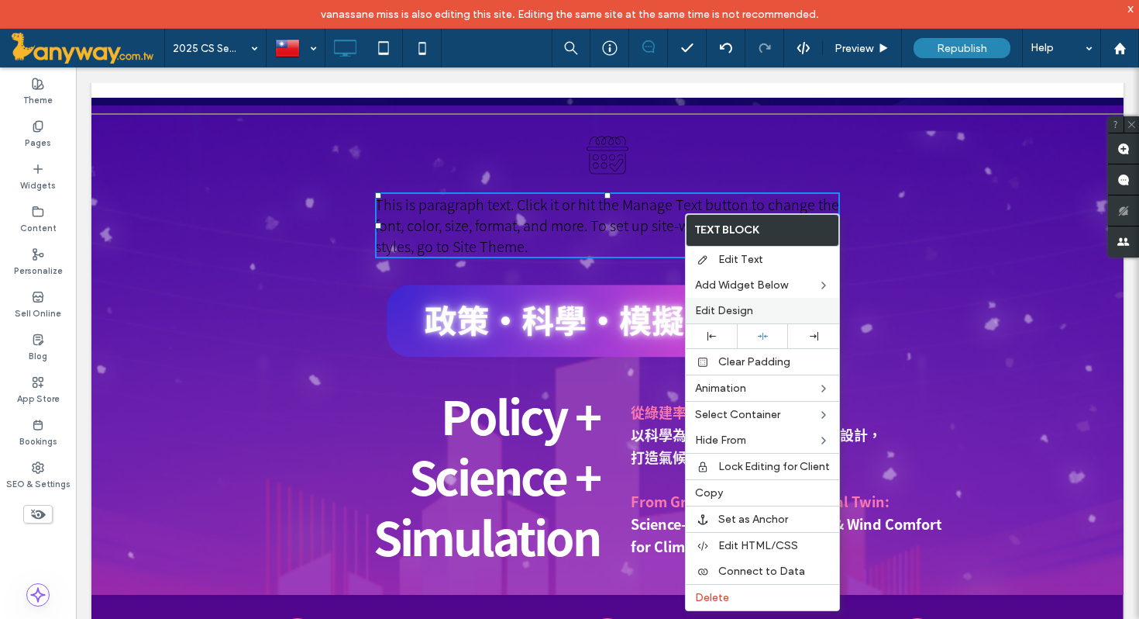
click at [726, 312] on span "Edit Design" at bounding box center [724, 310] width 58 height 13
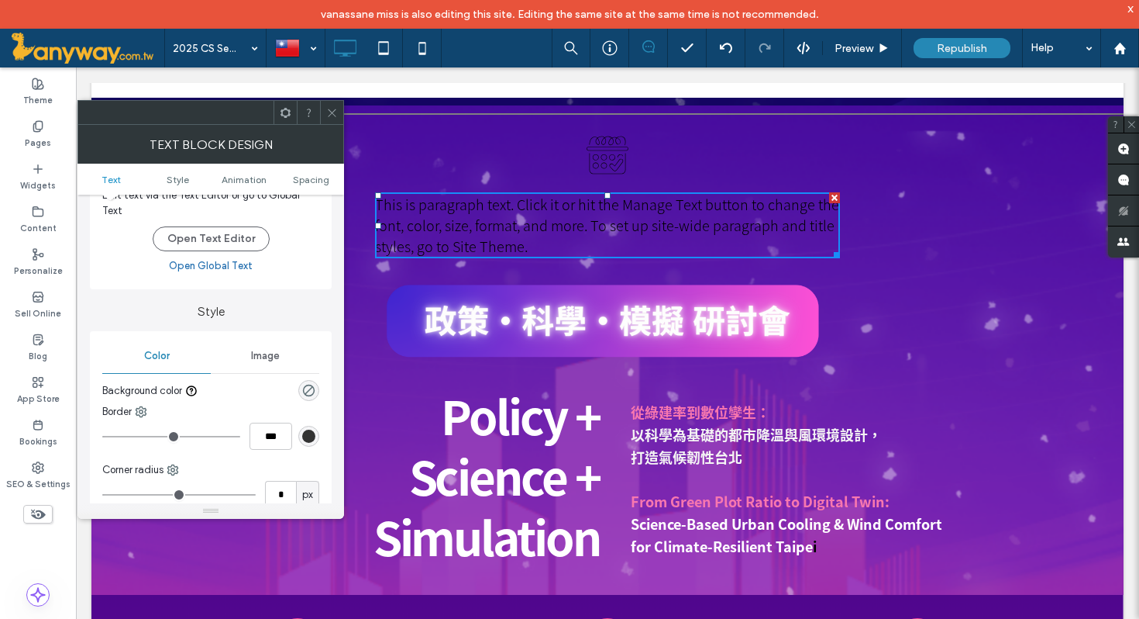
scroll to position [74, 0]
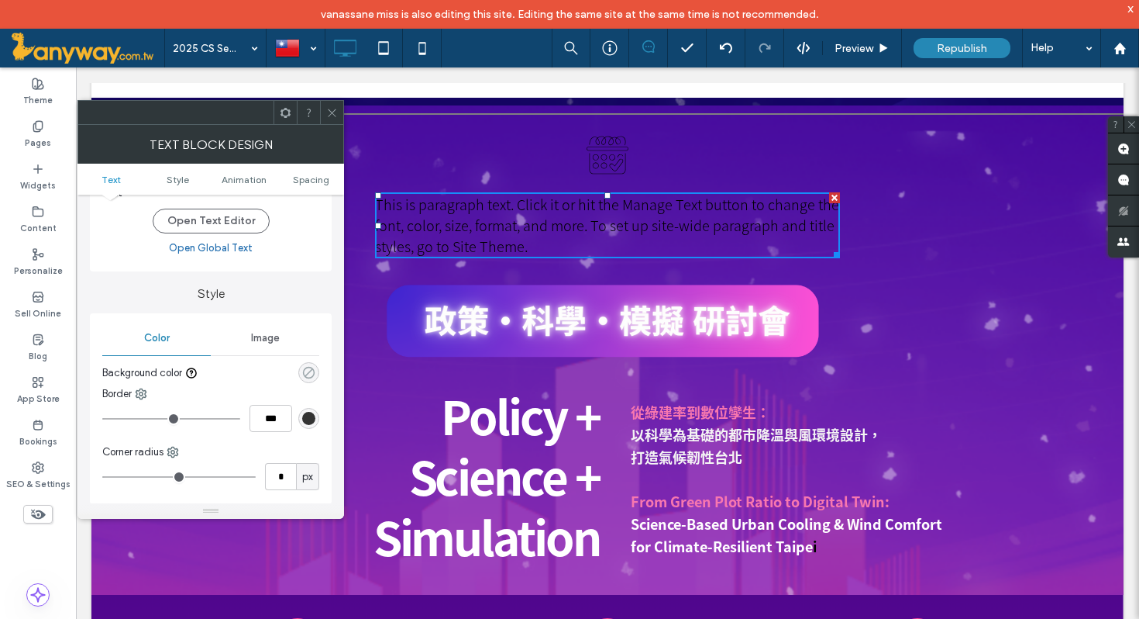
click at [307, 367] on use "rgba(0, 0, 0, 0)" at bounding box center [309, 373] width 12 height 12
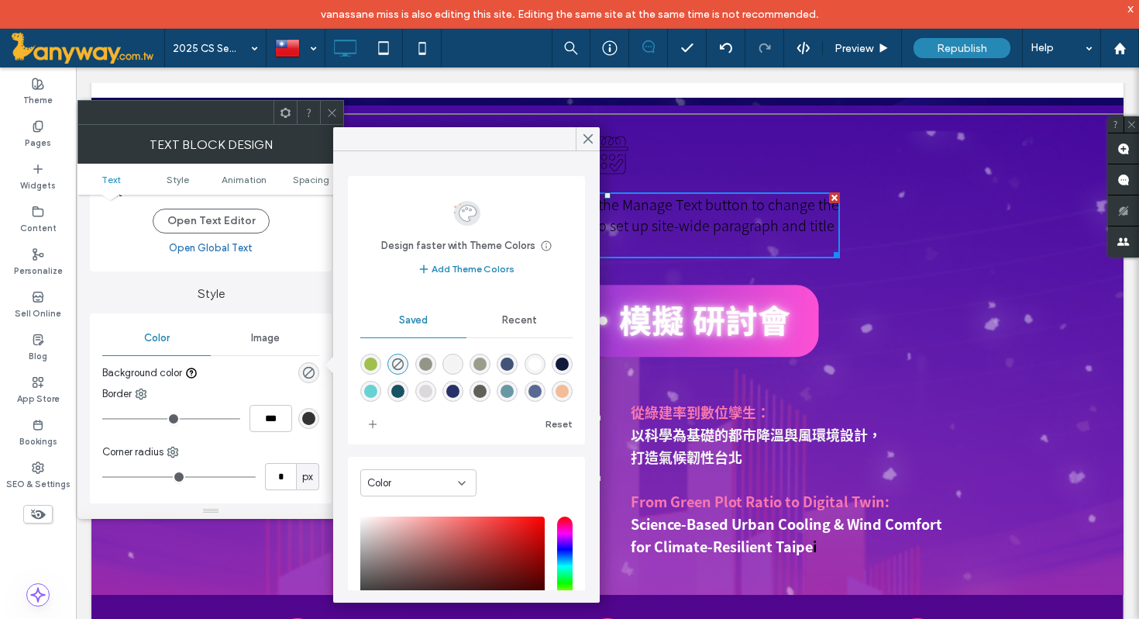
scroll to position [31, 0]
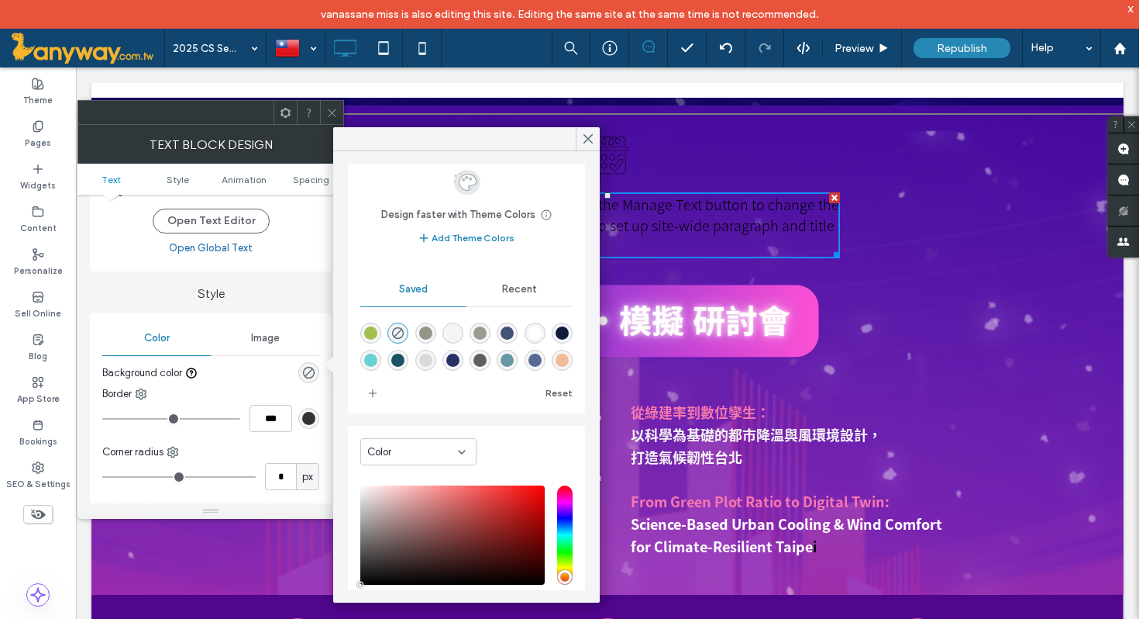
click at [453, 443] on div "Color" at bounding box center [418, 451] width 116 height 27
click at [450, 506] on div "Gradient" at bounding box center [418, 506] width 115 height 27
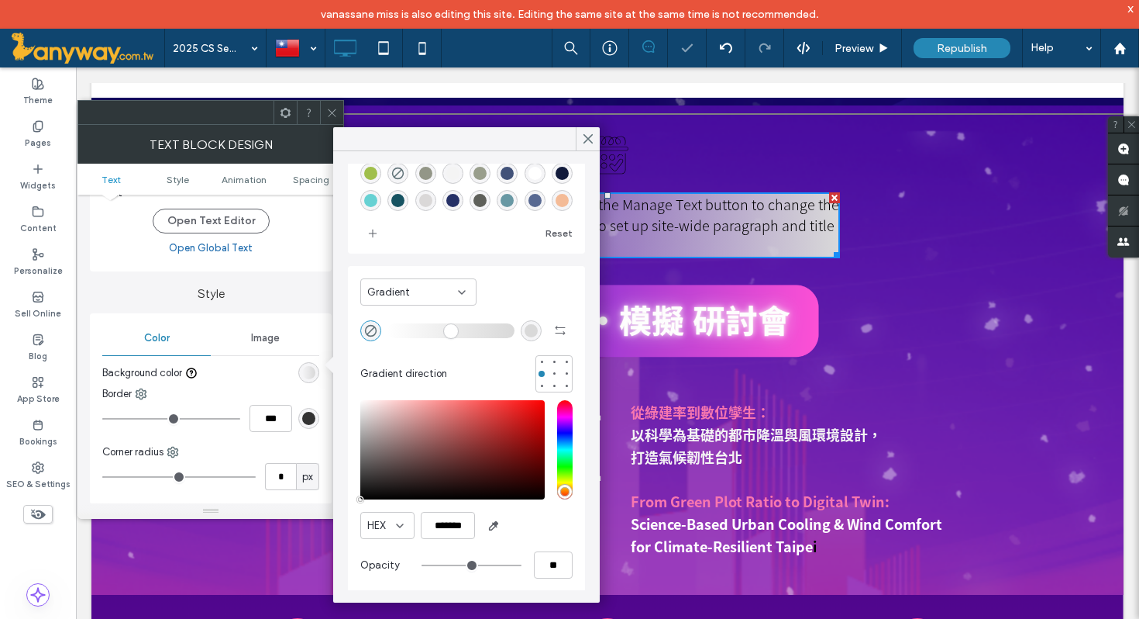
scroll to position [79, 0]
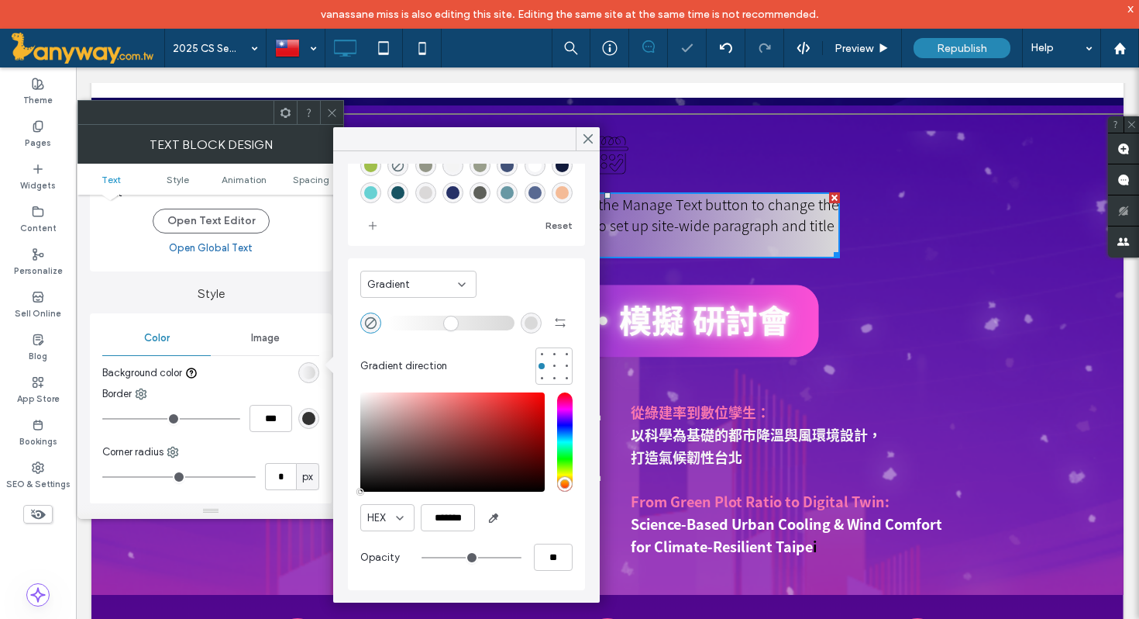
drag, startPoint x: 393, startPoint y: 324, endPoint x: 409, endPoint y: 324, distance: 15.5
click at [409, 323] on input "range" at bounding box center [451, 323] width 127 height 2
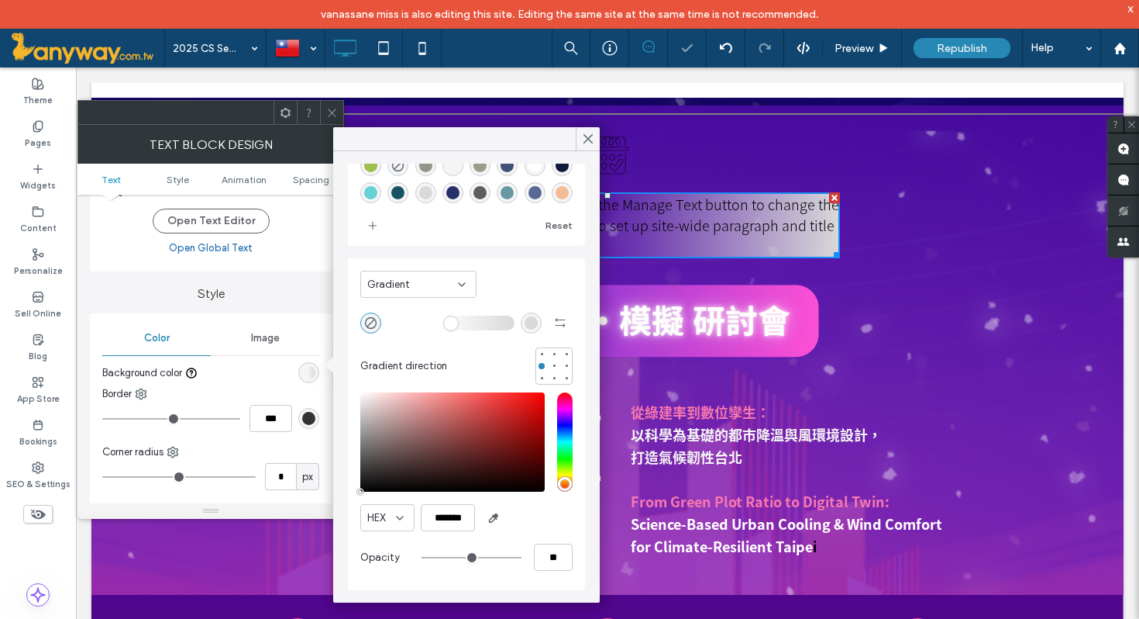
drag, startPoint x: 409, startPoint y: 324, endPoint x: 450, endPoint y: 329, distance: 42.1
type input "**"
click at [453, 323] on input "range" at bounding box center [451, 323] width 127 height 2
click at [429, 433] on div "saturation and value" at bounding box center [452, 441] width 184 height 99
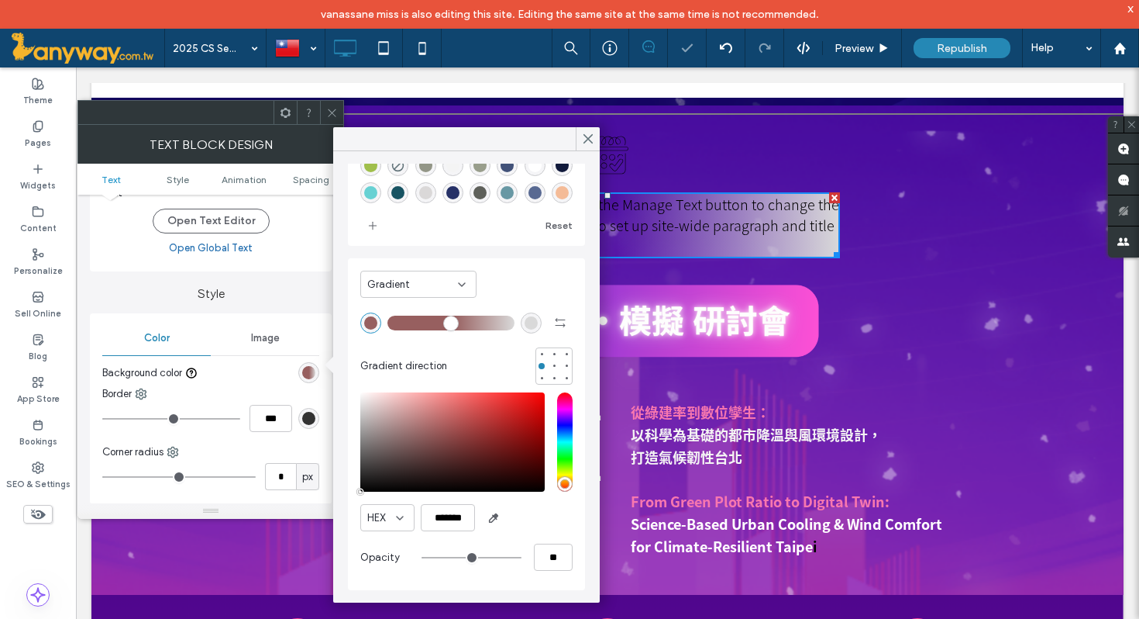
type input "*******"
type input "***"
type input "****"
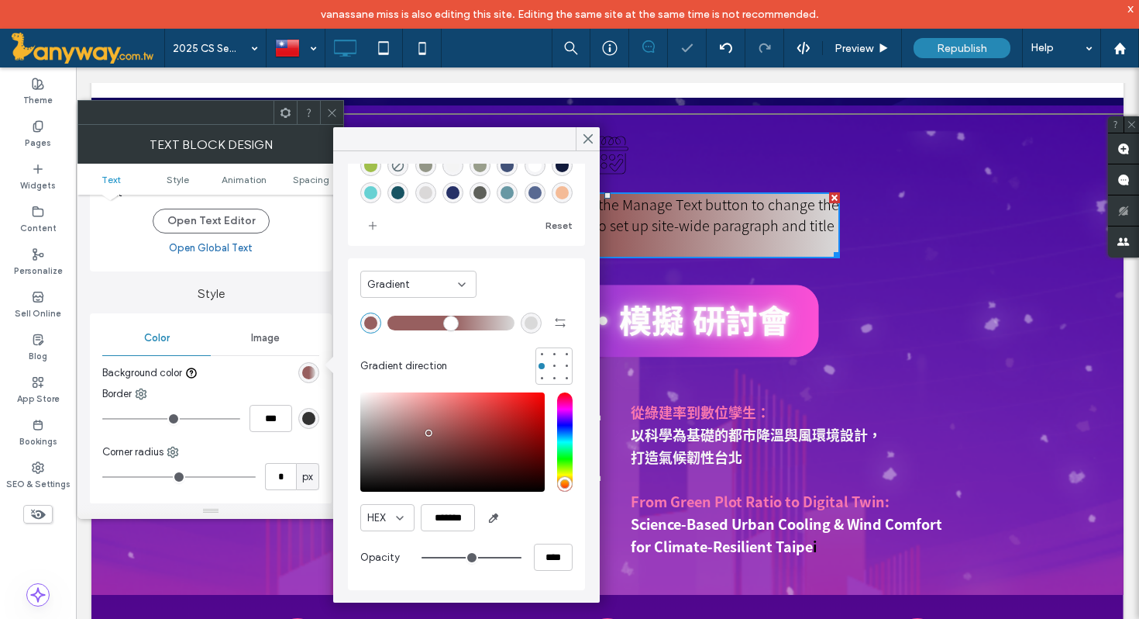
click at [506, 422] on div "saturation and value" at bounding box center [452, 441] width 184 height 99
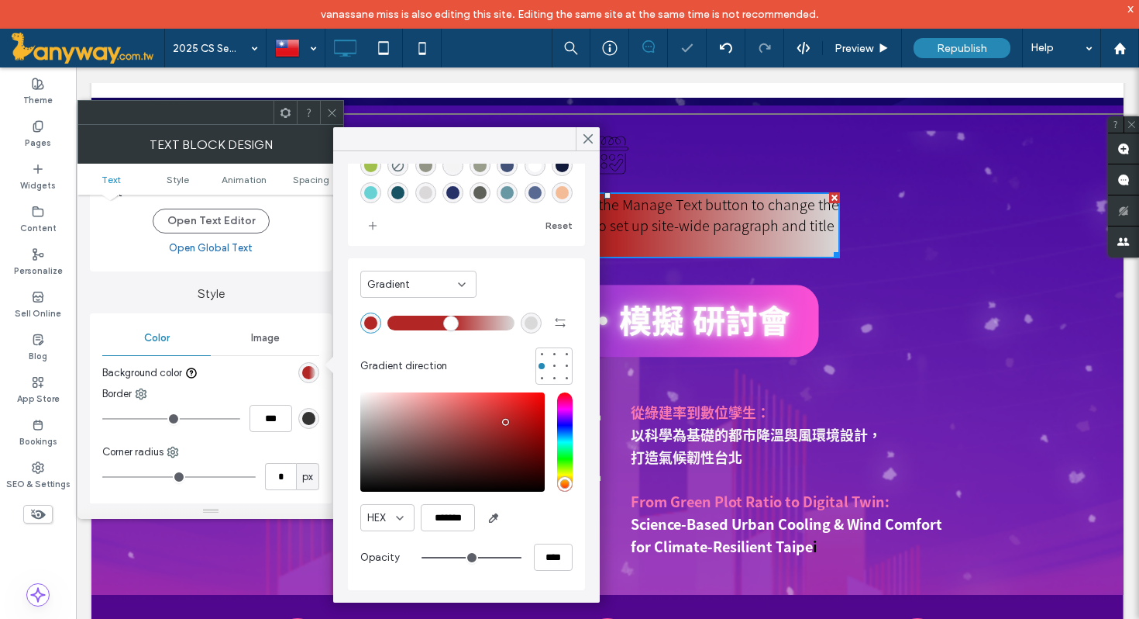
click at [518, 449] on div "saturation and value" at bounding box center [452, 441] width 184 height 99
type input "*******"
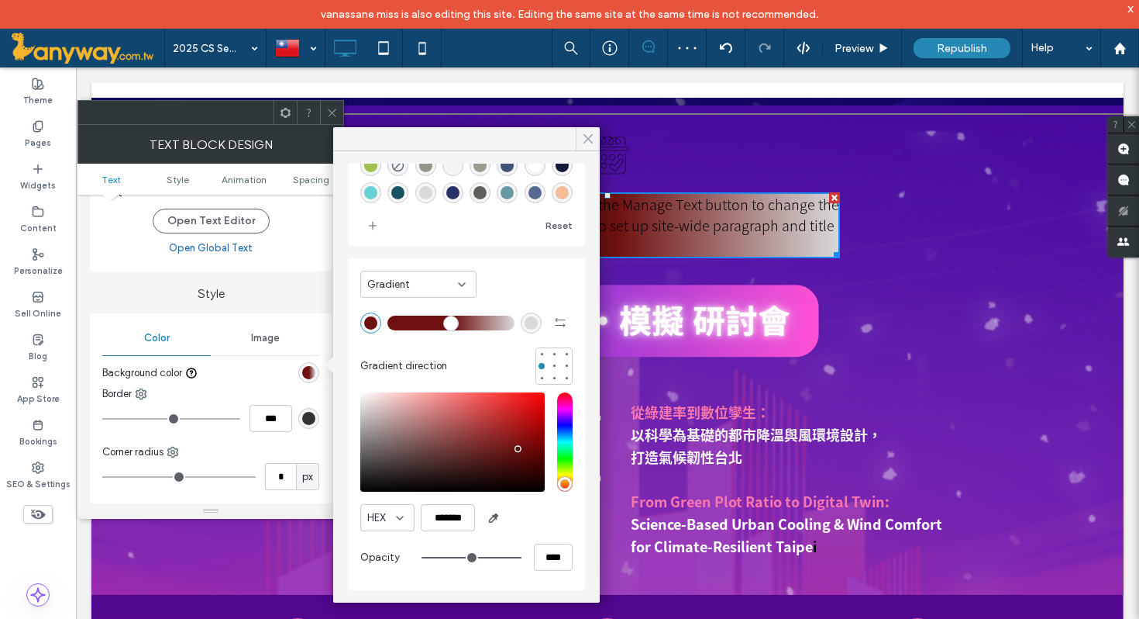
click at [585, 132] on icon at bounding box center [588, 139] width 14 height 14
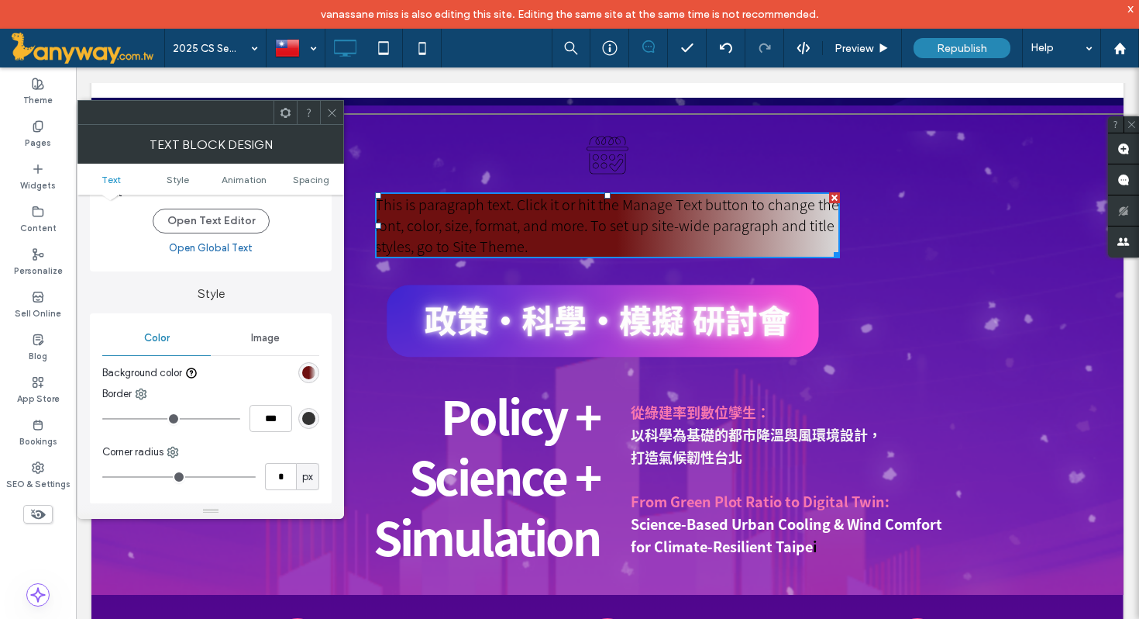
click at [328, 111] on icon at bounding box center [332, 113] width 12 height 12
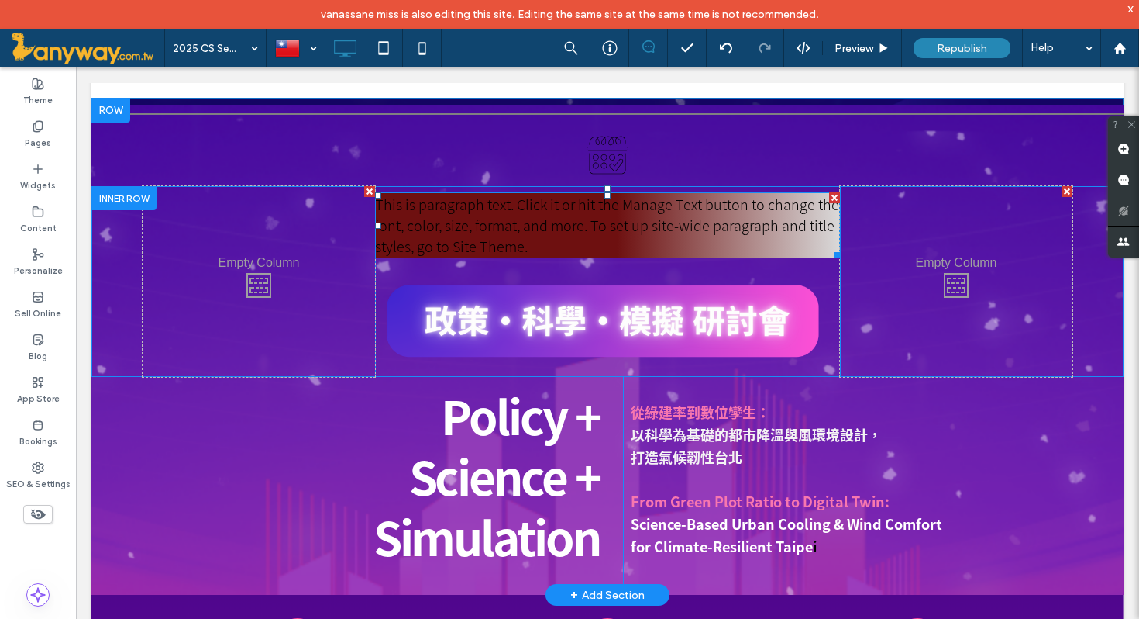
click at [406, 231] on span "This is paragraph text. Click it or hit the Manage Text button to change the fo…" at bounding box center [607, 225] width 464 height 62
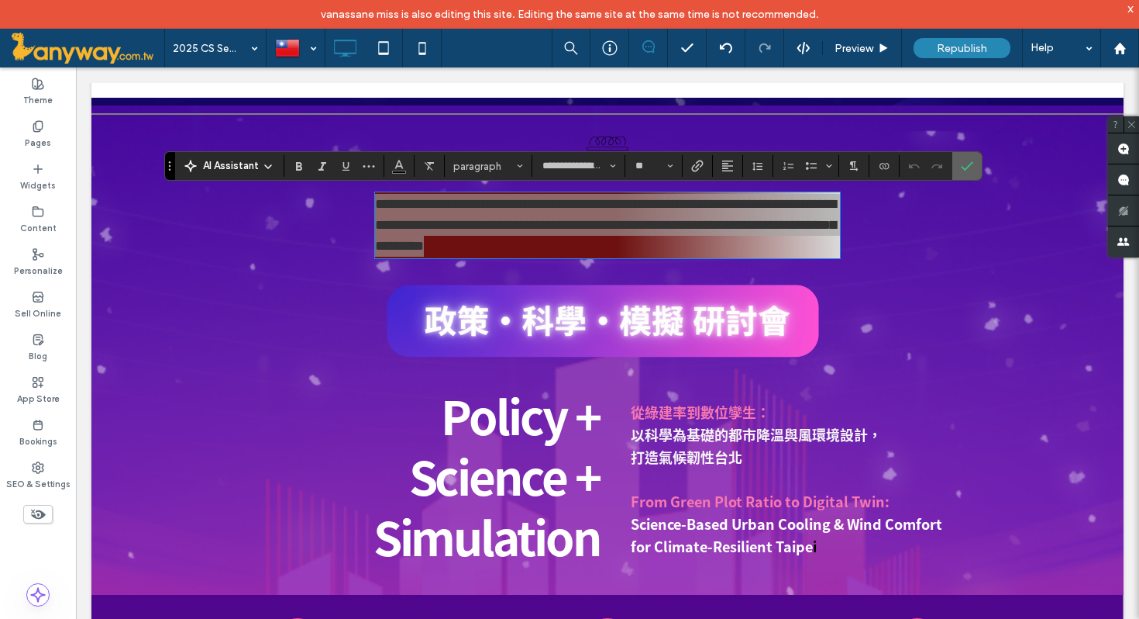
click at [966, 163] on icon "Confirm" at bounding box center [967, 166] width 12 height 12
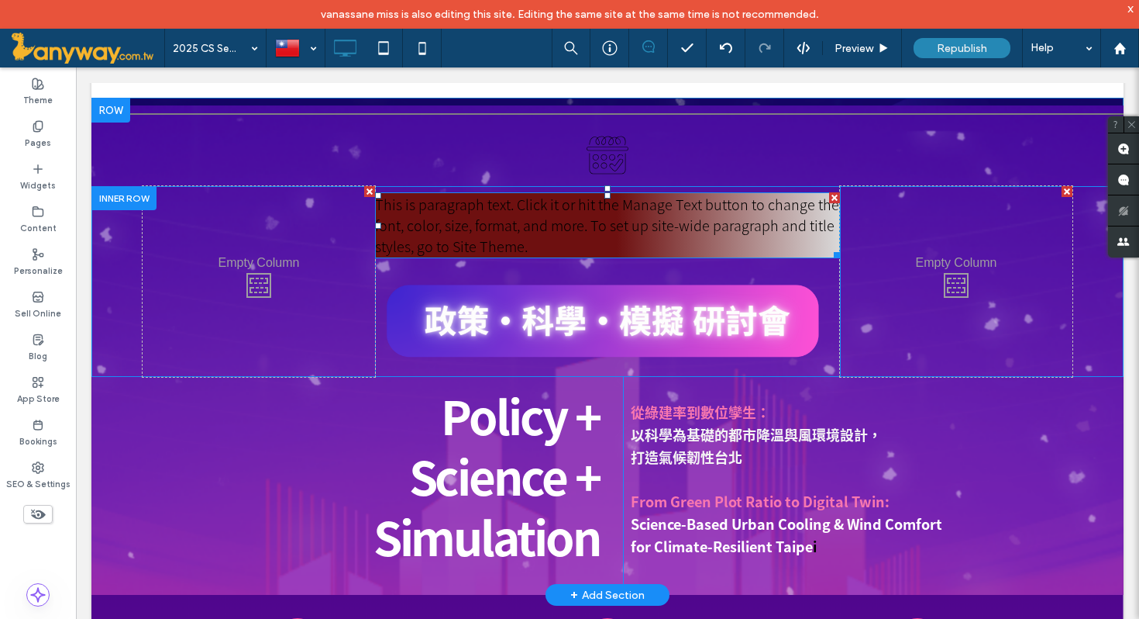
click at [808, 217] on span "This is paragraph text. Click it or hit the Manage Text button to change the fo…" at bounding box center [607, 225] width 464 height 62
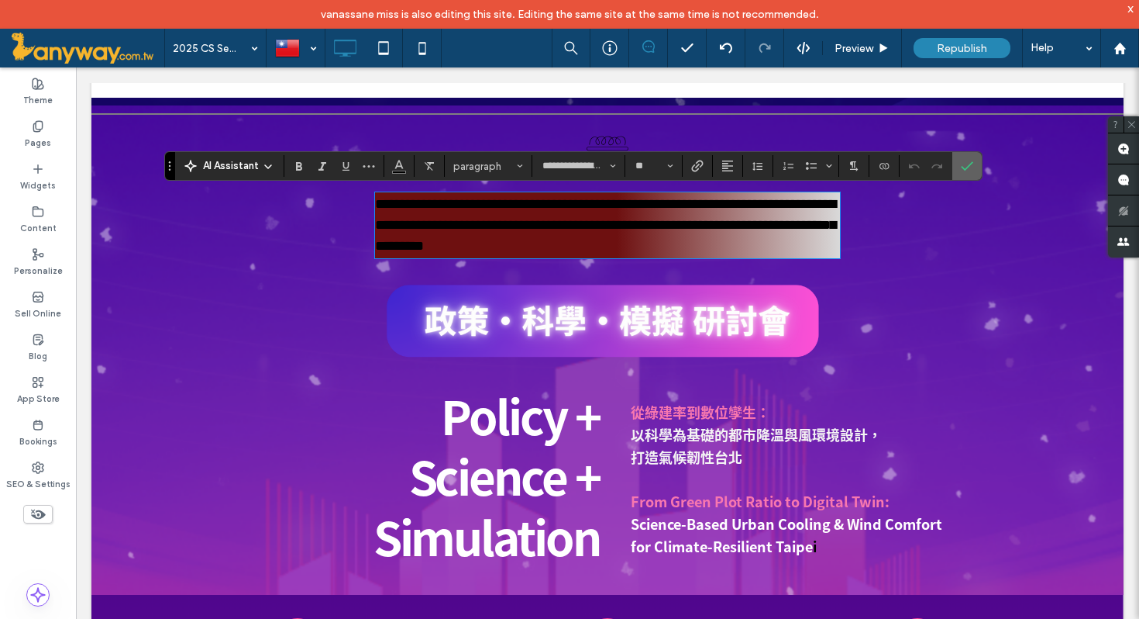
click at [972, 164] on icon "Confirm" at bounding box center [967, 166] width 12 height 12
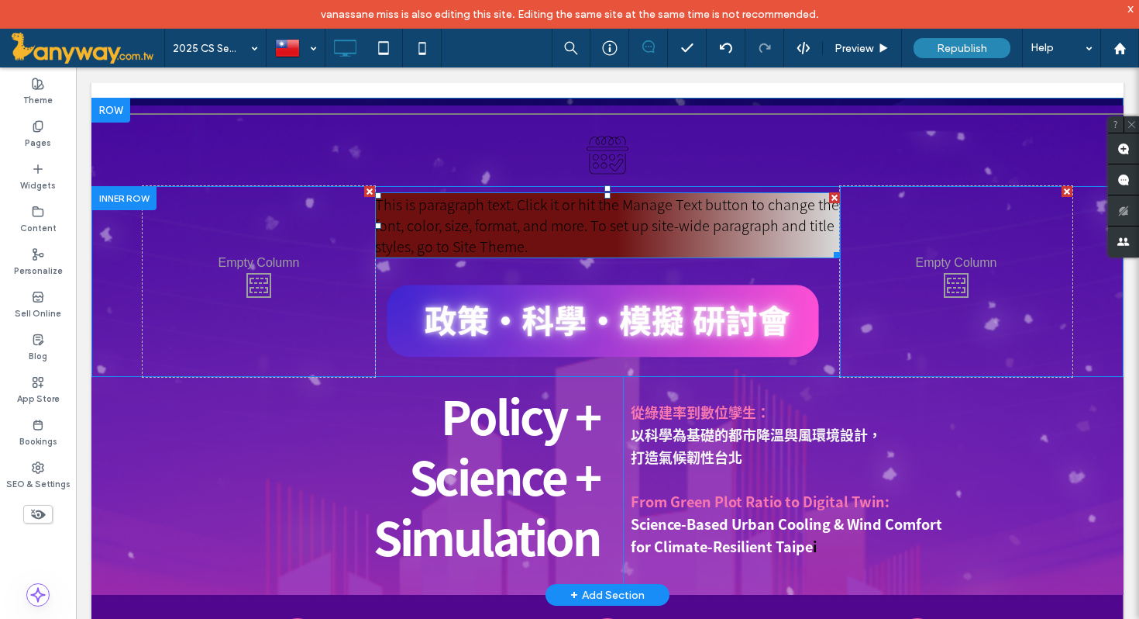
click at [736, 240] on p "This is paragraph text. Click it or hit the Manage Text button to change the fo…" at bounding box center [607, 225] width 465 height 63
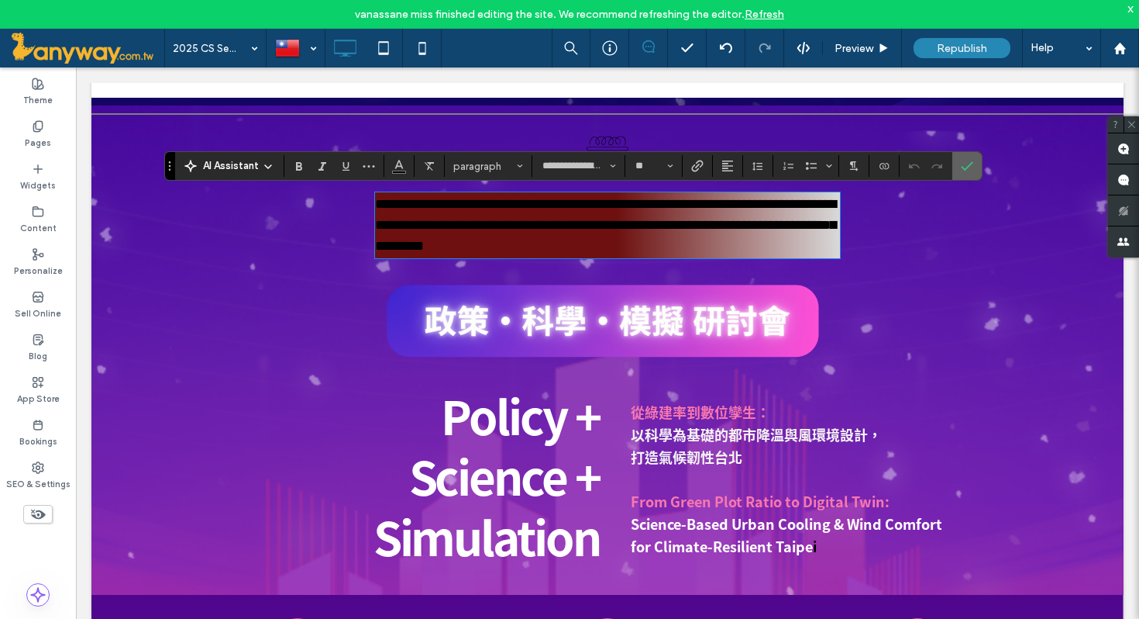
click at [973, 166] on icon "Confirm" at bounding box center [967, 166] width 12 height 12
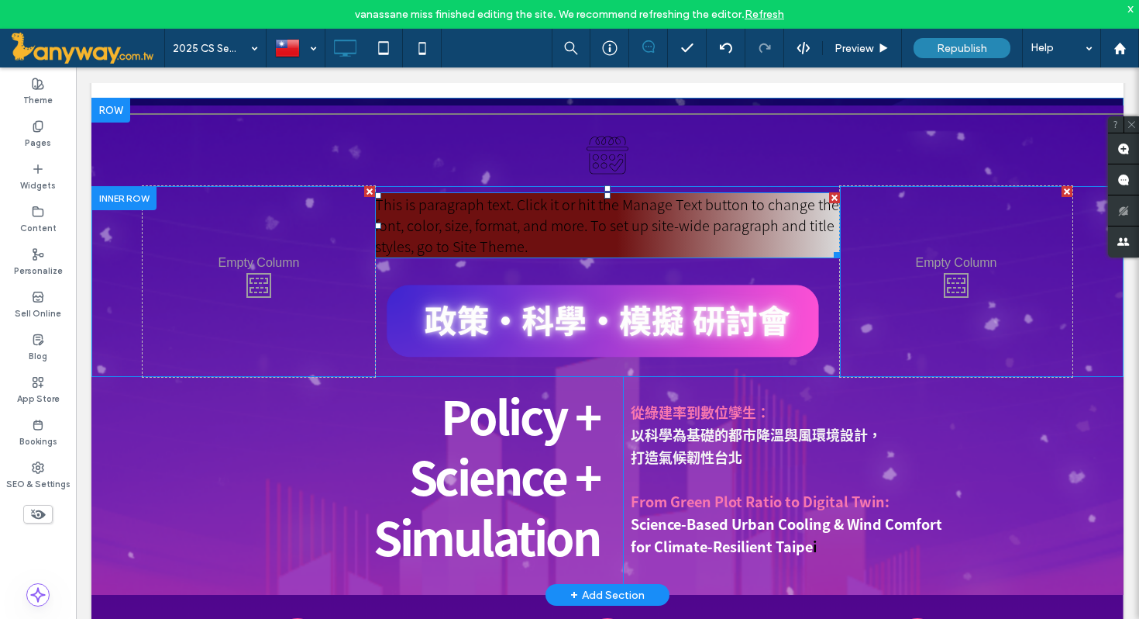
click at [795, 231] on span "This is paragraph text. Click it or hit the Manage Text button to change the fo…" at bounding box center [607, 225] width 464 height 62
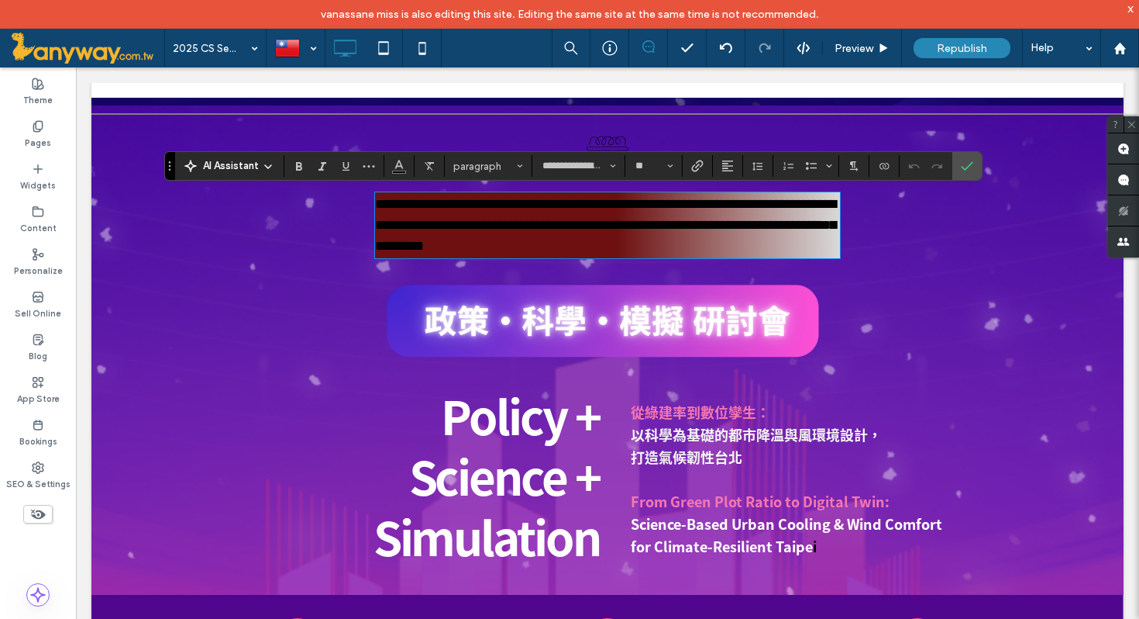
click at [590, 221] on span "**********" at bounding box center [605, 225] width 461 height 56
click at [798, 309] on img at bounding box center [607, 320] width 465 height 112
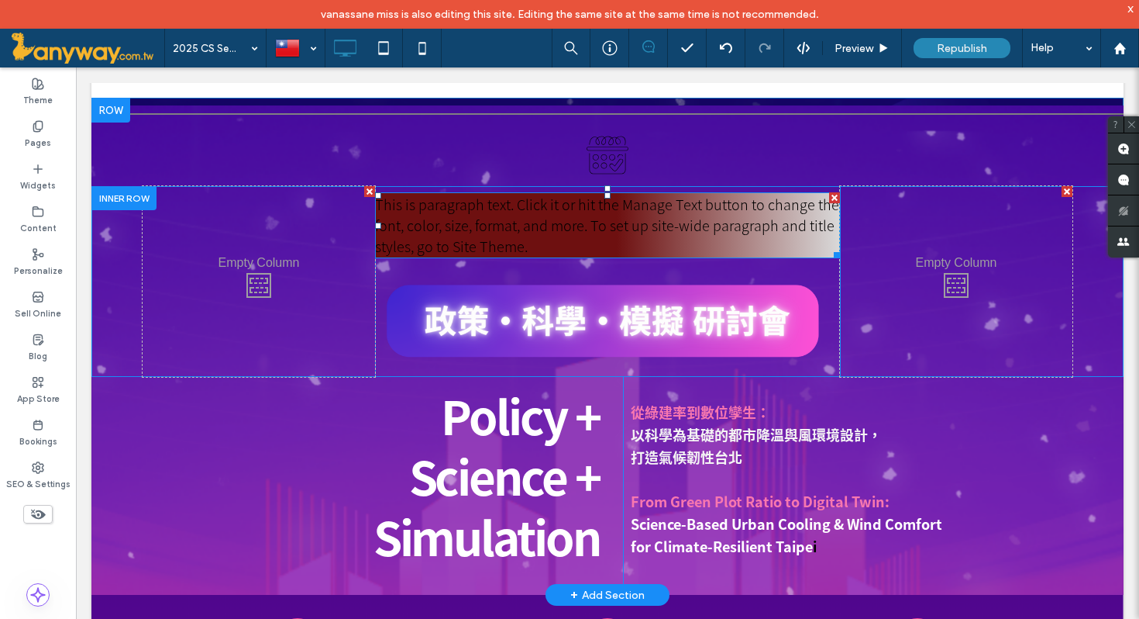
click at [783, 239] on p "This is paragraph text. Click it or hit the Manage Text button to change the fo…" at bounding box center [607, 225] width 465 height 63
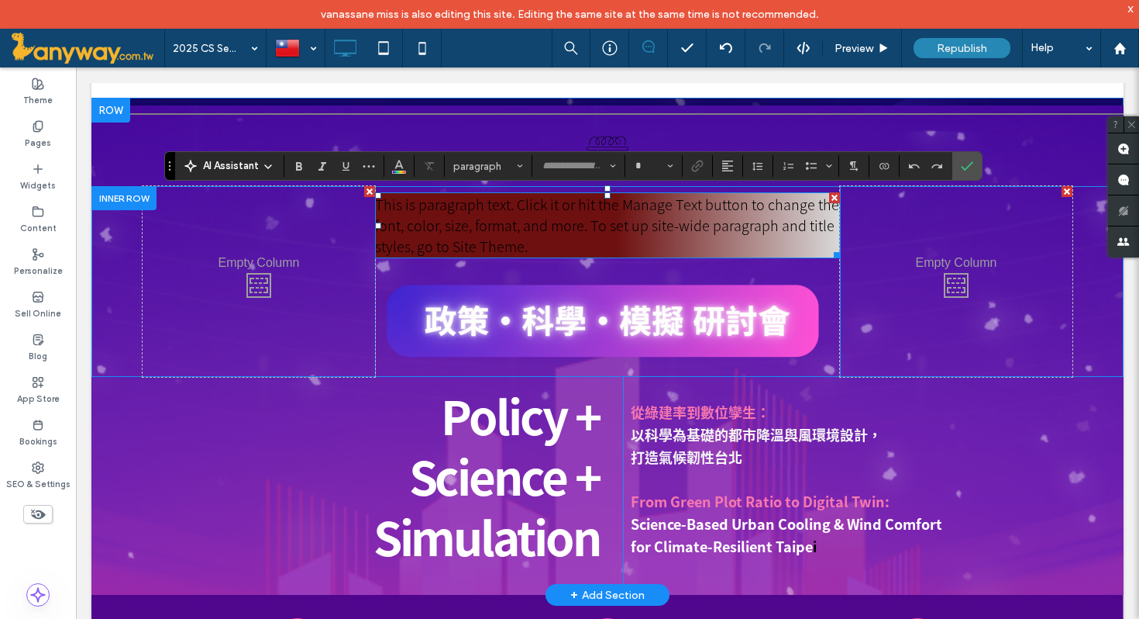
type input "**********"
type input "**"
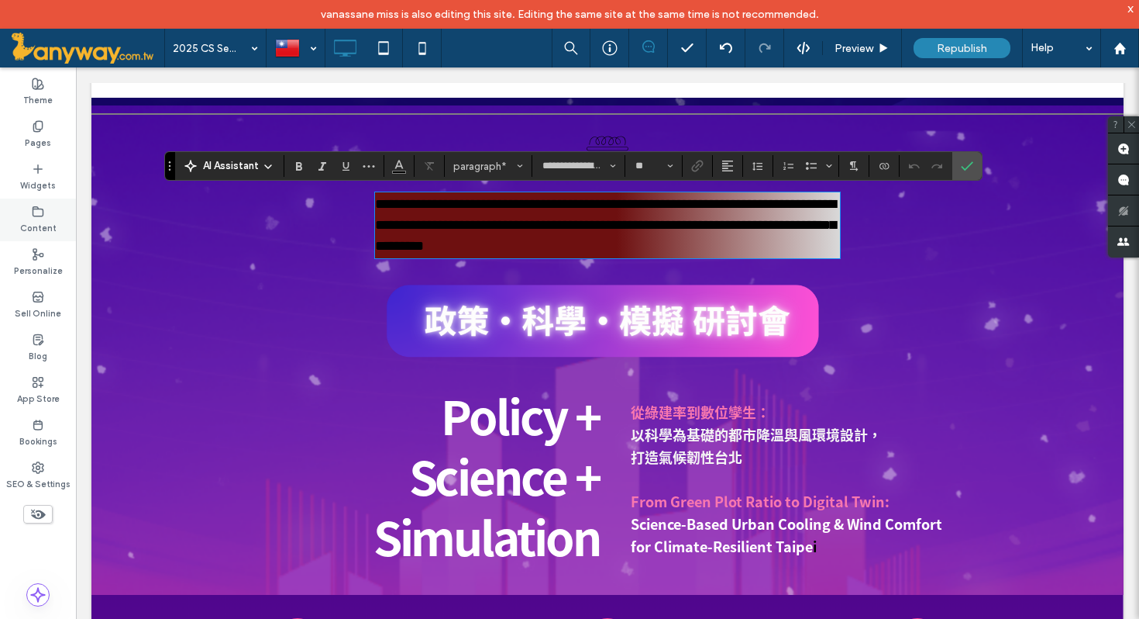
click at [35, 202] on div "Content" at bounding box center [38, 219] width 76 height 43
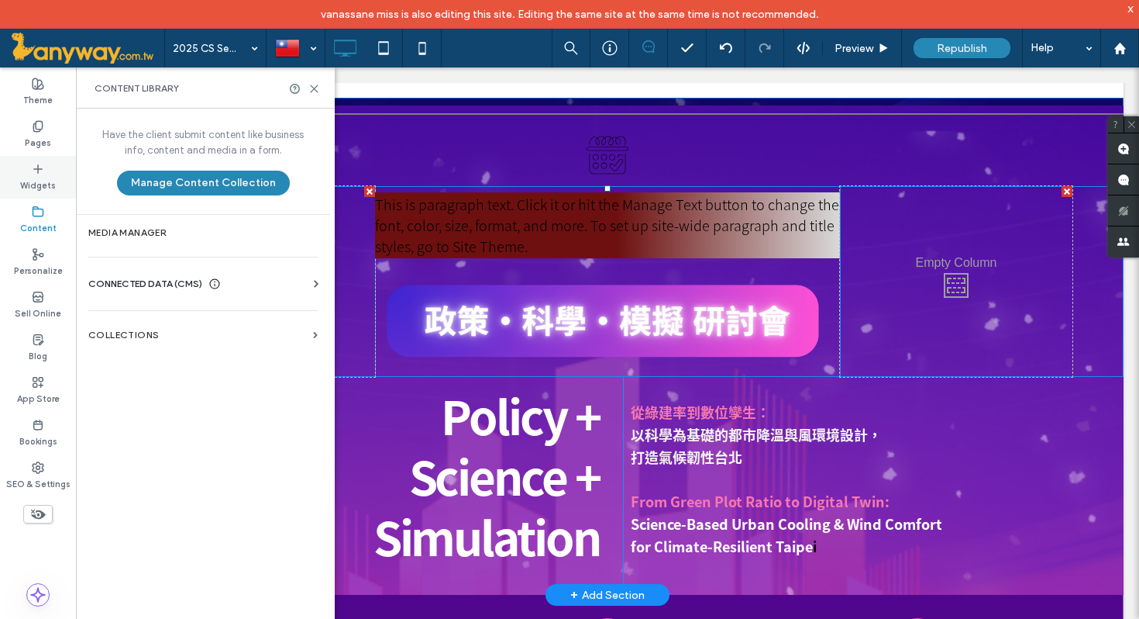
click at [42, 157] on div "Widgets" at bounding box center [38, 177] width 76 height 43
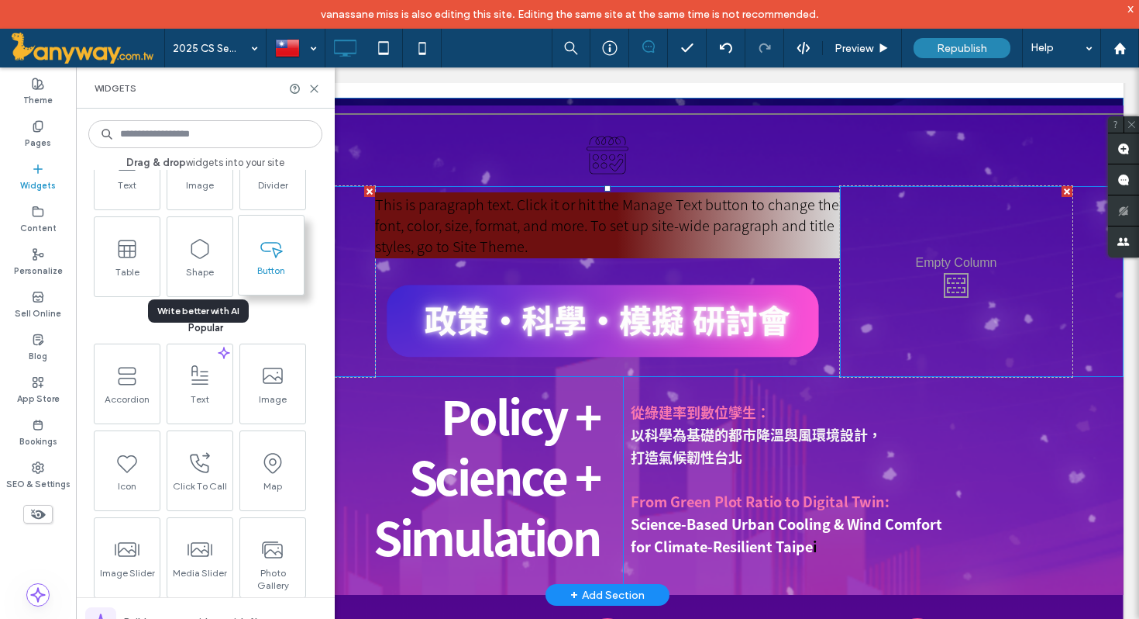
scroll to position [76, 0]
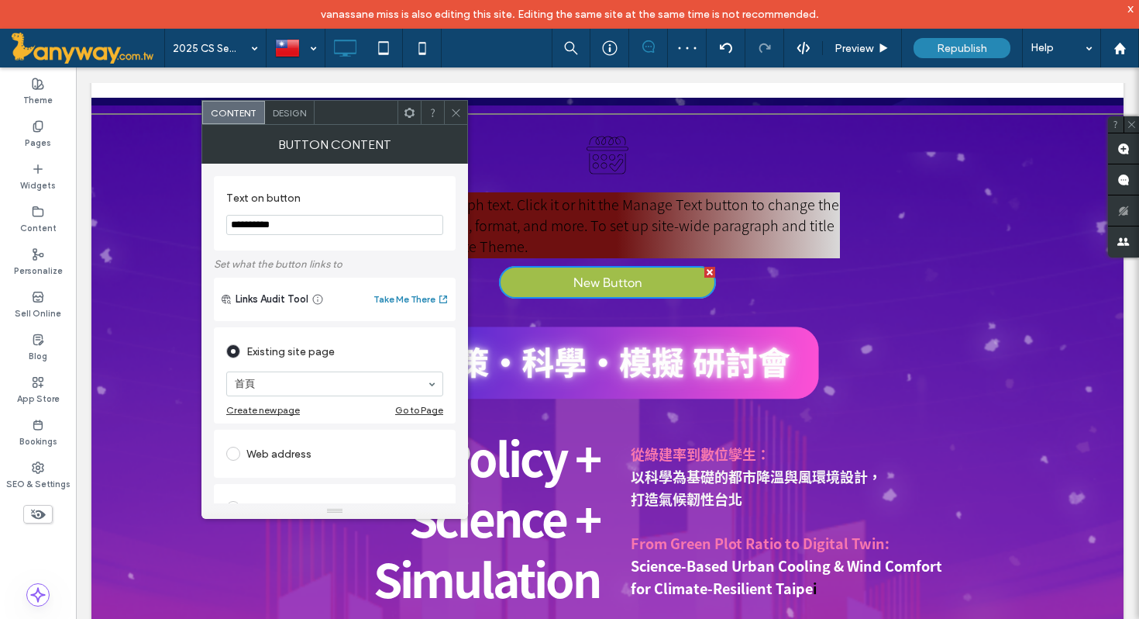
click at [294, 114] on span "Design" at bounding box center [289, 113] width 33 height 12
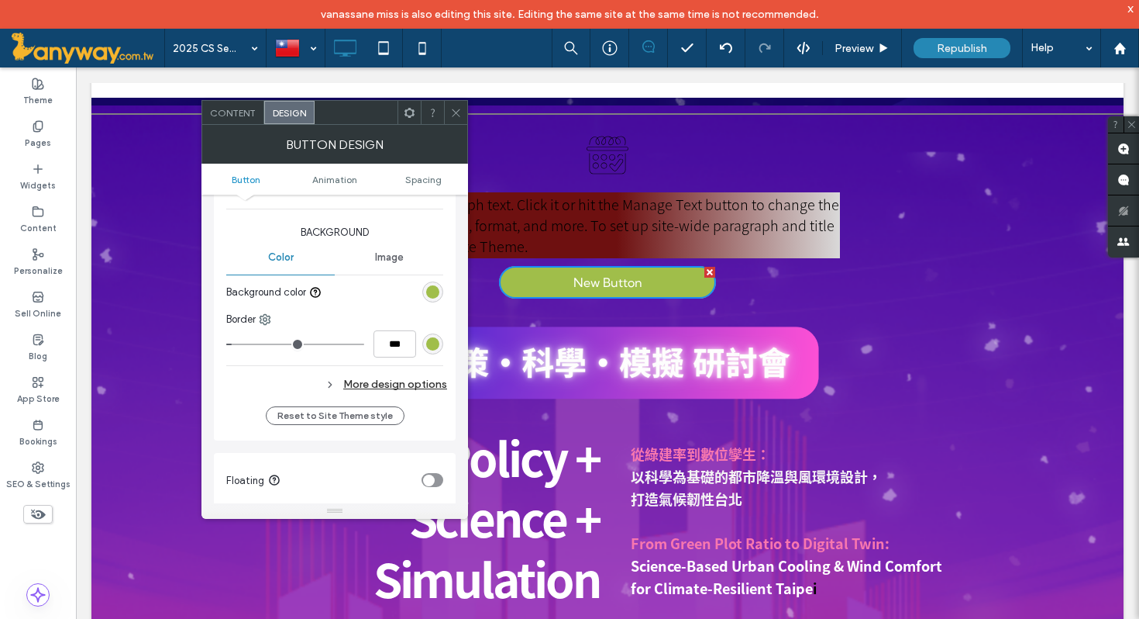
scroll to position [376, 0]
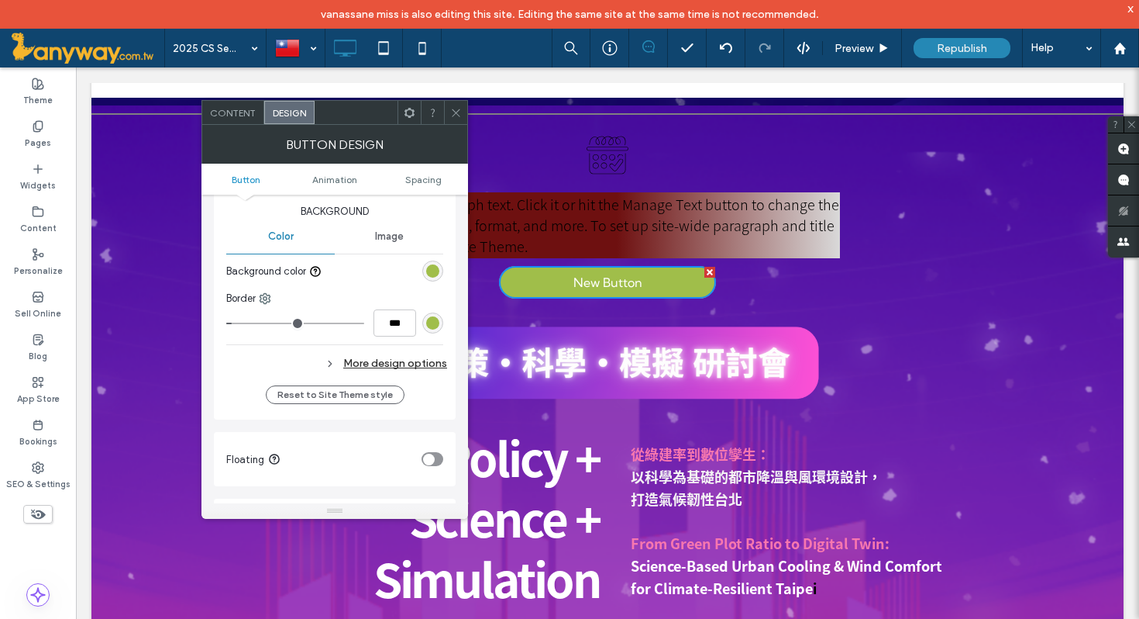
click at [382, 359] on div "More design options" at bounding box center [336, 363] width 221 height 21
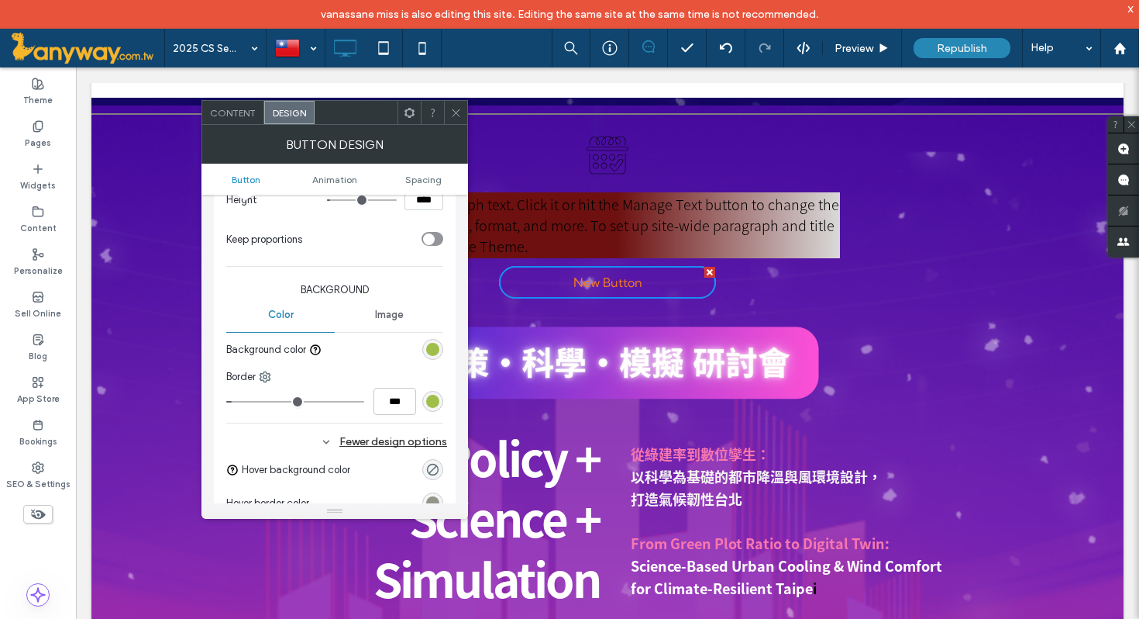
scroll to position [261, 0]
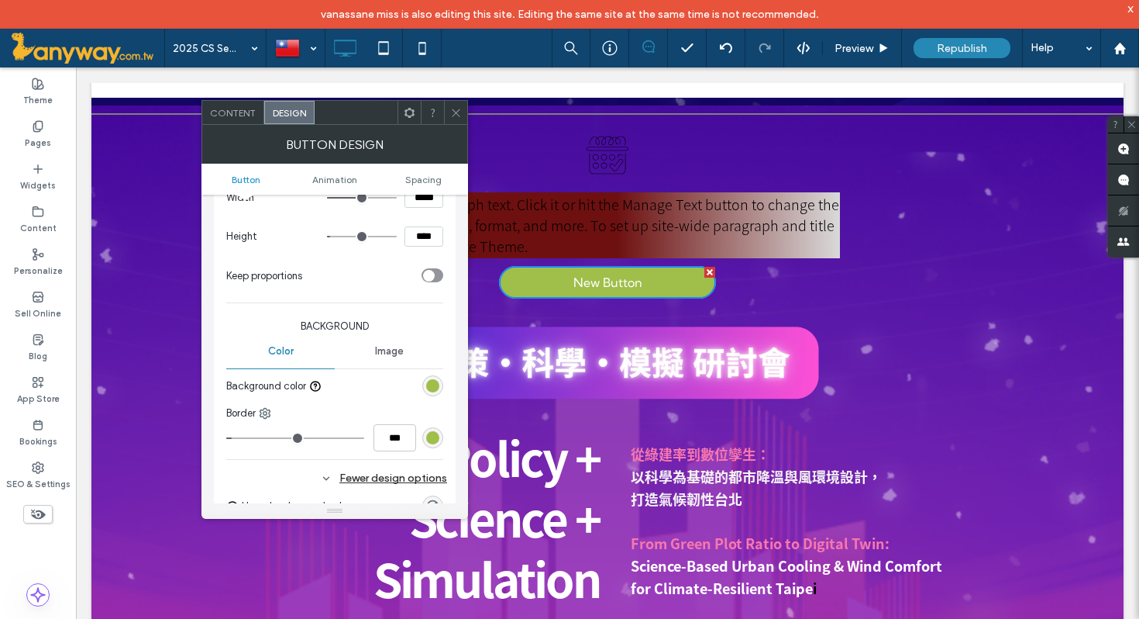
click at [382, 353] on span "Image" at bounding box center [389, 351] width 29 height 12
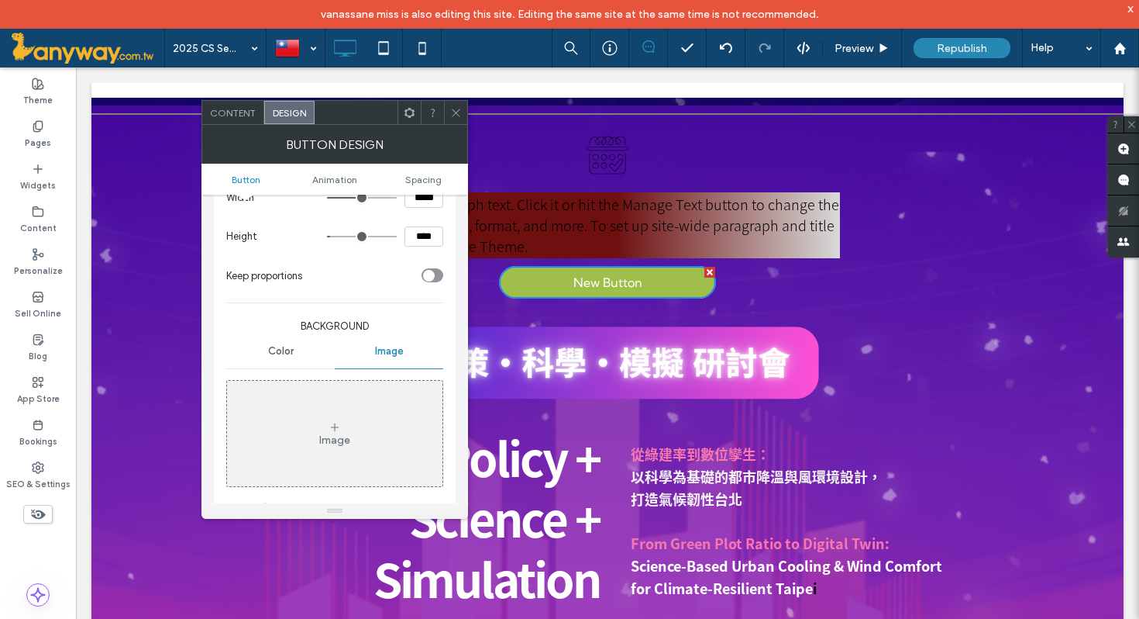
click at [283, 355] on span "Color" at bounding box center [281, 351] width 26 height 12
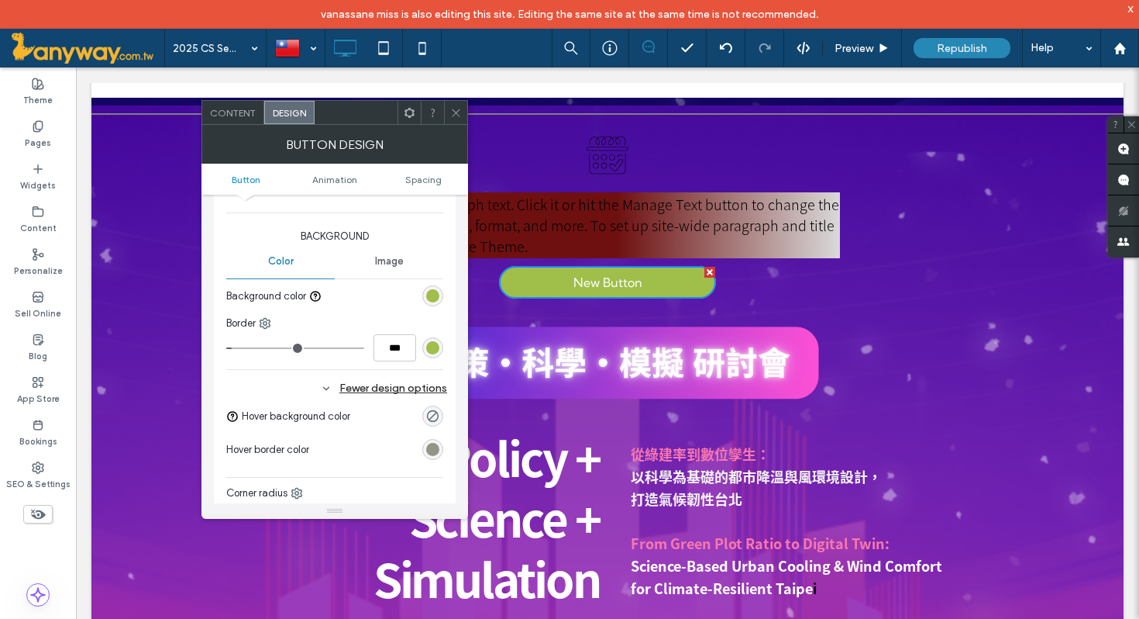
scroll to position [357, 0]
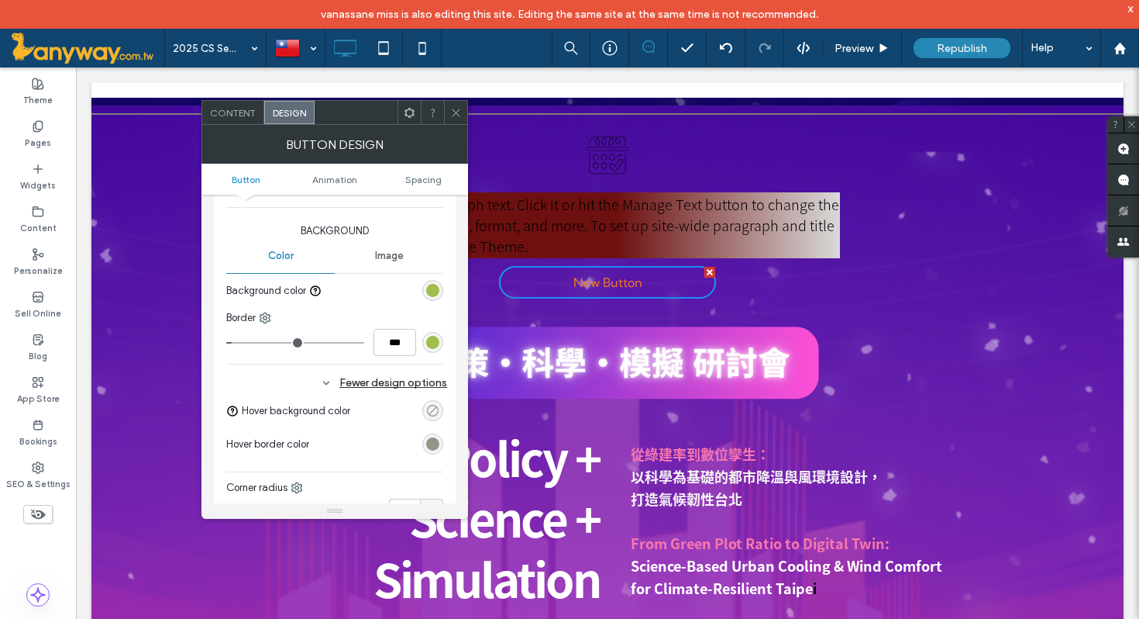
click at [435, 404] on icon "rgba(0, 0, 0, 0)" at bounding box center [432, 410] width 13 height 13
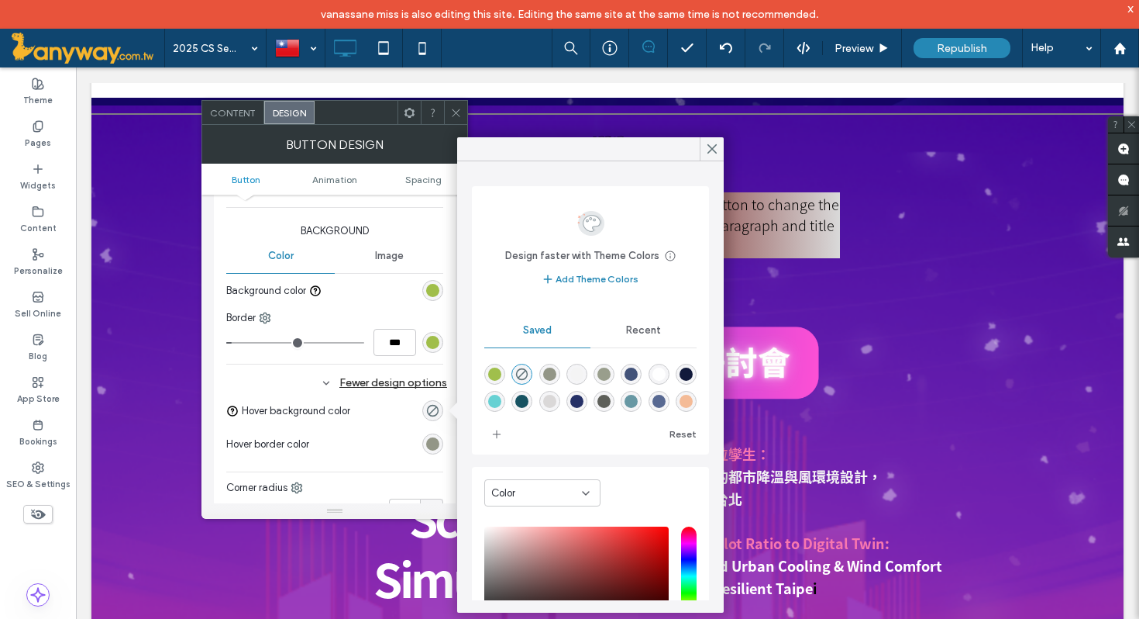
scroll to position [77, 0]
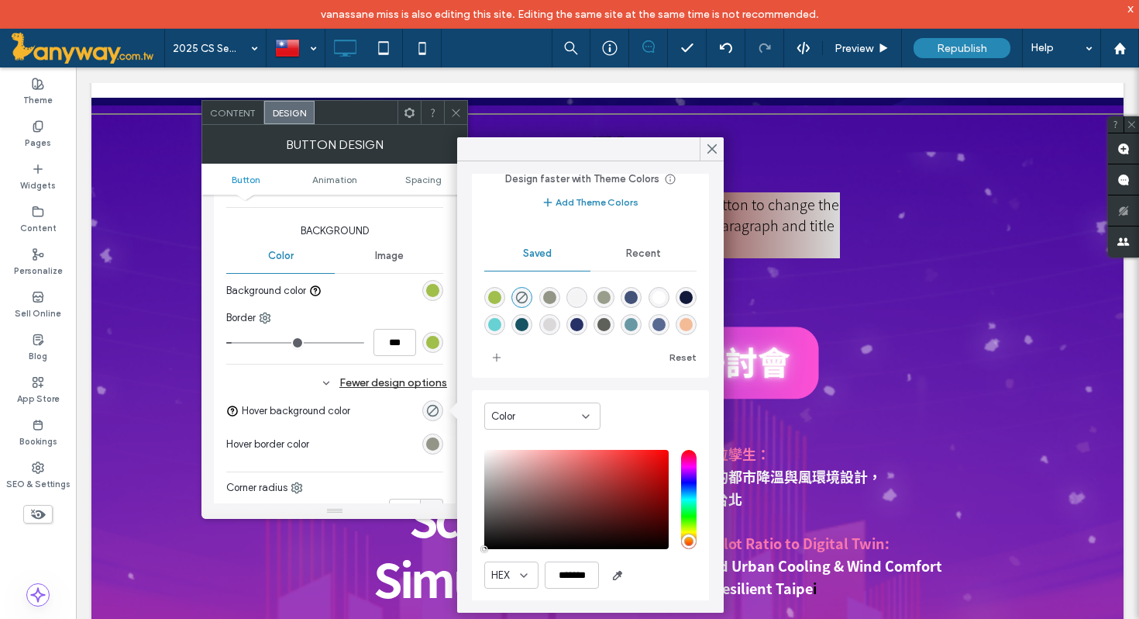
click at [566, 413] on div "Color" at bounding box center [536, 417] width 91 height 16
click at [536, 465] on div "Gradient" at bounding box center [542, 470] width 115 height 27
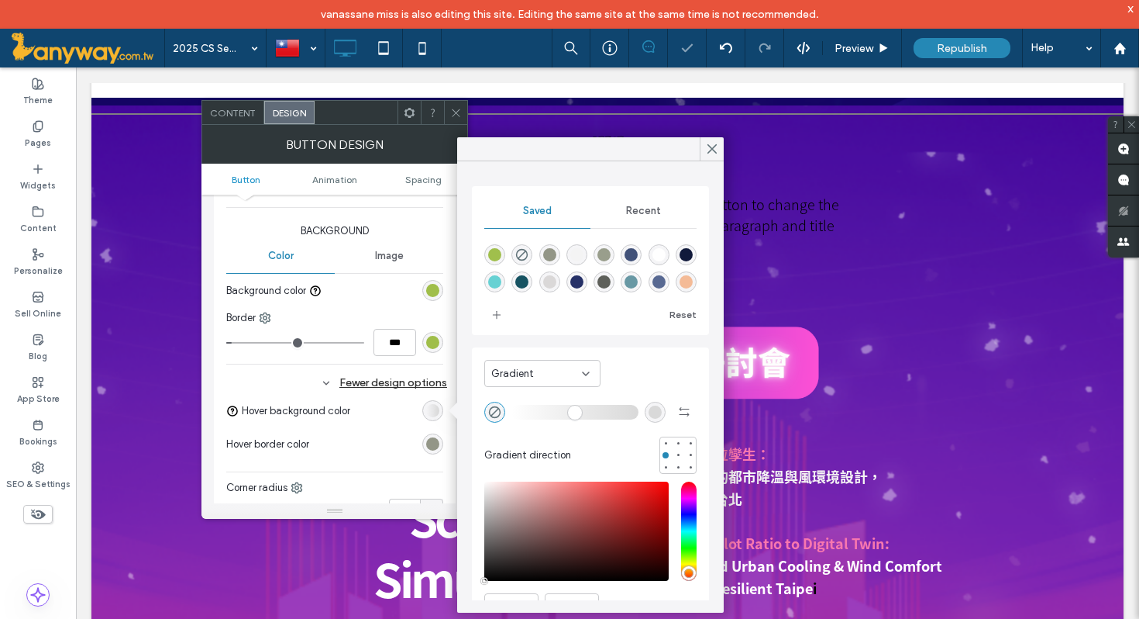
click at [584, 512] on div "saturation and value" at bounding box center [576, 530] width 184 height 99
type input "*******"
type input "***"
type input "****"
drag, startPoint x: 523, startPoint y: 405, endPoint x: 554, endPoint y: 405, distance: 31.0
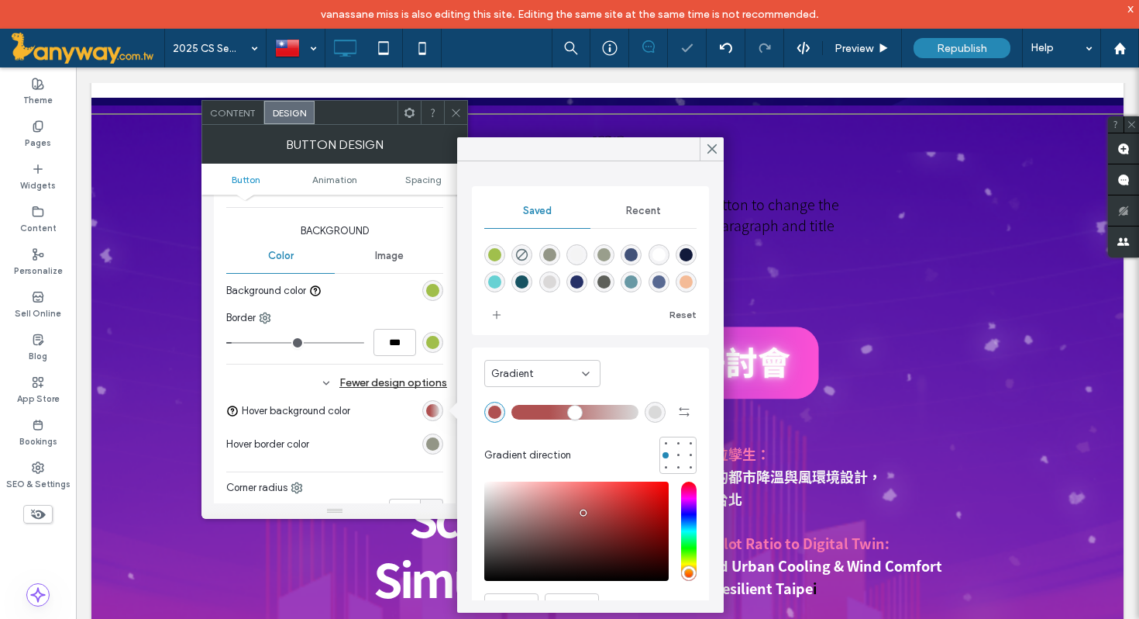
click at [554, 411] on input "range" at bounding box center [575, 412] width 127 height 2
drag, startPoint x: 567, startPoint y: 405, endPoint x: 700, endPoint y: 399, distance: 132.7
type input "***"
click at [639, 411] on input "range" at bounding box center [575, 412] width 127 height 2
click at [719, 153] on icon at bounding box center [712, 149] width 14 height 14
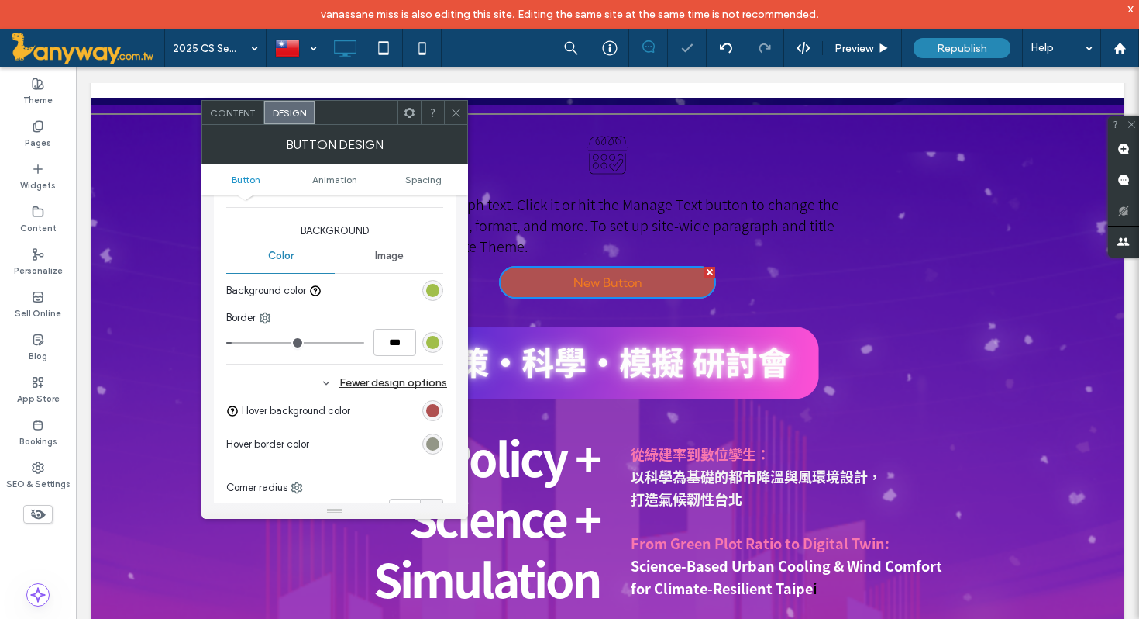
click at [459, 111] on icon at bounding box center [456, 113] width 12 height 12
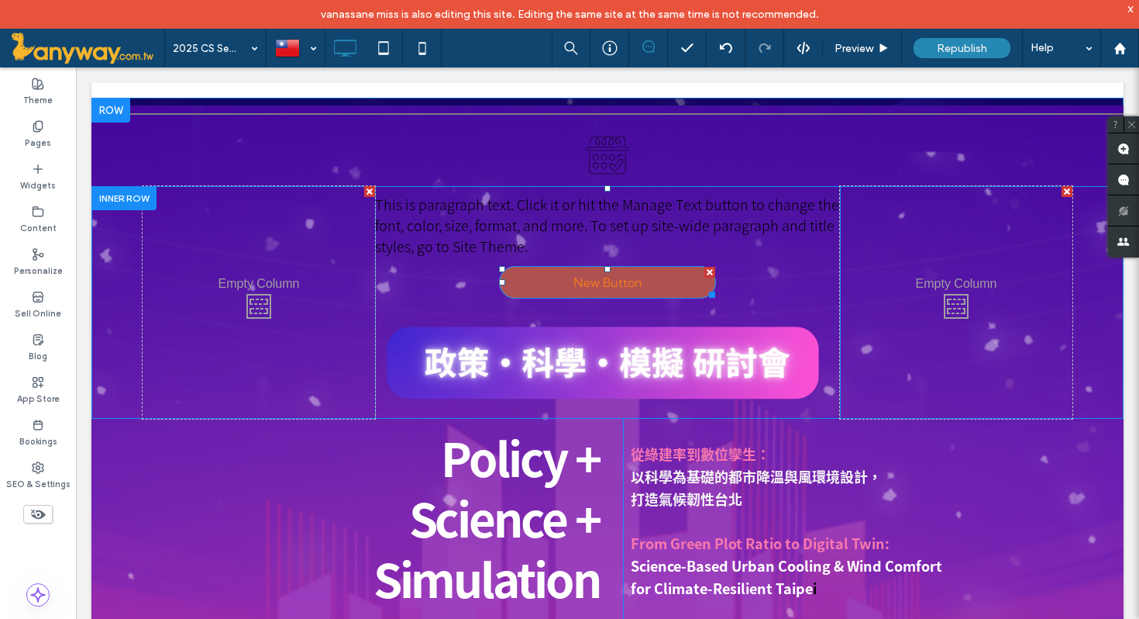
click at [692, 275] on link "New Button" at bounding box center [607, 282] width 217 height 33
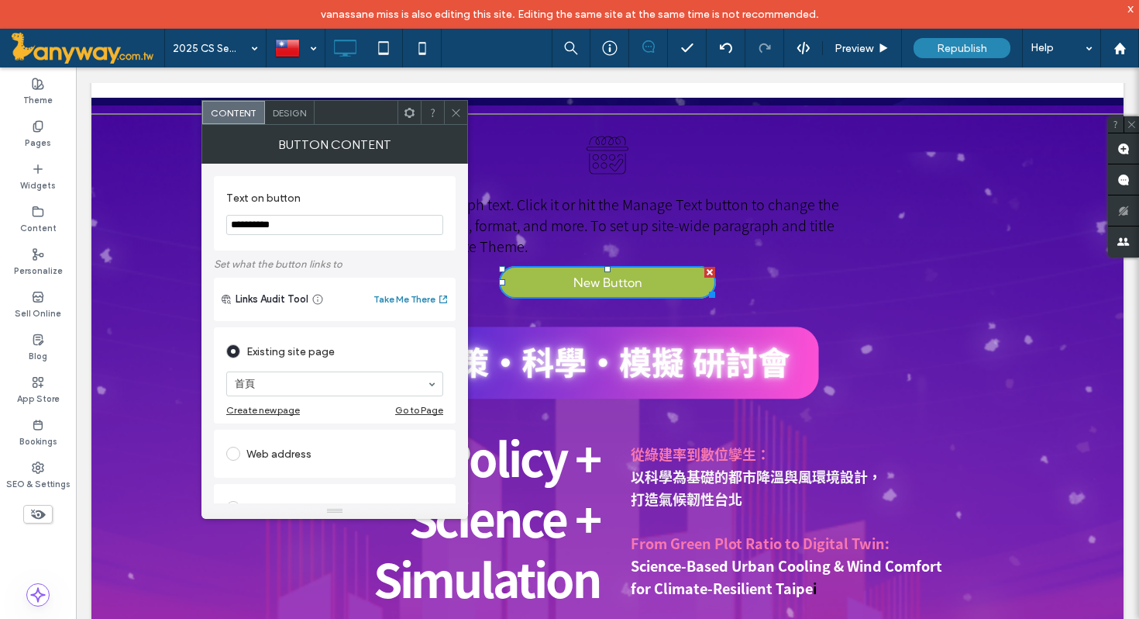
click at [457, 112] on icon at bounding box center [456, 113] width 12 height 12
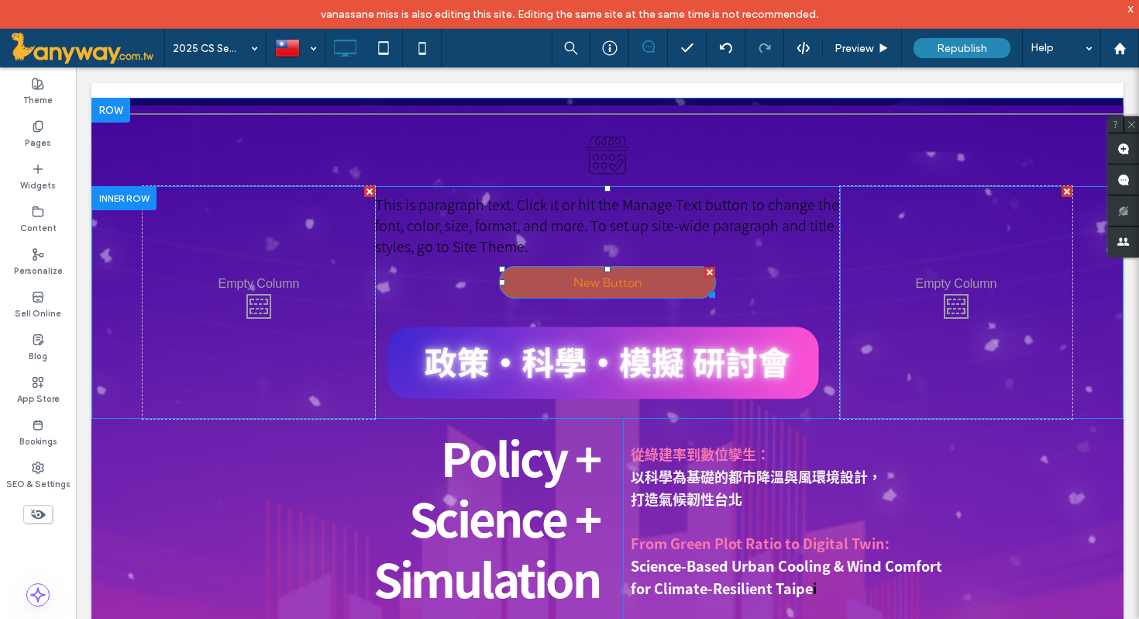
click at [708, 270] on div at bounding box center [710, 272] width 11 height 11
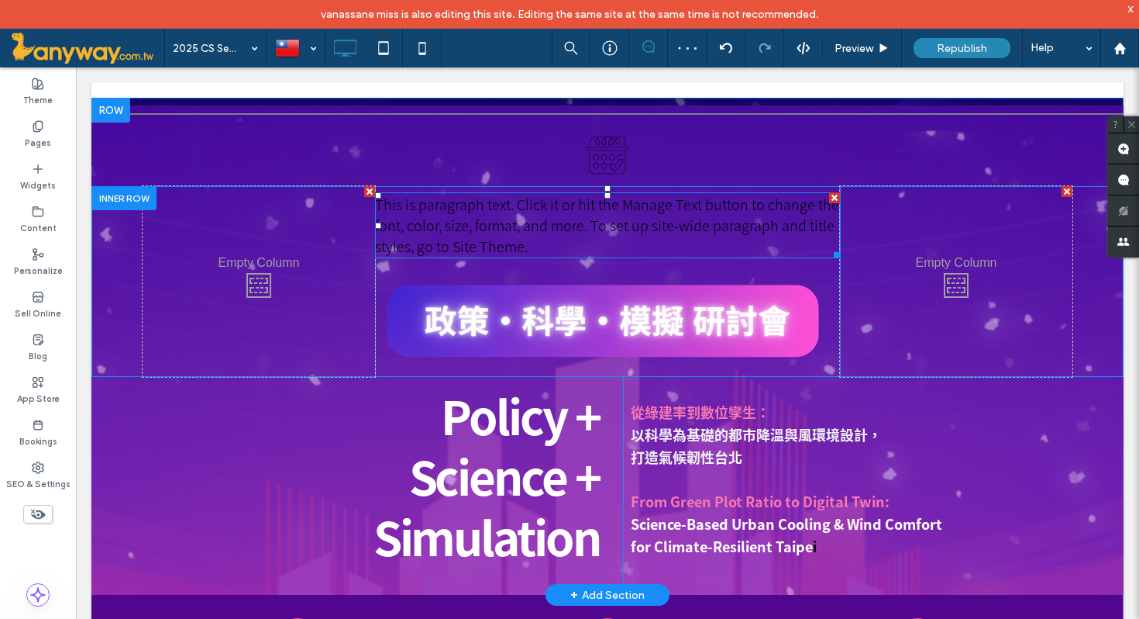
click at [834, 198] on div at bounding box center [834, 197] width 11 height 11
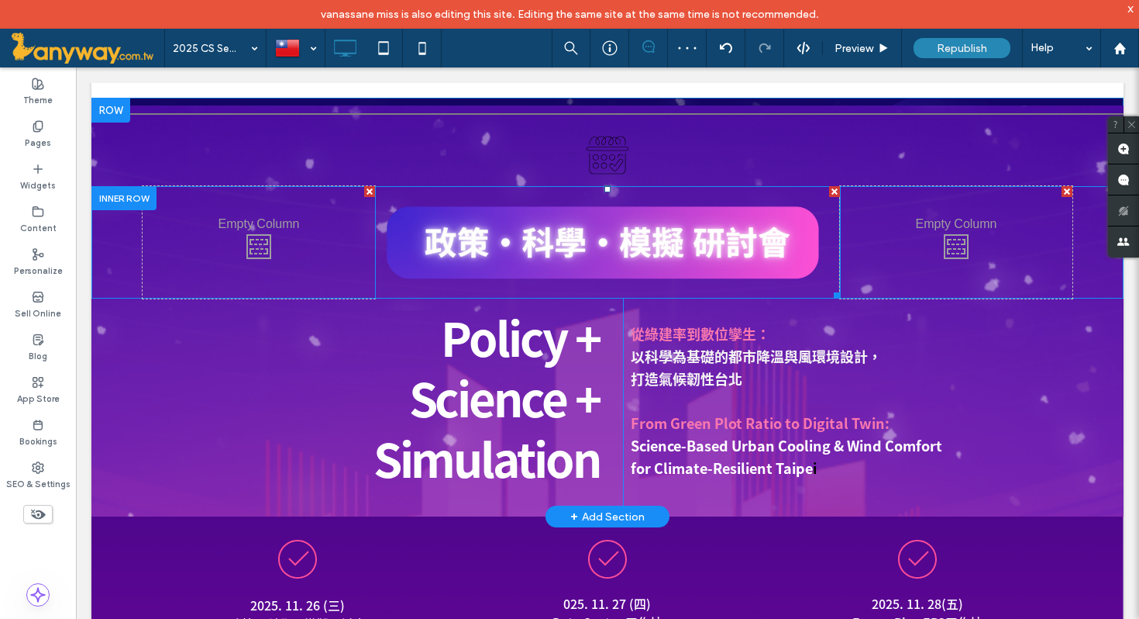
click at [693, 270] on img at bounding box center [607, 242] width 465 height 112
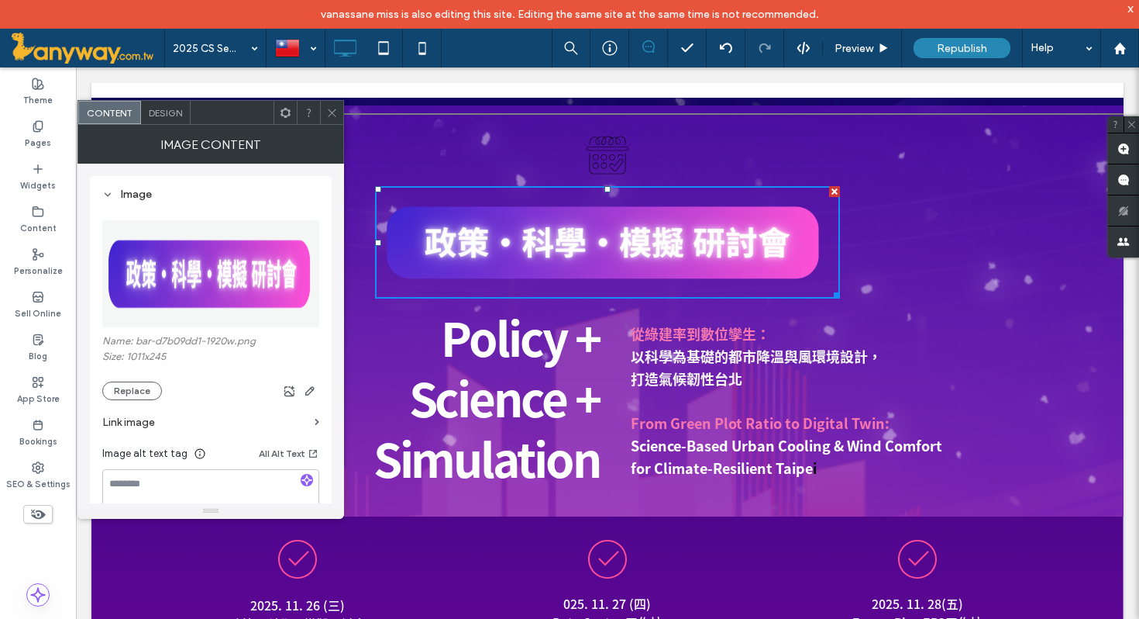
click at [336, 110] on icon at bounding box center [332, 113] width 12 height 12
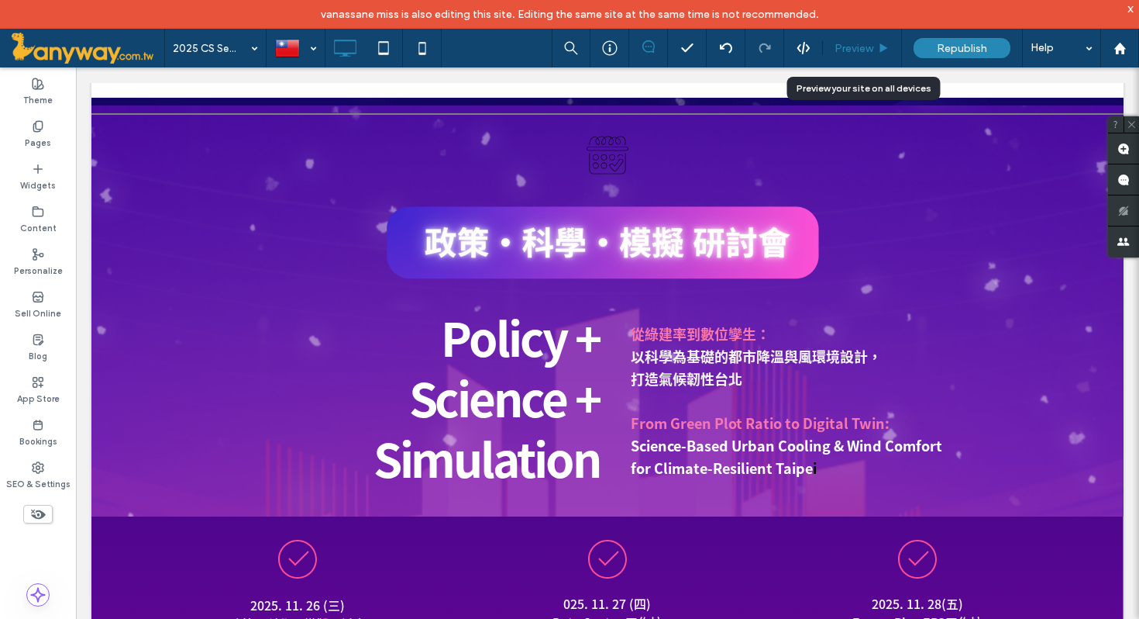
click at [866, 36] on div "Preview" at bounding box center [862, 48] width 79 height 39
click at [862, 47] on span "Preview" at bounding box center [854, 48] width 39 height 13
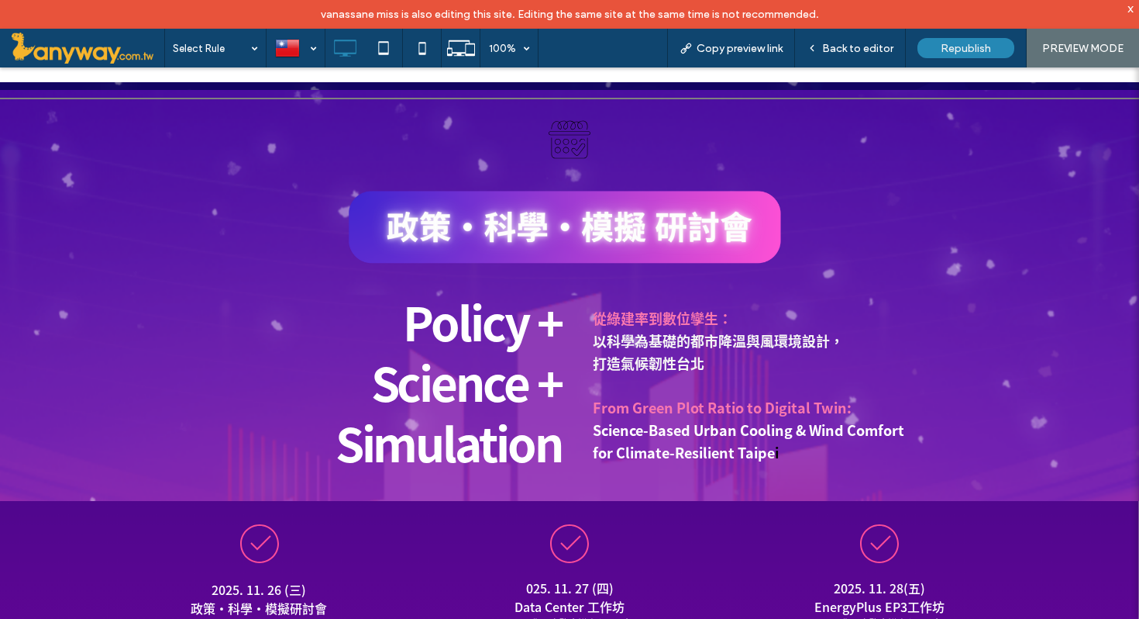
click at [862, 47] on span "Back to editor" at bounding box center [857, 48] width 71 height 13
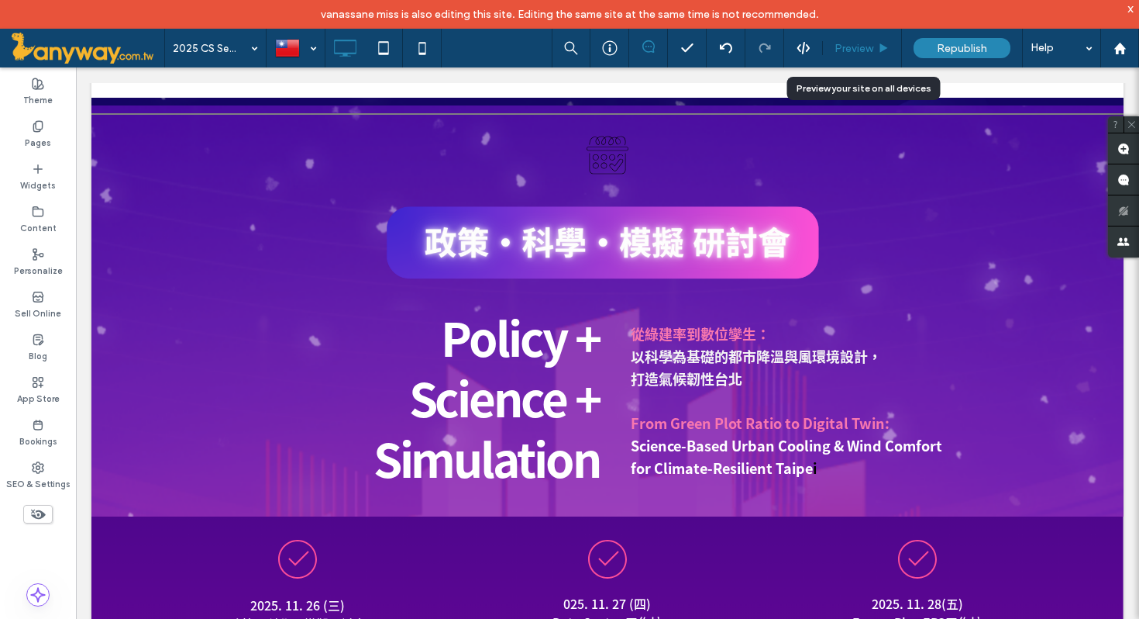
click at [853, 52] on span "Preview" at bounding box center [854, 48] width 39 height 13
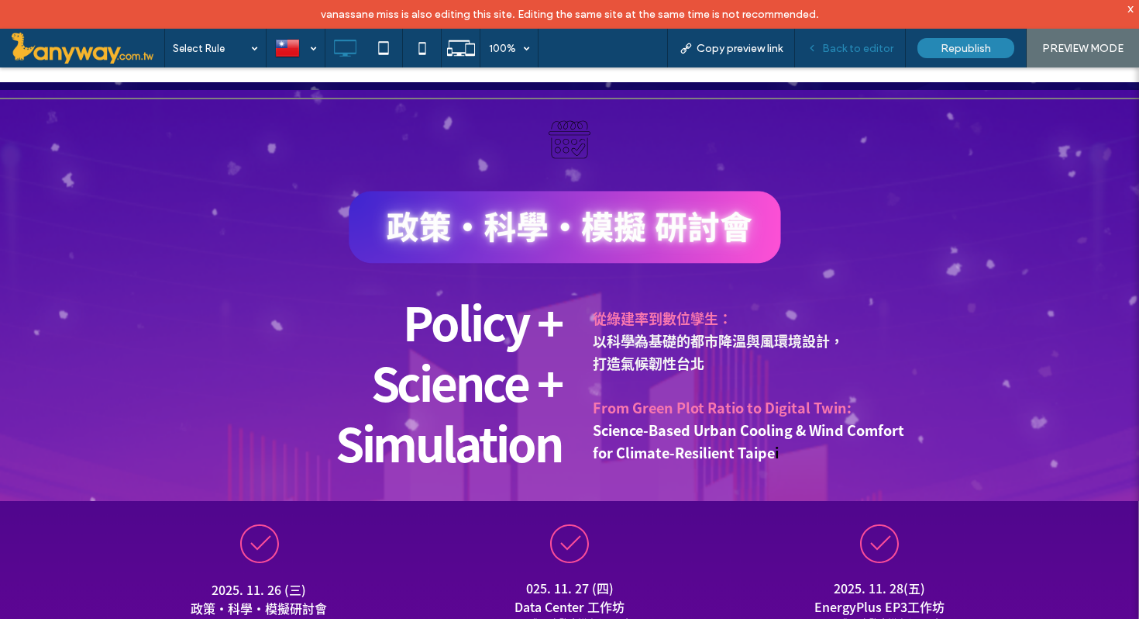
click at [831, 50] on span "Back to editor" at bounding box center [857, 48] width 71 height 13
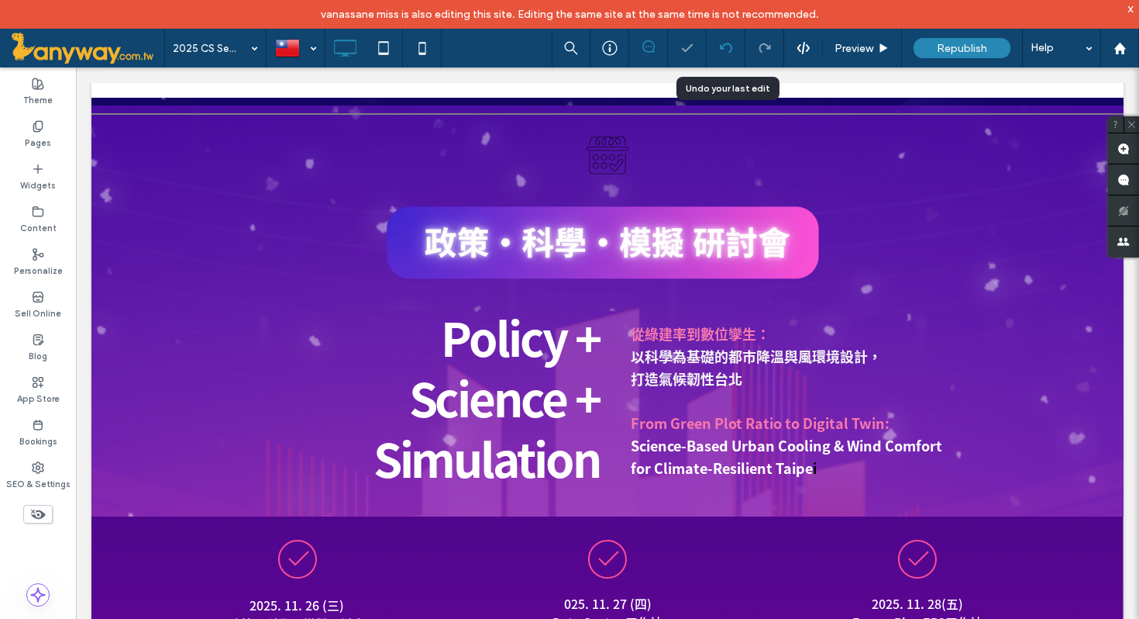
click at [722, 46] on use at bounding box center [725, 48] width 12 height 10
click at [722, 45] on use at bounding box center [725, 48] width 12 height 10
click at [722, 45] on icon at bounding box center [726, 48] width 12 height 12
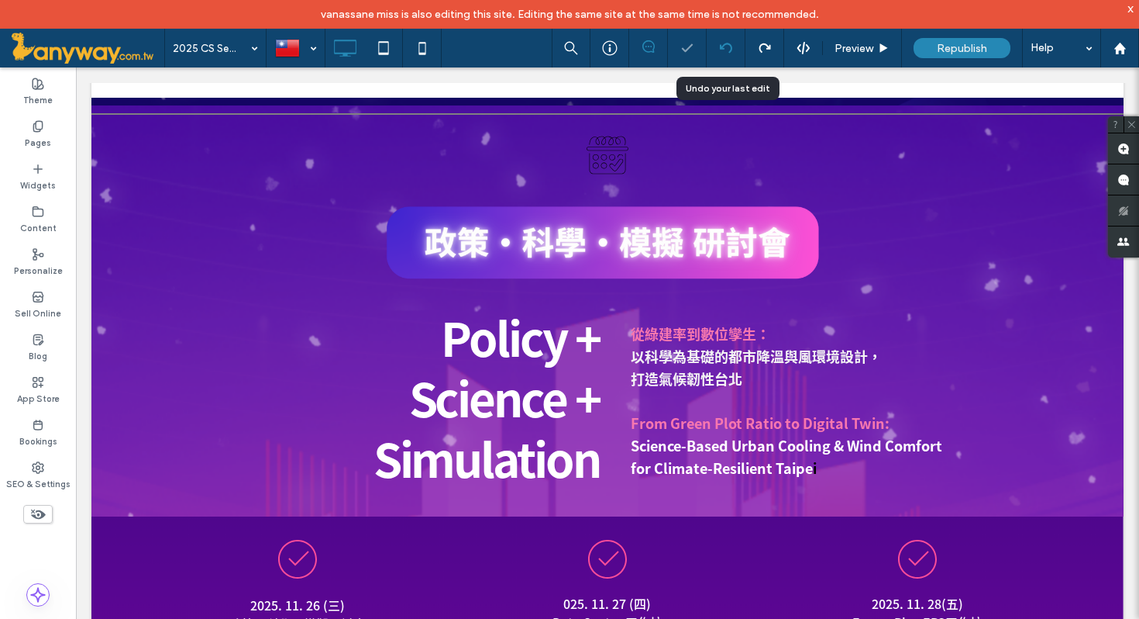
click at [729, 48] on icon at bounding box center [726, 48] width 12 height 12
click at [728, 50] on icon at bounding box center [726, 48] width 12 height 12
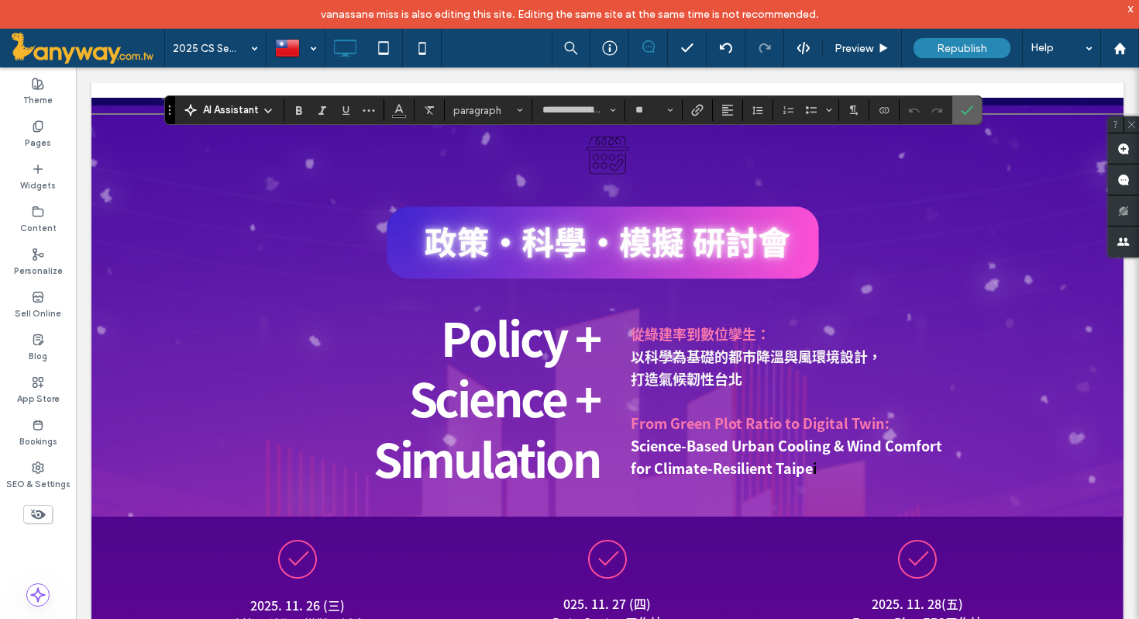
click at [970, 104] on icon "Confirm" at bounding box center [967, 110] width 12 height 12
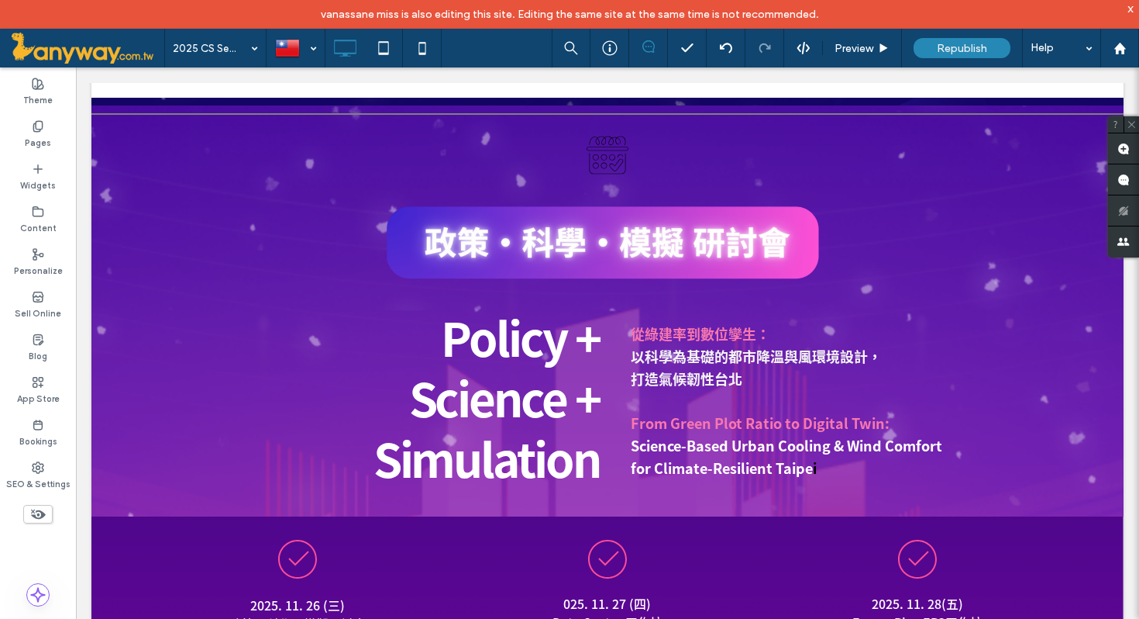
type input "**********"
type input "**"
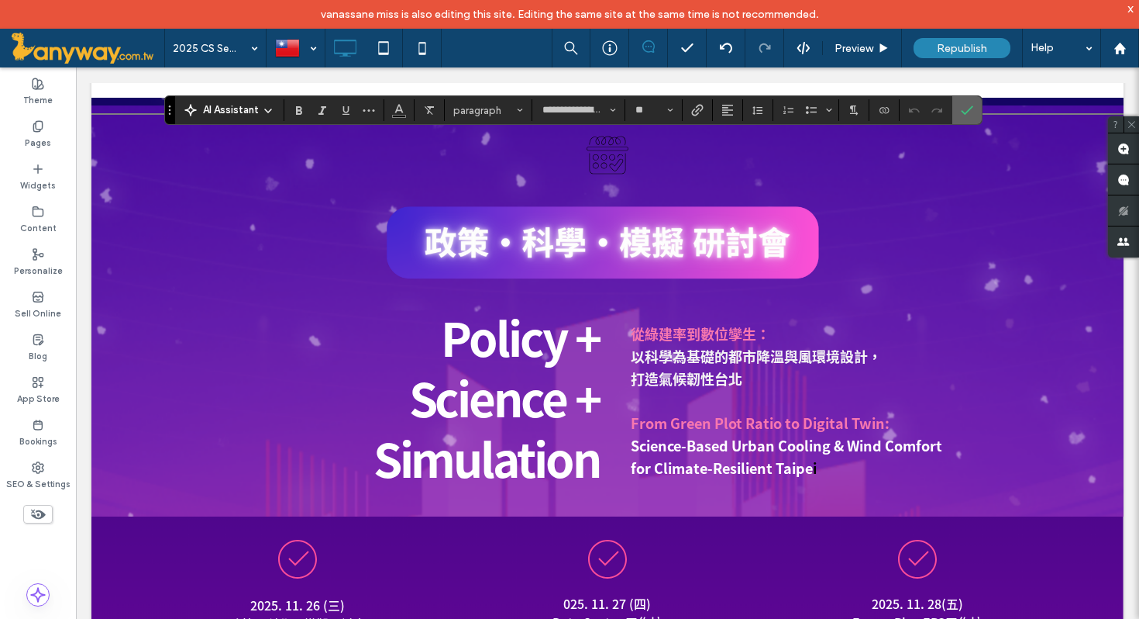
click at [970, 103] on span "Confirm" at bounding box center [967, 110] width 12 height 26
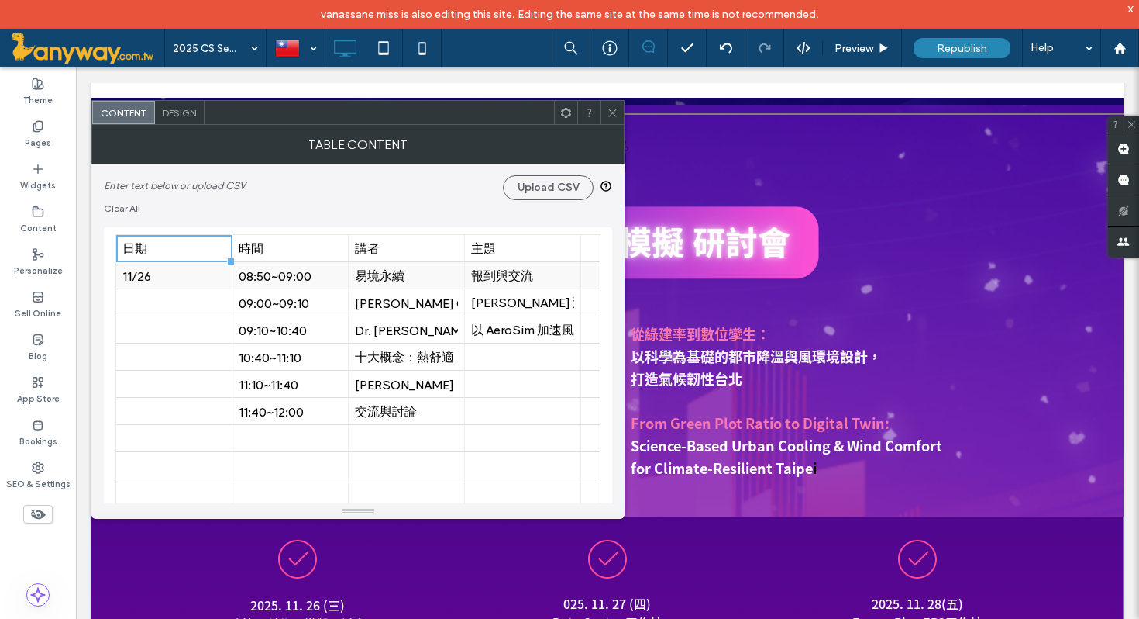
click at [332, 275] on div "08:50~09:00" at bounding box center [290, 275] width 103 height 15
click at [612, 112] on use at bounding box center [612, 113] width 8 height 8
click at [612, 105] on span at bounding box center [613, 112] width 12 height 23
click at [185, 271] on div "11/26" at bounding box center [173, 275] width 103 height 15
click at [608, 113] on icon at bounding box center [613, 113] width 12 height 12
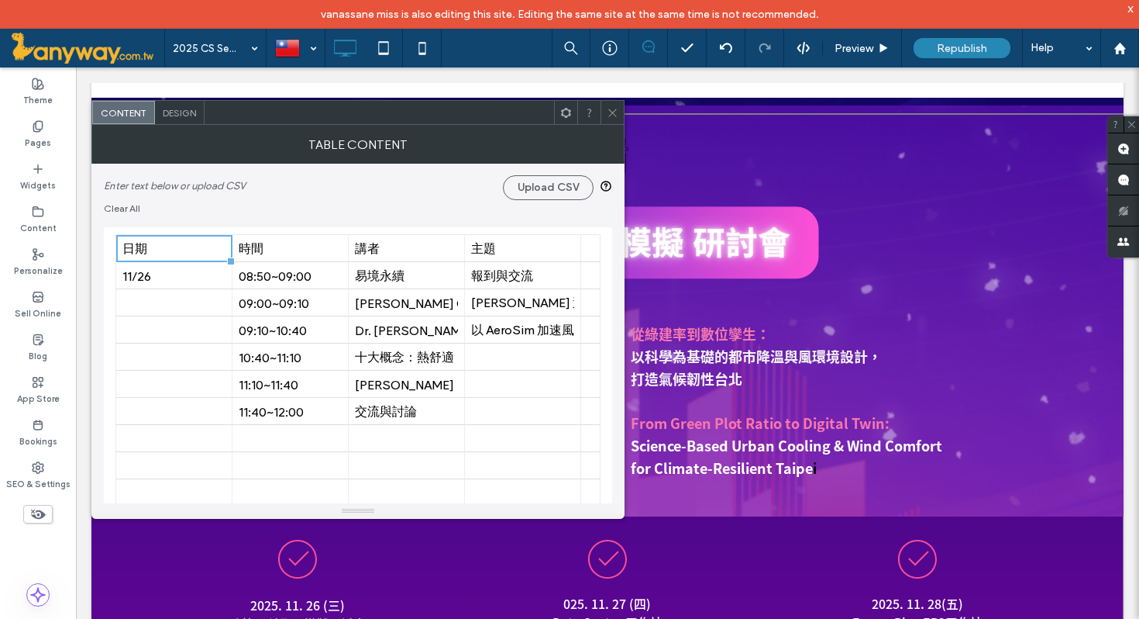
click at [185, 108] on span "Design" at bounding box center [179, 113] width 33 height 12
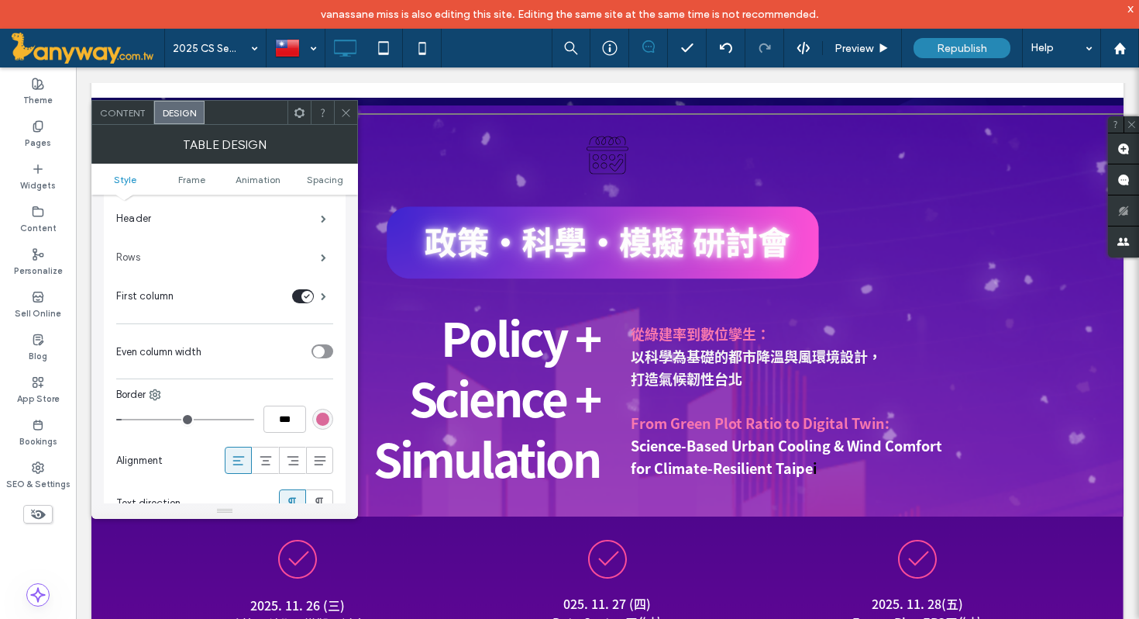
scroll to position [67, 0]
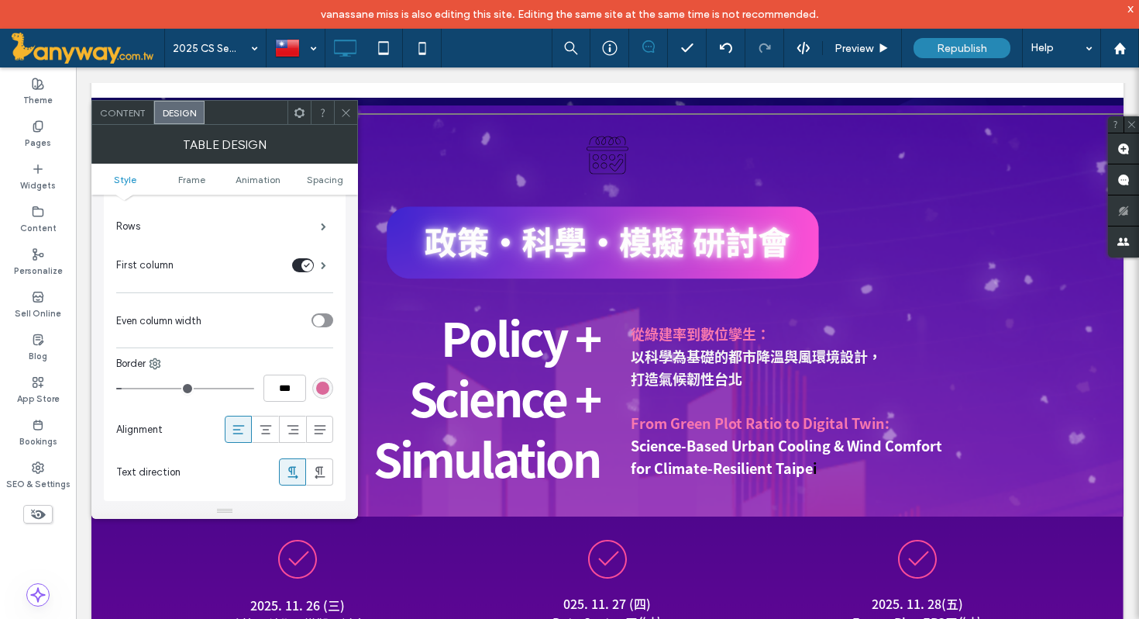
click at [324, 319] on div "toggle" at bounding box center [319, 321] width 12 height 12
click at [343, 114] on icon at bounding box center [346, 113] width 12 height 12
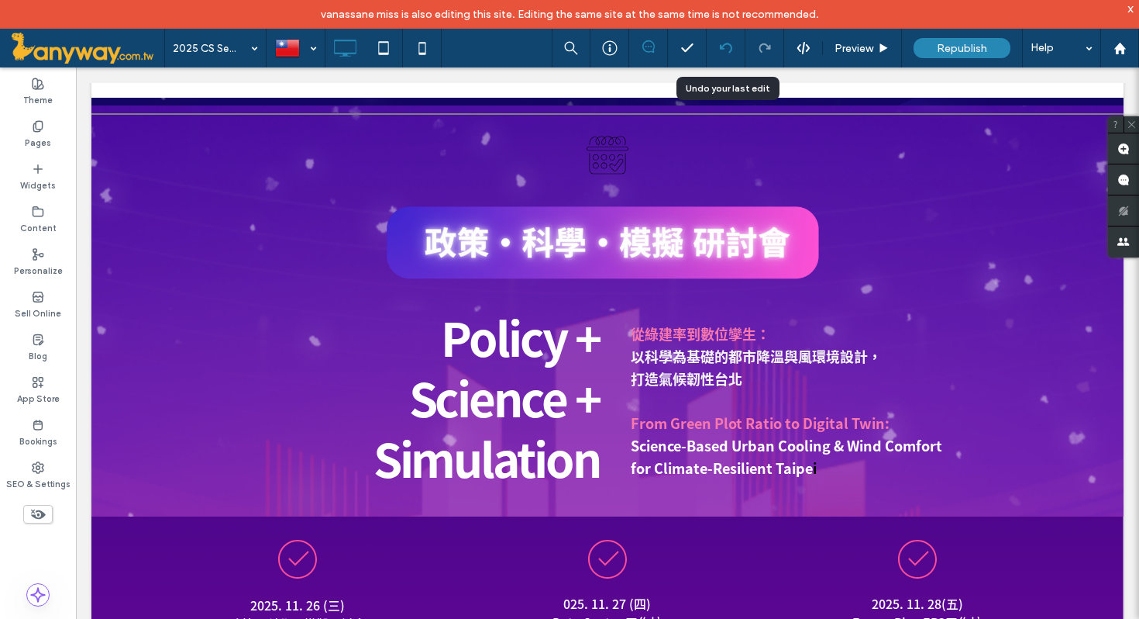
click at [722, 49] on icon at bounding box center [726, 48] width 12 height 12
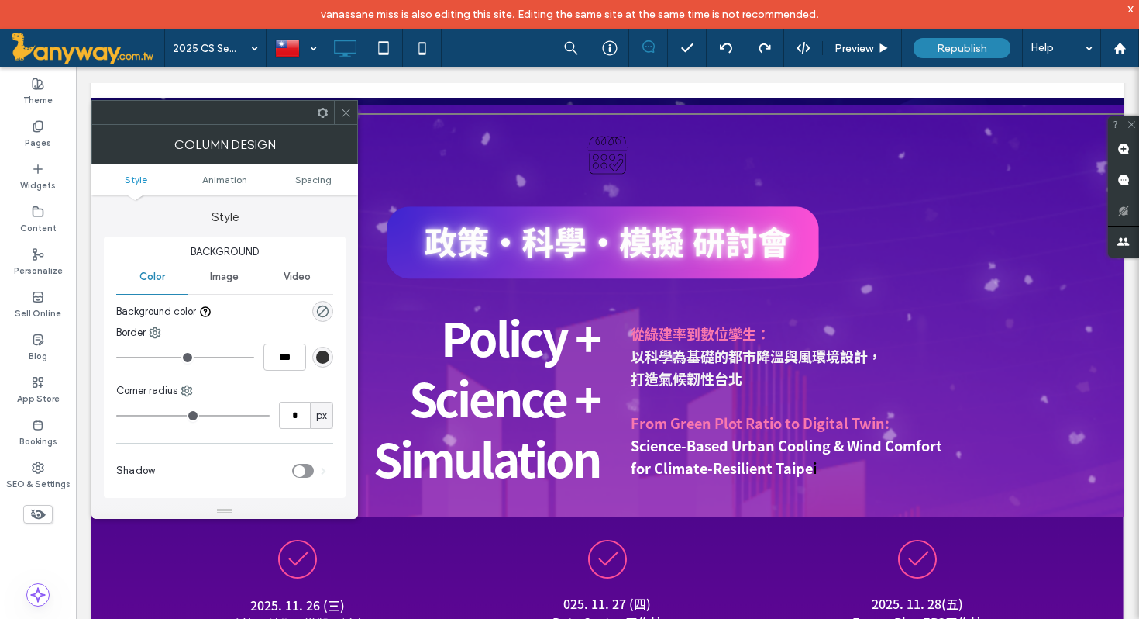
click at [346, 112] on use at bounding box center [346, 113] width 8 height 8
click at [319, 180] on span "Spacing" at bounding box center [313, 180] width 36 height 12
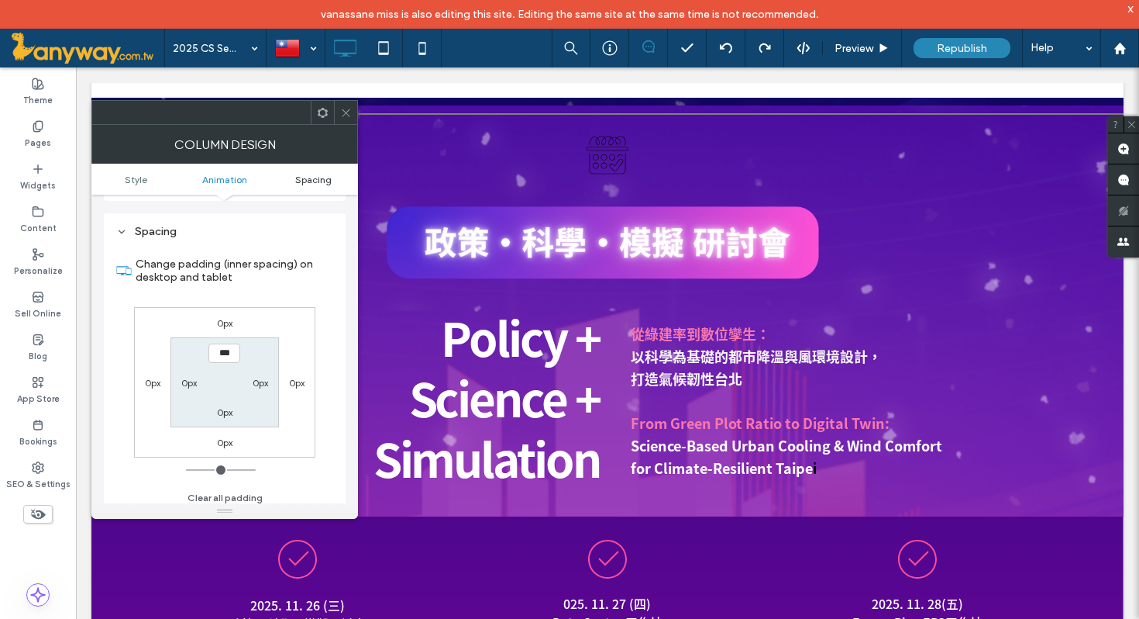
scroll to position [353, 0]
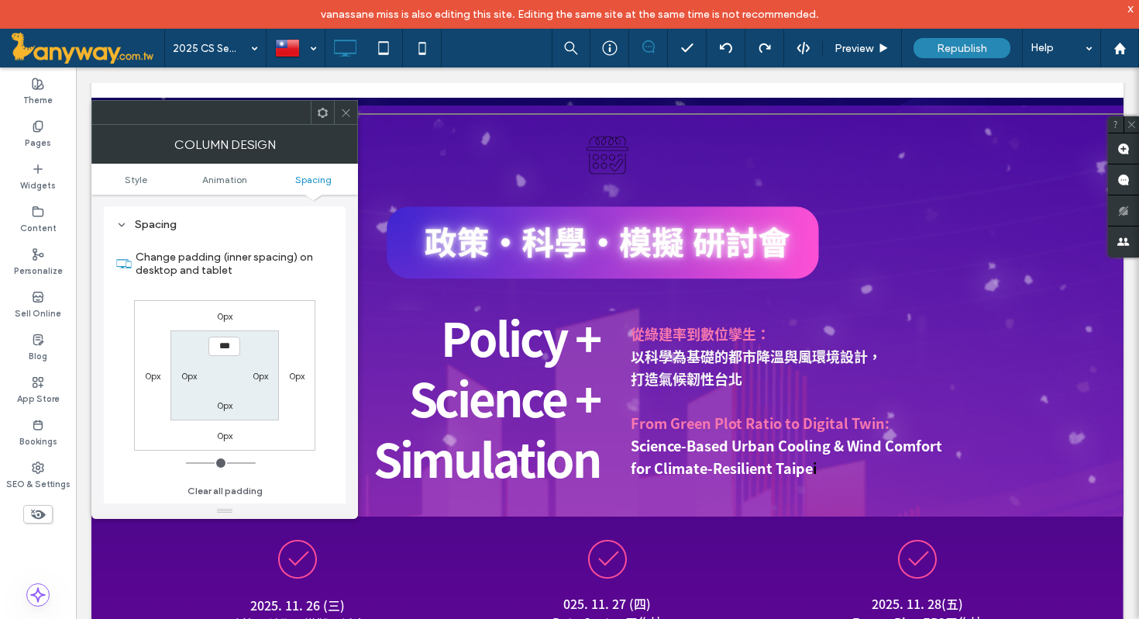
click at [345, 114] on icon at bounding box center [346, 113] width 12 height 12
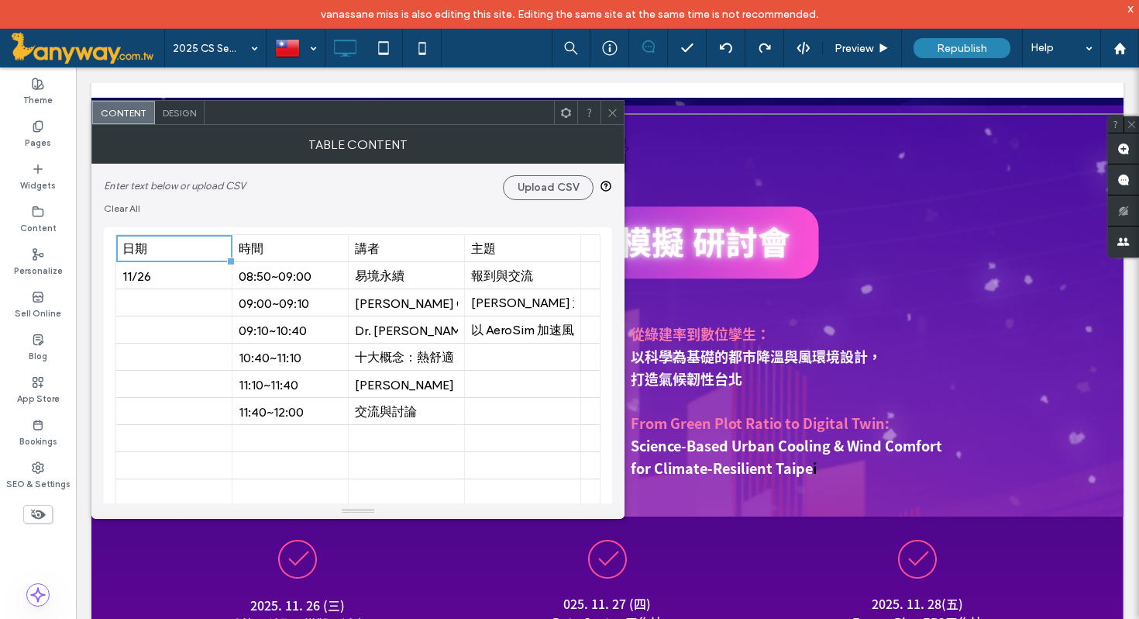
click at [612, 113] on icon at bounding box center [613, 113] width 12 height 12
click at [612, 108] on icon at bounding box center [613, 113] width 12 height 12
click at [612, 109] on icon at bounding box center [613, 113] width 12 height 12
click at [1064, 319] on div at bounding box center [569, 309] width 1139 height 619
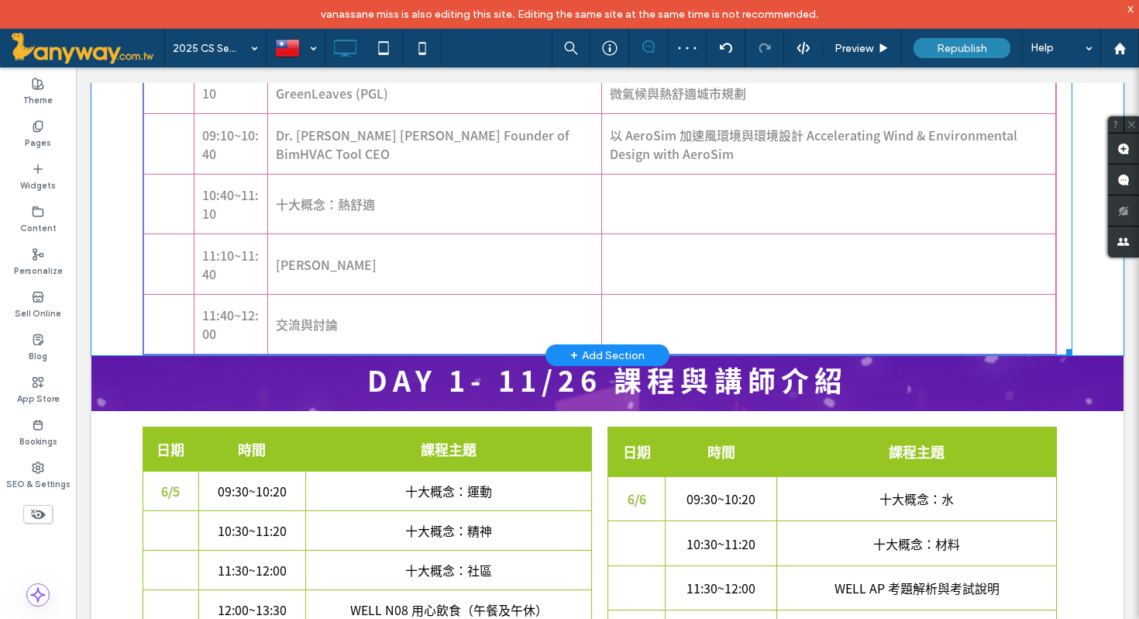
click at [1063, 250] on div "日期 時間 講者 主題 [DATE] 08:50~09:00 易境永續 報到與交流 09:00~09:10 [PERSON_NAME] Co-Founder …" at bounding box center [608, 149] width 930 height 412
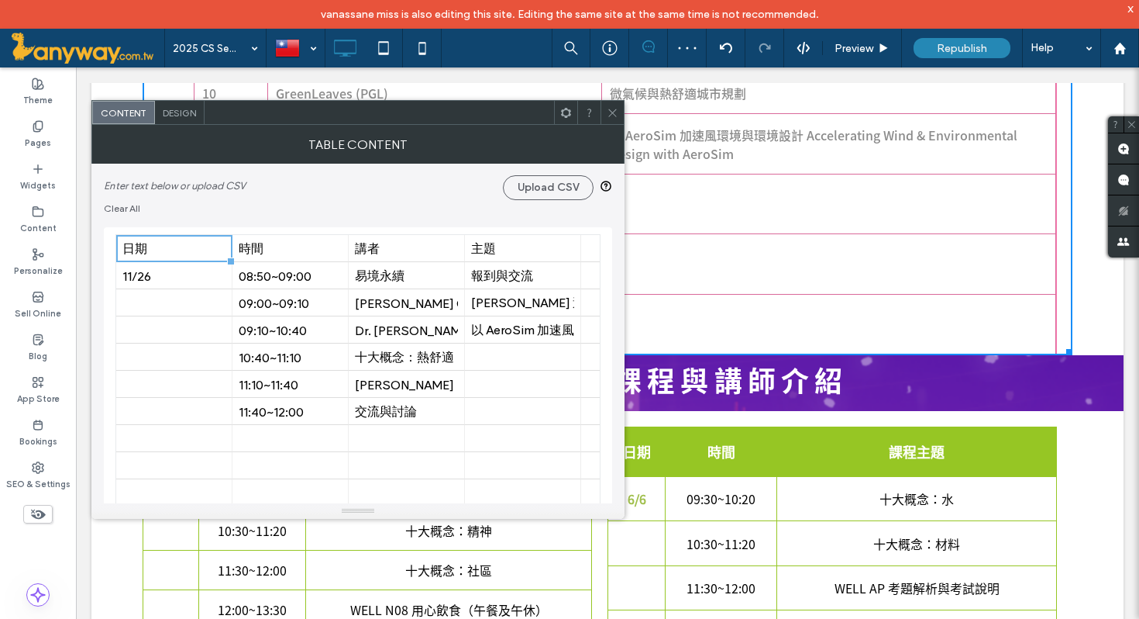
click at [1063, 250] on div "日期 時間 講者 主題 [DATE] 08:50~09:00 易境永續 報到與交流 09:00~09:10 [PERSON_NAME] Co-Founder …" at bounding box center [608, 149] width 930 height 412
click at [172, 107] on span "Design" at bounding box center [179, 113] width 33 height 12
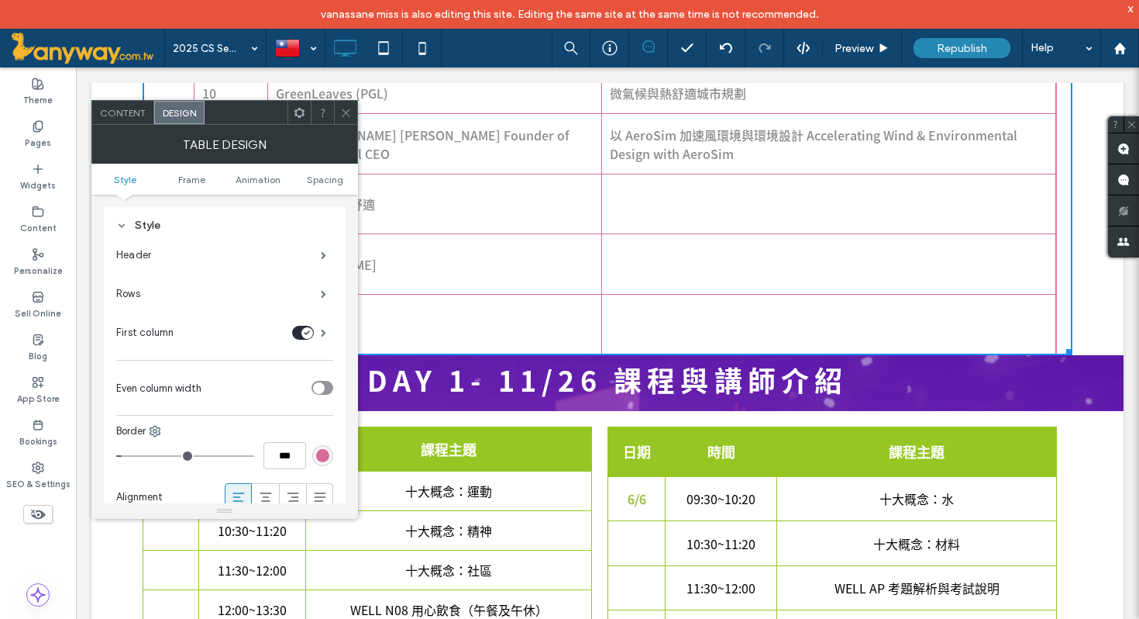
click at [344, 107] on icon at bounding box center [346, 113] width 12 height 12
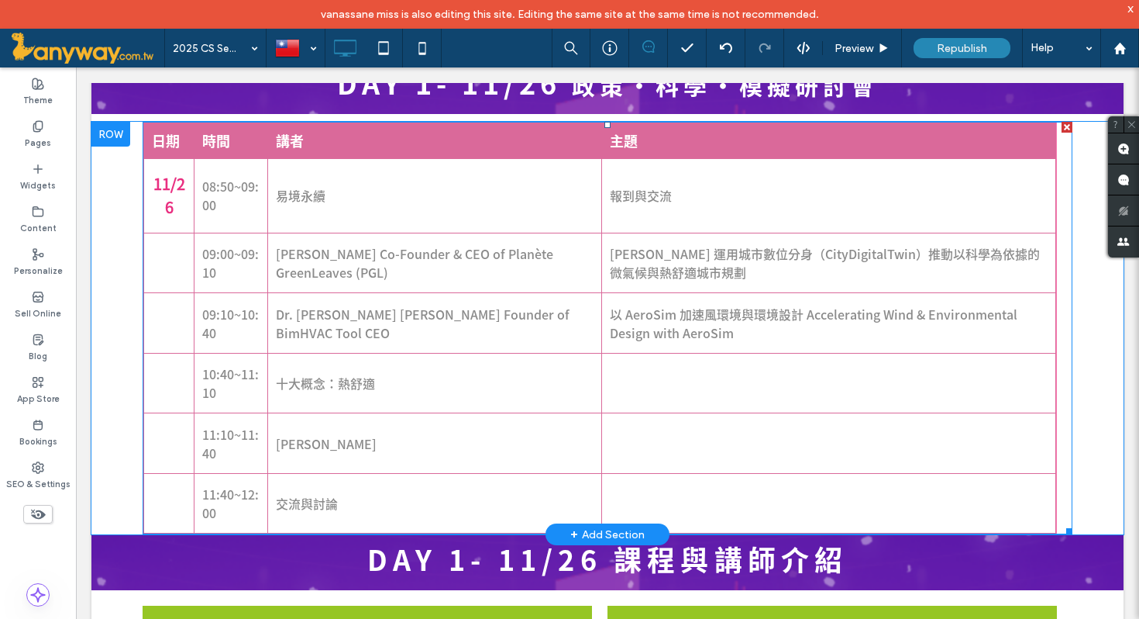
scroll to position [543, 0]
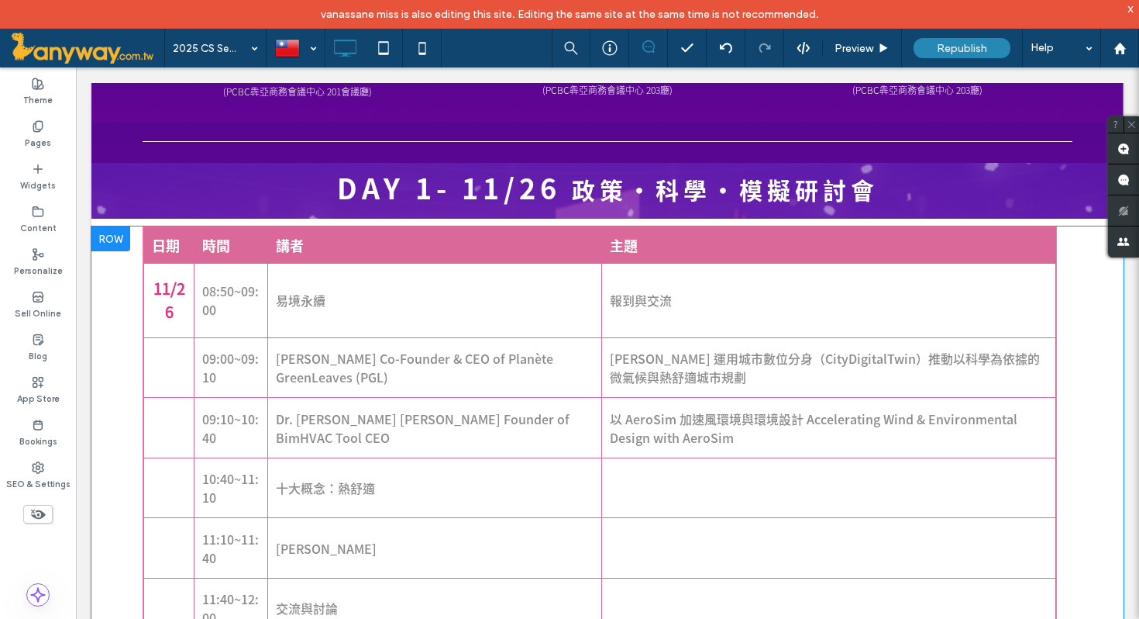
click at [109, 236] on div at bounding box center [110, 238] width 39 height 25
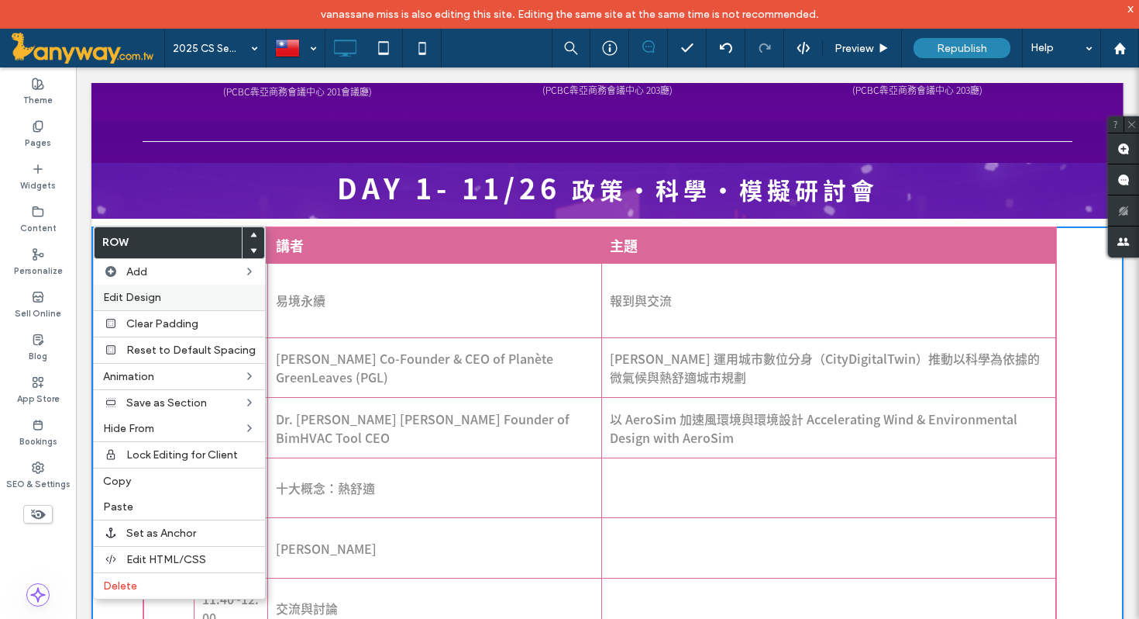
click at [132, 292] on span "Edit Design" at bounding box center [132, 297] width 58 height 13
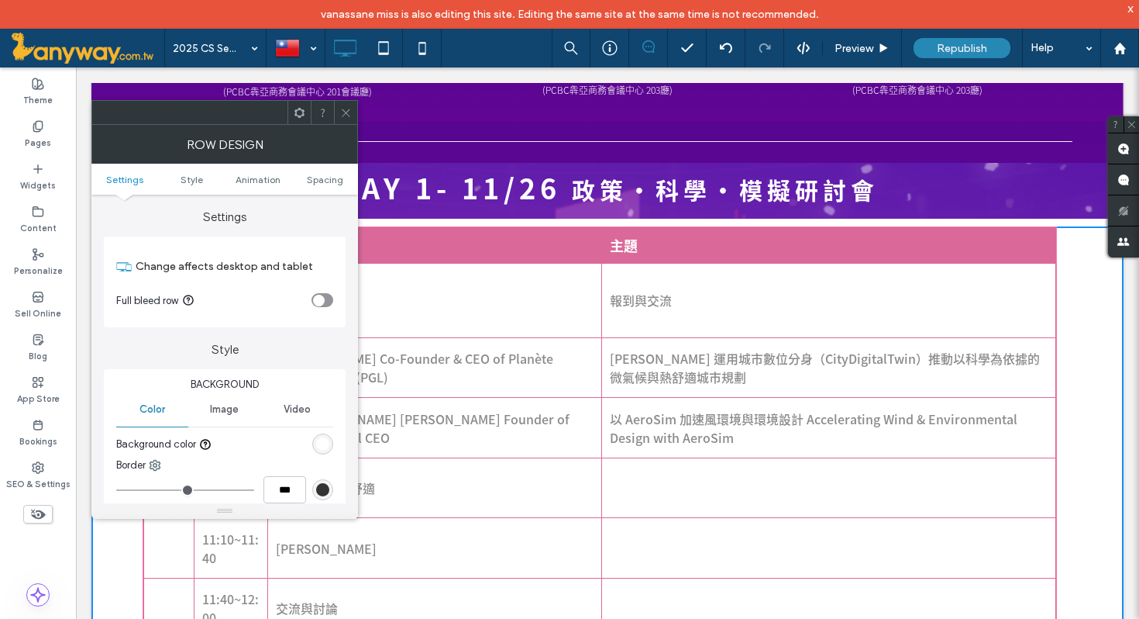
click at [326, 293] on div "toggle" at bounding box center [323, 300] width 22 height 14
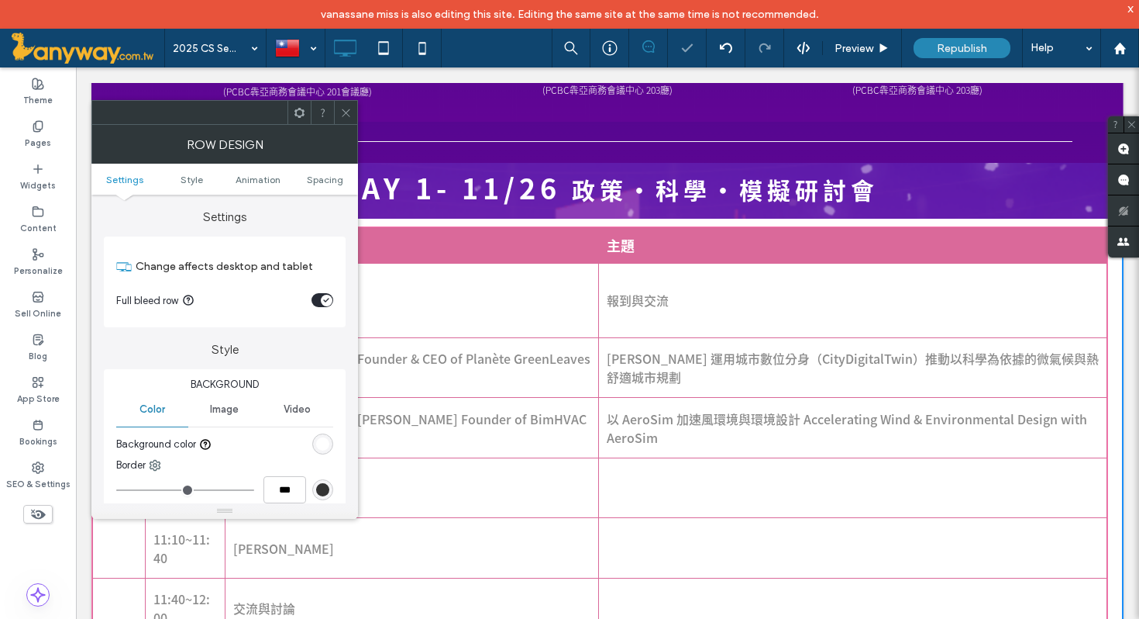
click at [344, 107] on icon at bounding box center [346, 113] width 12 height 12
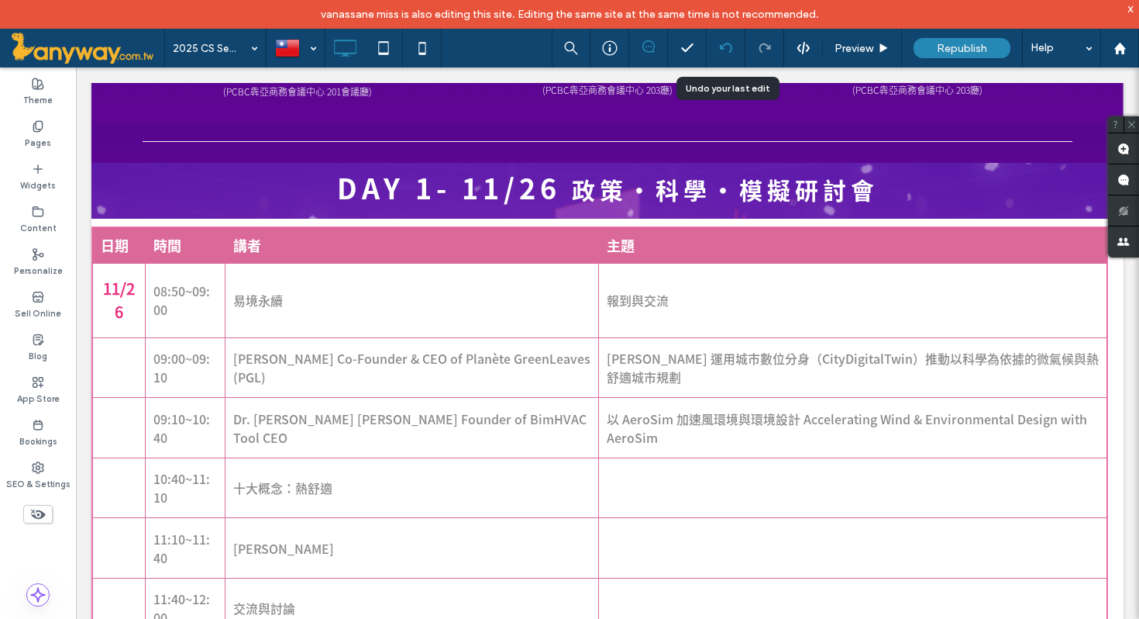
click at [720, 49] on use at bounding box center [725, 48] width 12 height 10
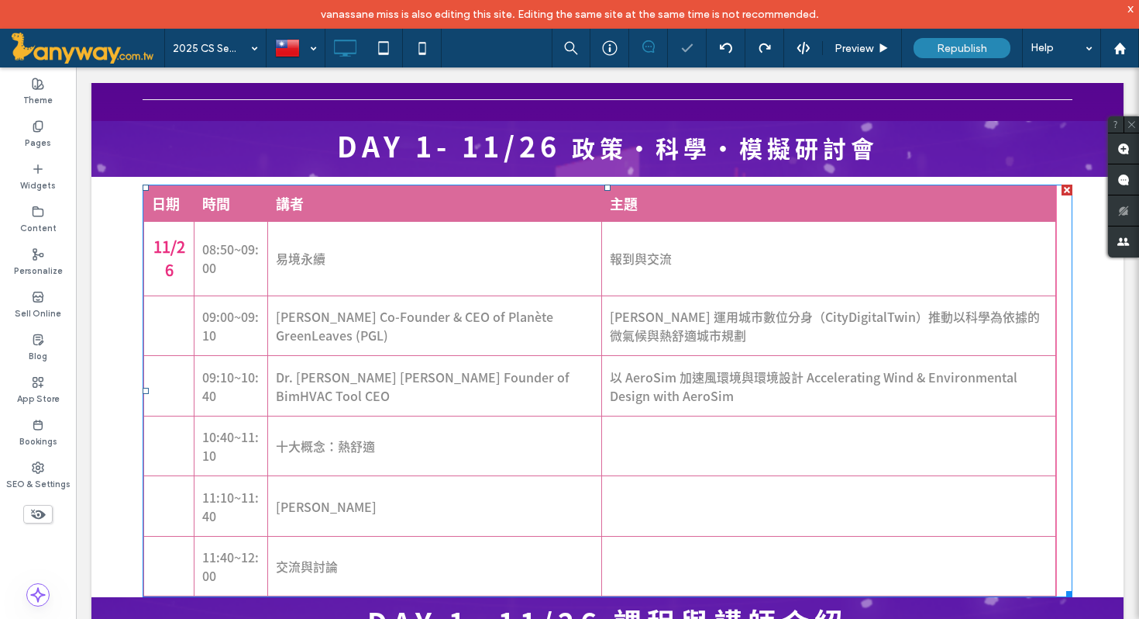
scroll to position [655, 0]
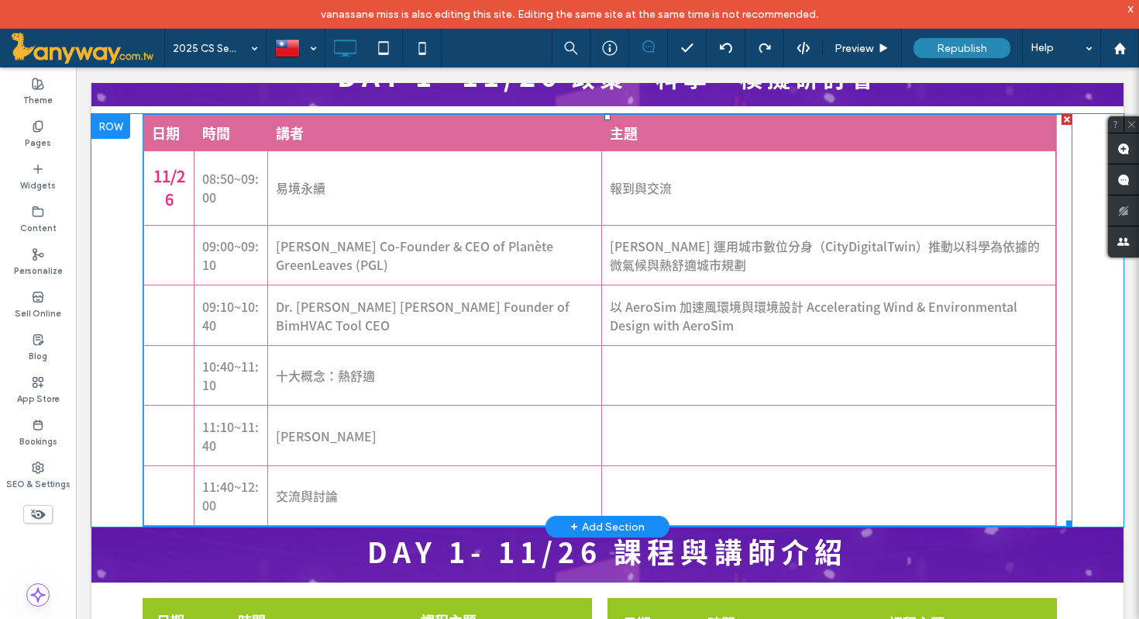
click at [481, 262] on td "[PERSON_NAME] Co-Founder & CEO of Planète GreenLeaves (PGL)" at bounding box center [435, 255] width 334 height 60
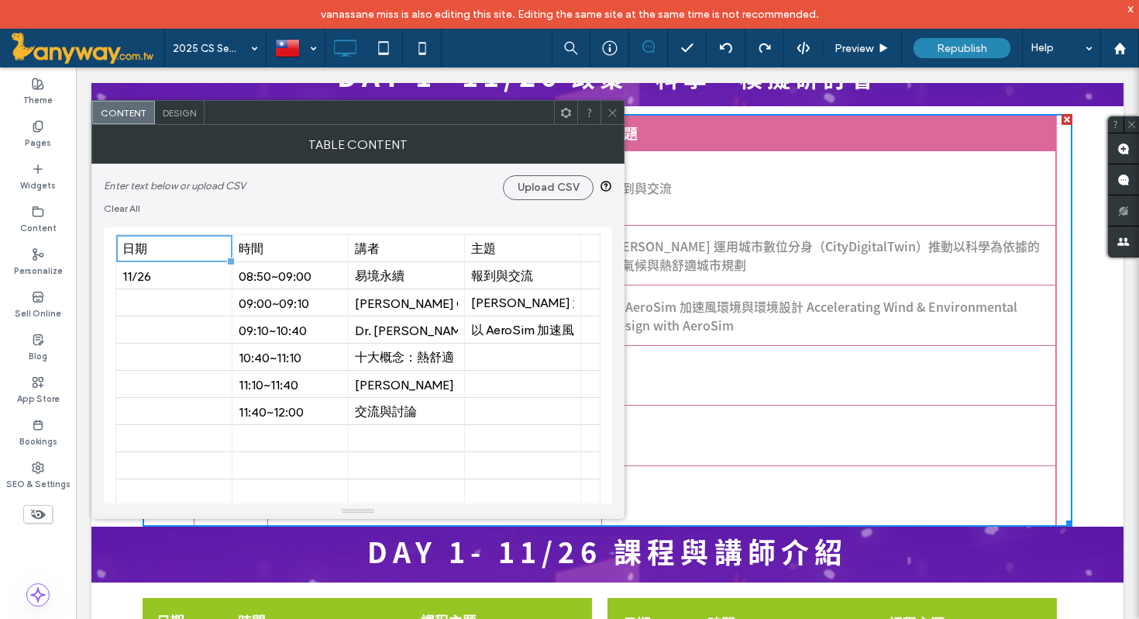
click at [184, 114] on span "Design" at bounding box center [179, 113] width 33 height 12
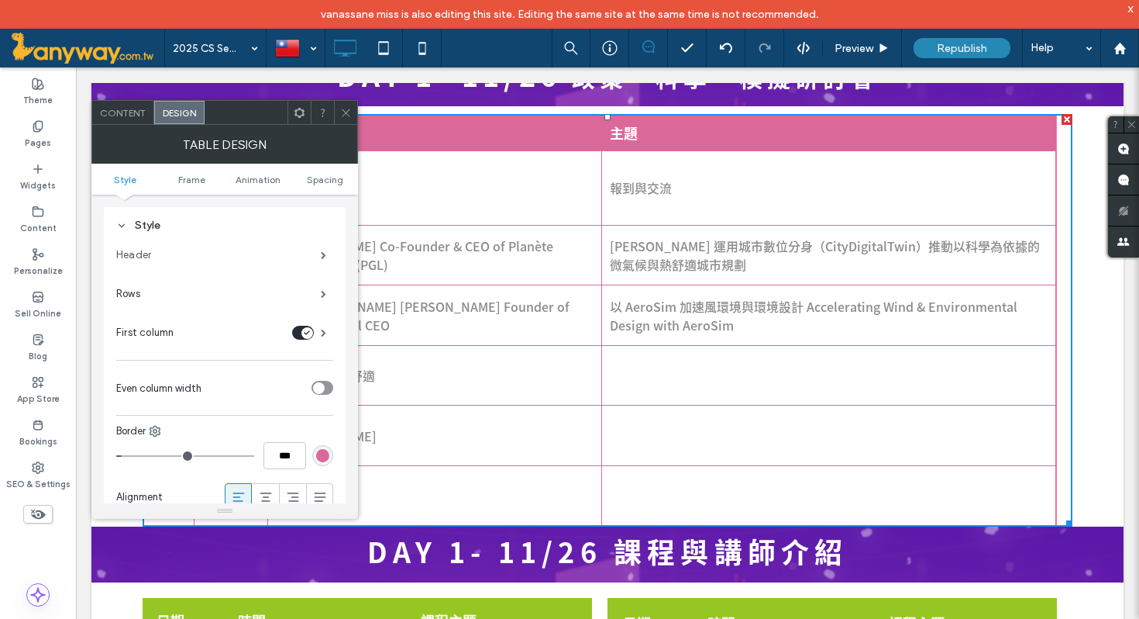
click at [288, 248] on label "Header" at bounding box center [218, 255] width 205 height 31
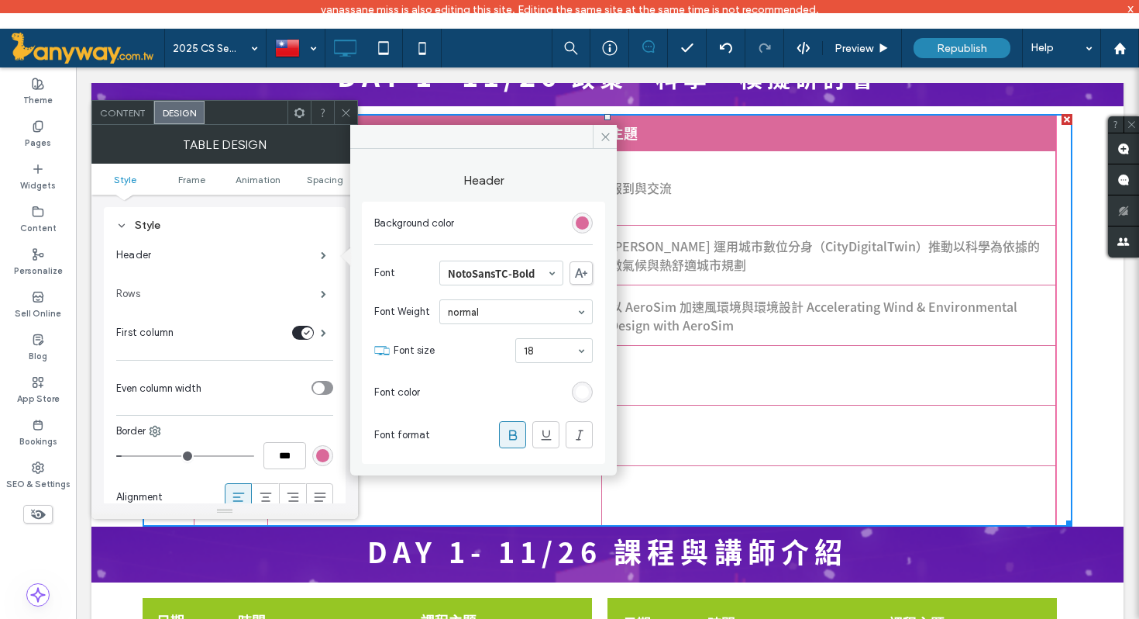
click at [291, 294] on label "Rows" at bounding box center [218, 293] width 205 height 31
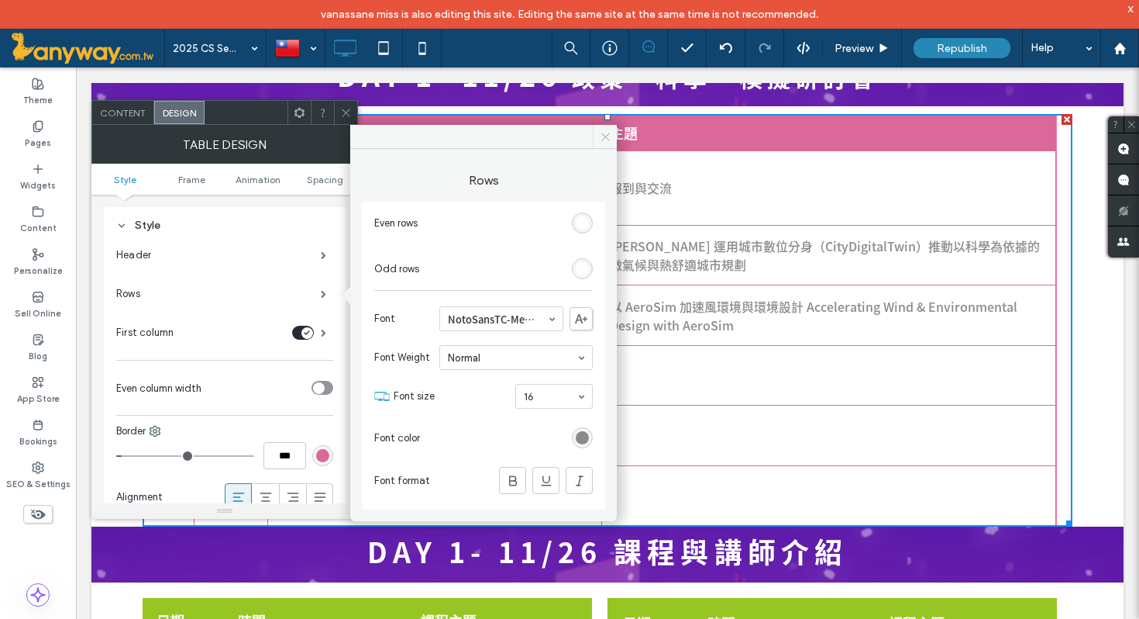
click at [603, 140] on icon at bounding box center [606, 137] width 12 height 12
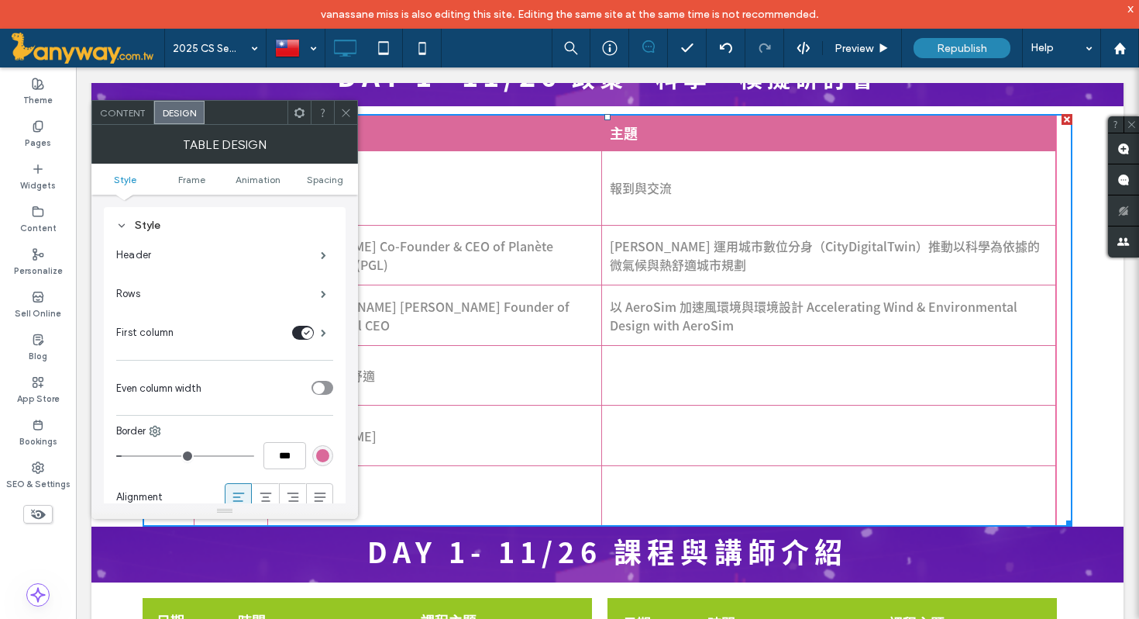
click at [342, 113] on icon at bounding box center [346, 113] width 12 height 12
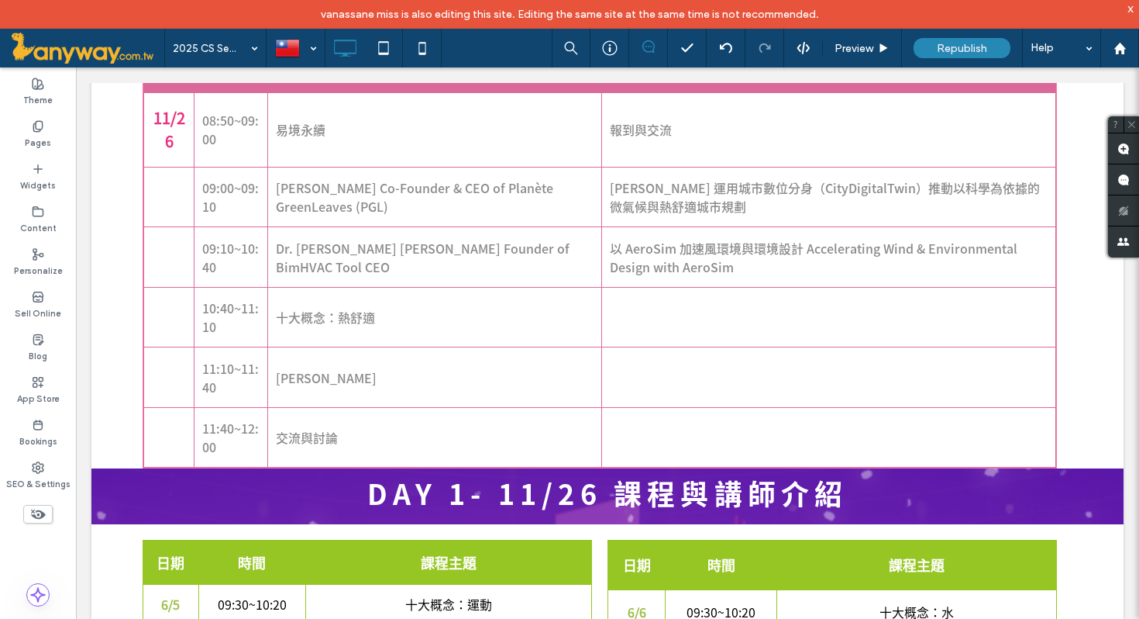
scroll to position [756, 0]
